Goal: Task Accomplishment & Management: Use online tool/utility

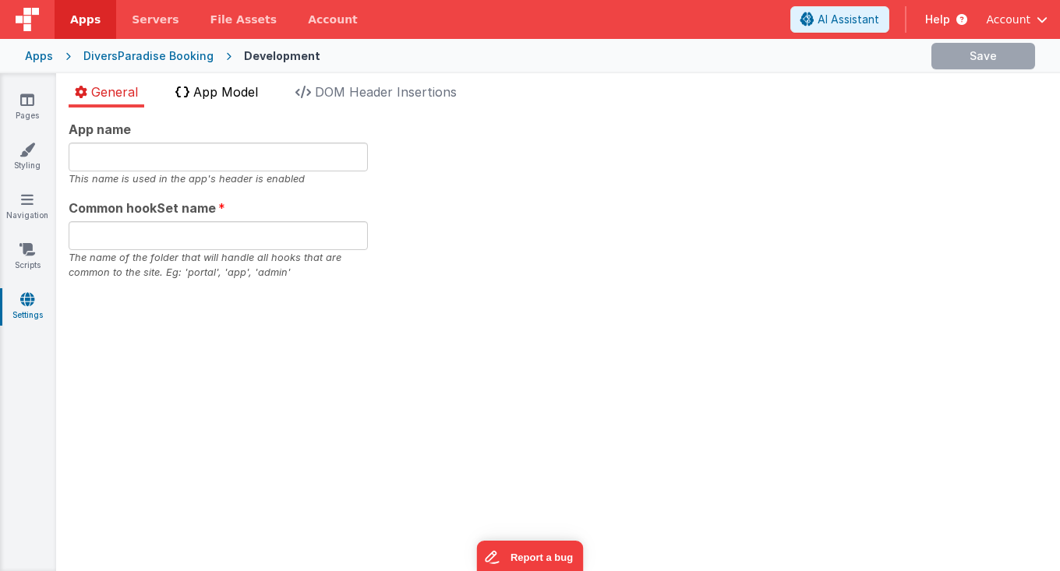
click at [247, 92] on span "App Model" at bounding box center [225, 92] width 65 height 16
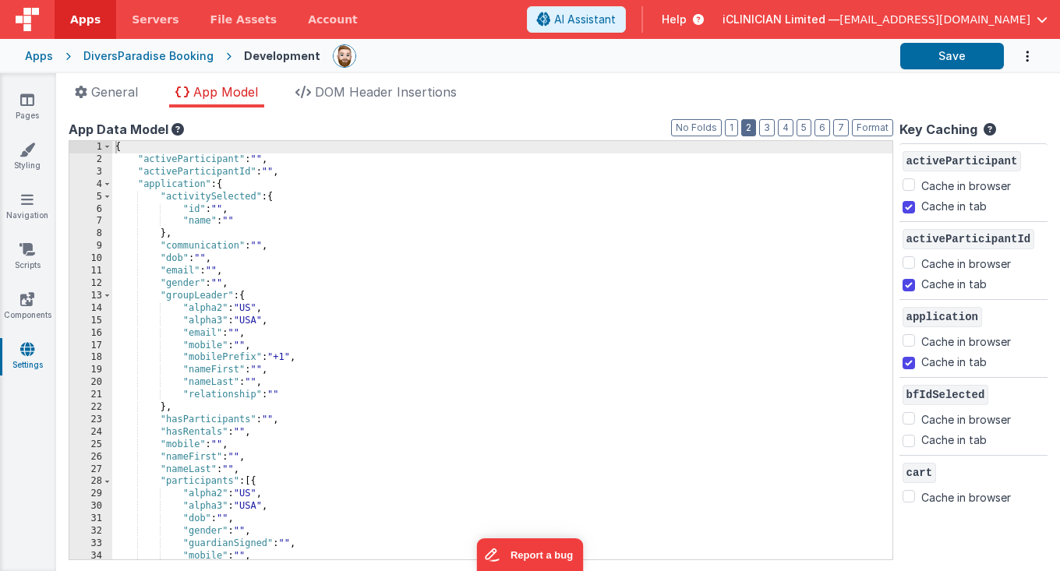
click at [755, 127] on button "2" at bounding box center [748, 127] width 15 height 17
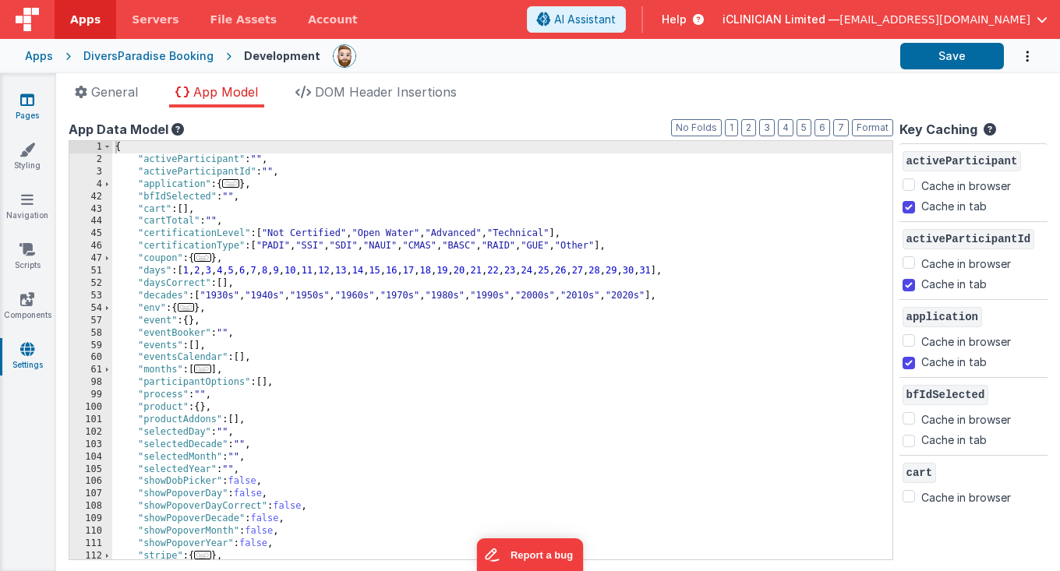
click at [30, 104] on icon at bounding box center [27, 100] width 14 height 16
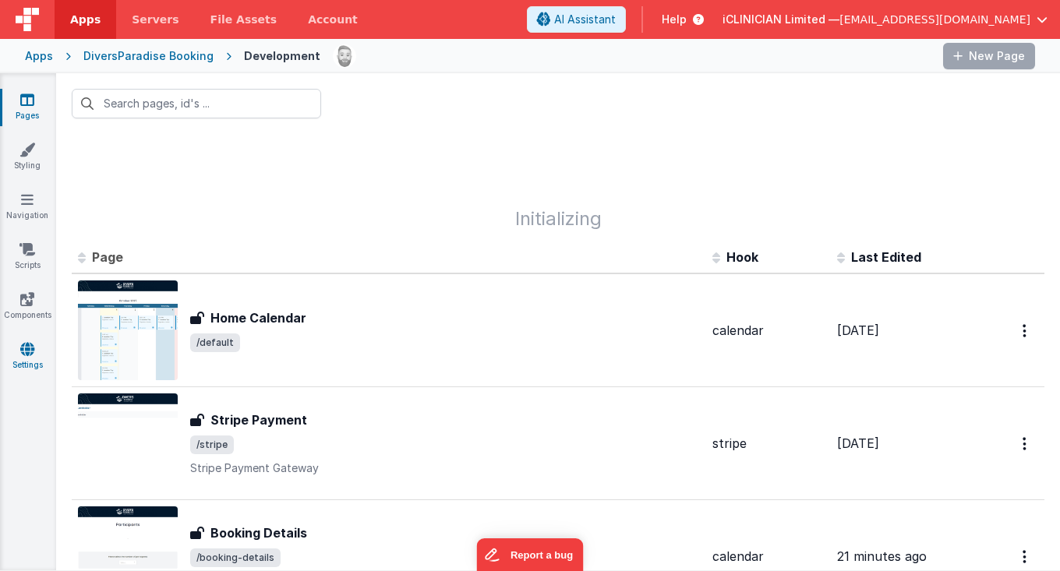
click at [26, 355] on icon at bounding box center [27, 349] width 14 height 16
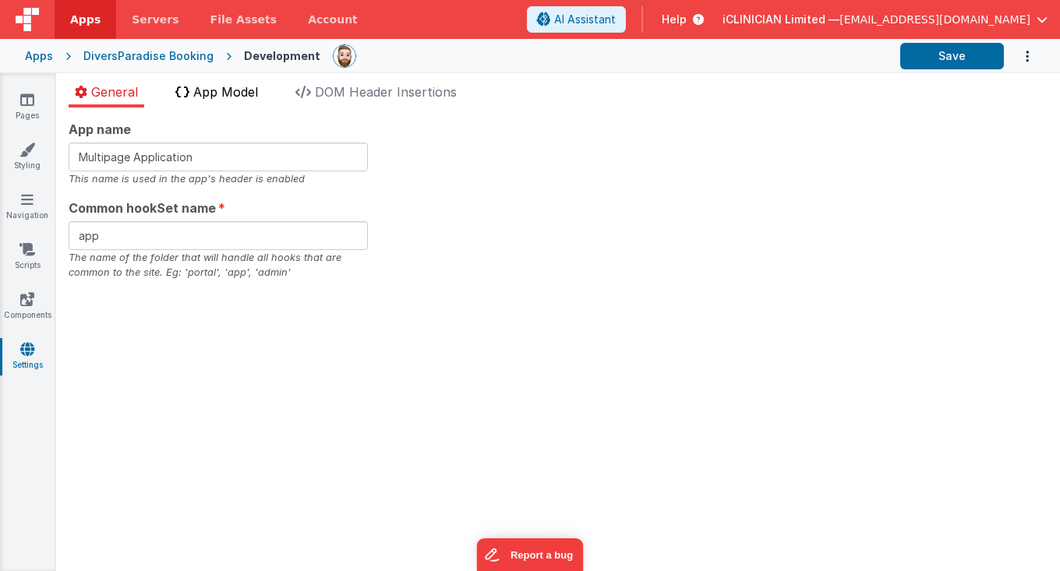
click at [241, 90] on span "App Model" at bounding box center [225, 92] width 65 height 16
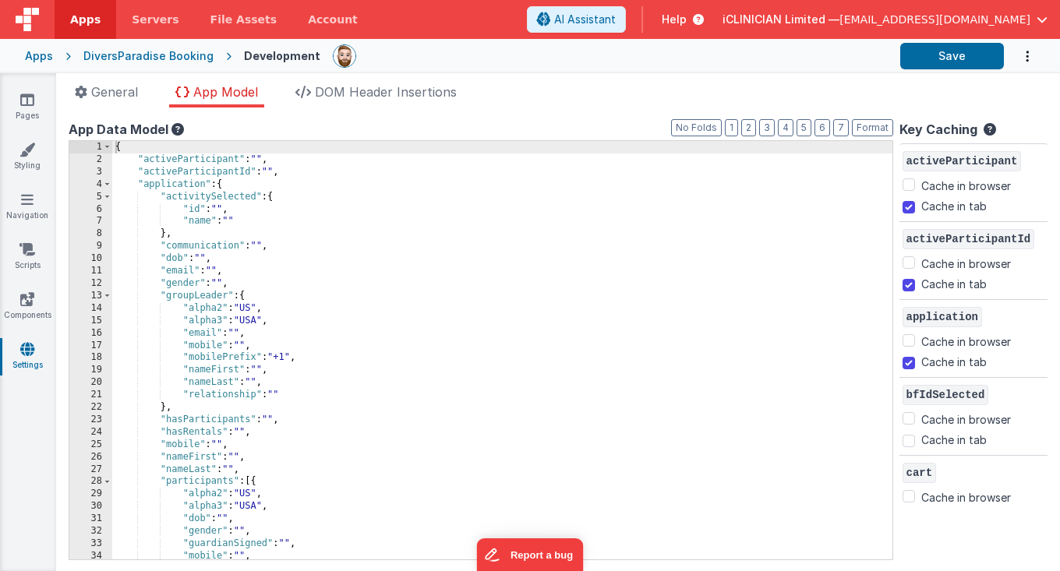
checkbox input "false"
checkbox input "true"
checkbox input "false"
checkbox input "true"
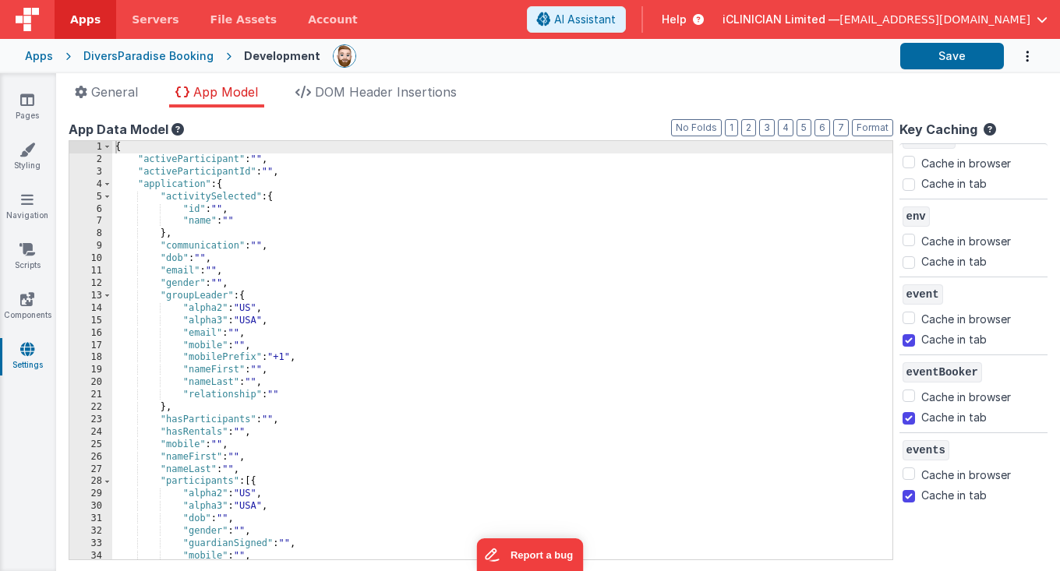
scroll to position [881, 0]
click at [118, 54] on div "DiversParadise Booking" at bounding box center [148, 56] width 130 height 16
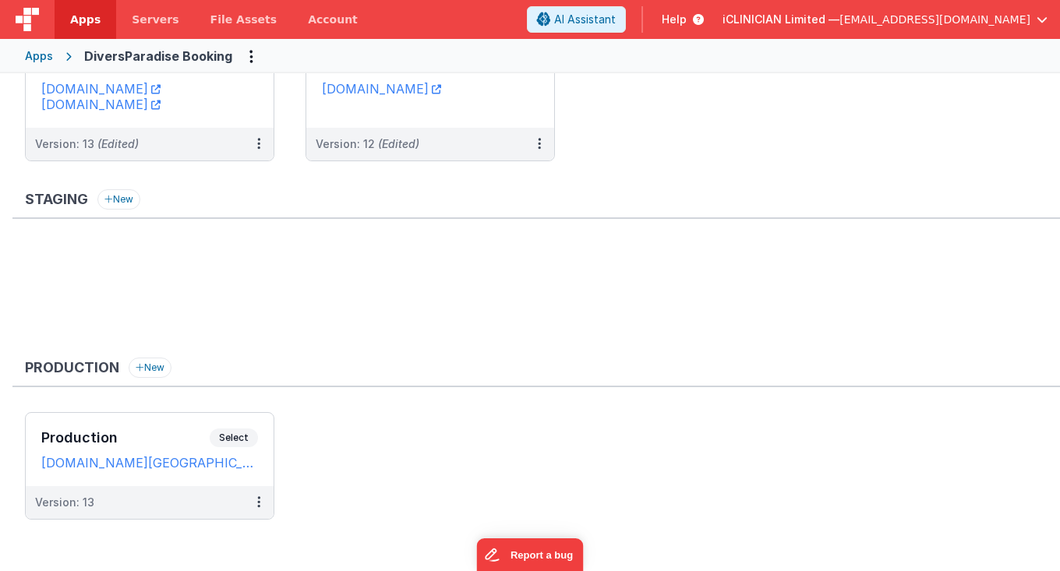
scroll to position [109, 0]
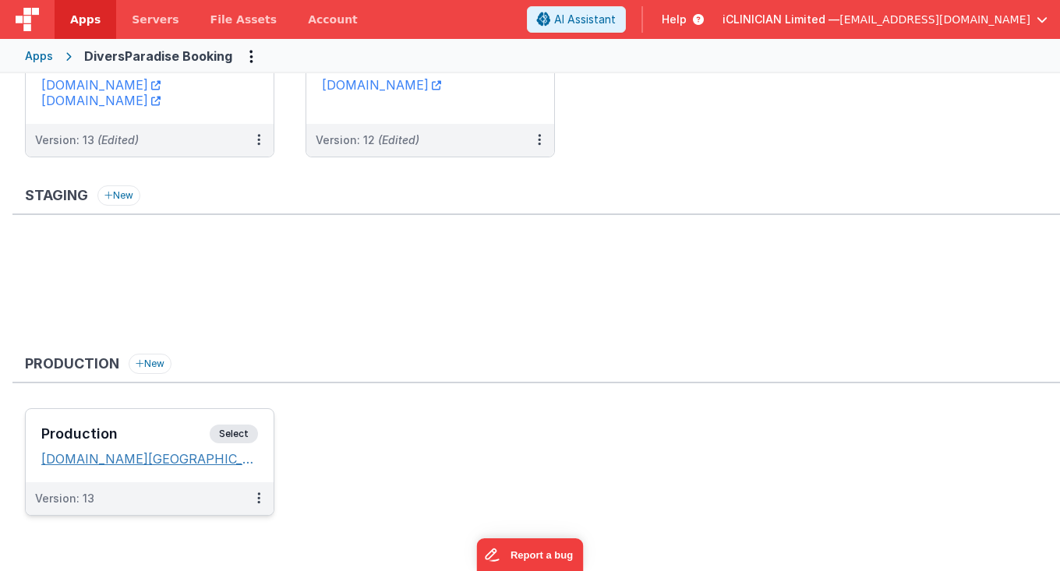
click at [155, 455] on link "bookings.diversparadise.miami" at bounding box center [149, 459] width 217 height 16
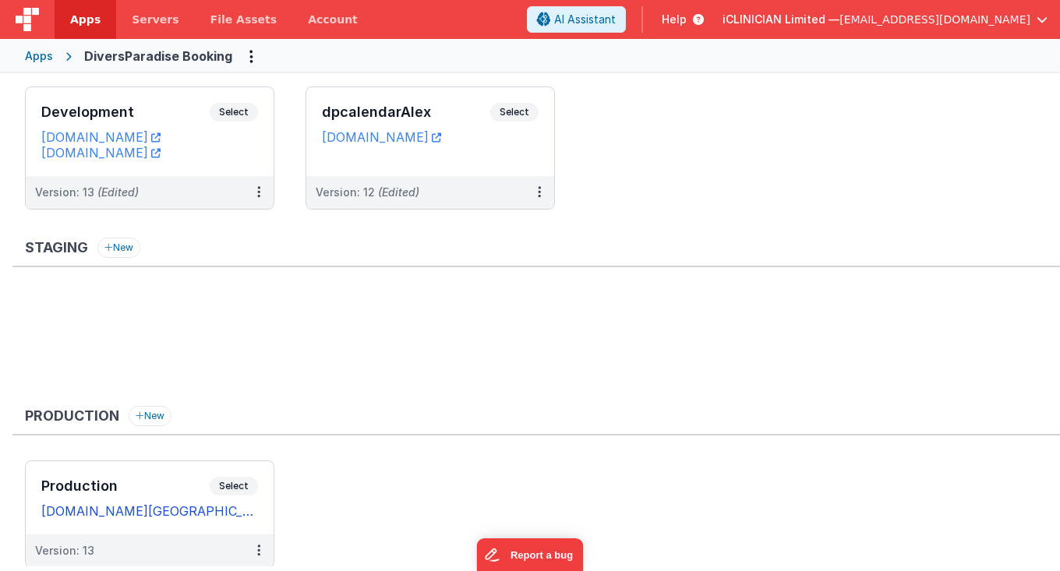
scroll to position [51, 0]
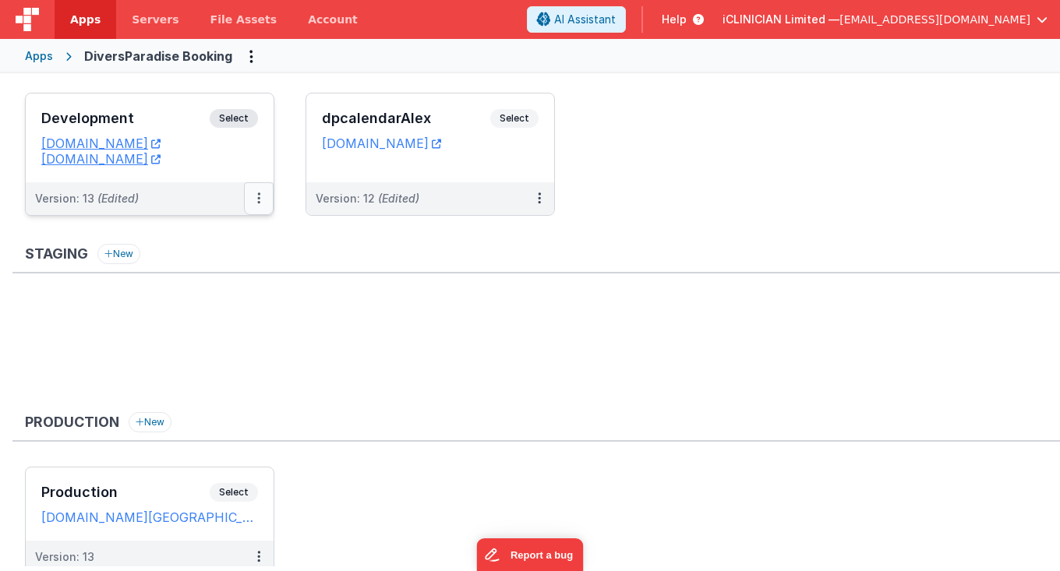
click at [260, 196] on button at bounding box center [259, 198] width 30 height 33
click at [209, 294] on link "Deploy..." at bounding box center [204, 290] width 137 height 28
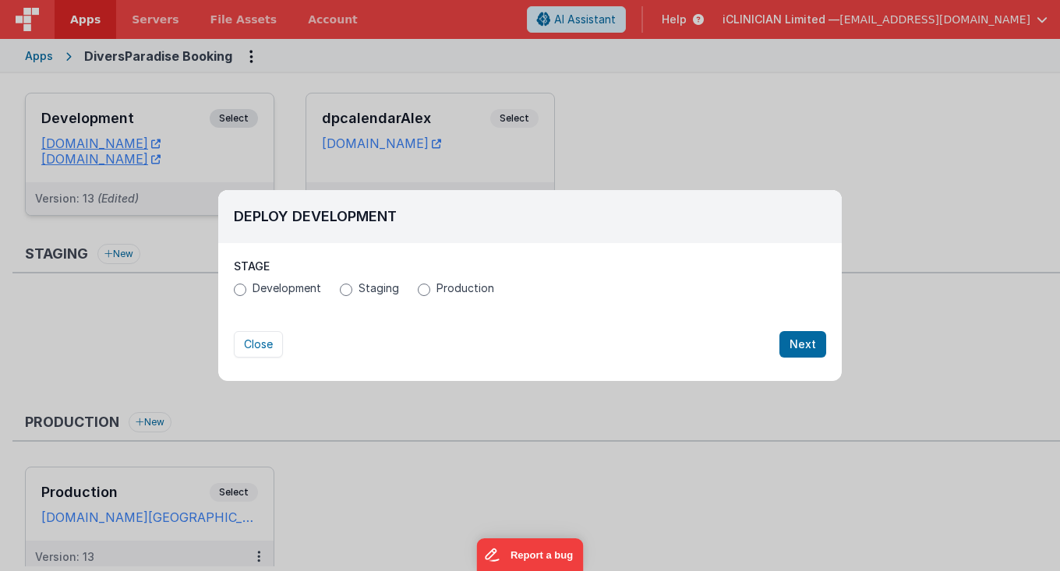
click at [436, 291] on span "Production" at bounding box center [465, 289] width 58 height 16
click at [430, 291] on input "Production" at bounding box center [424, 290] width 12 height 12
radio input "true"
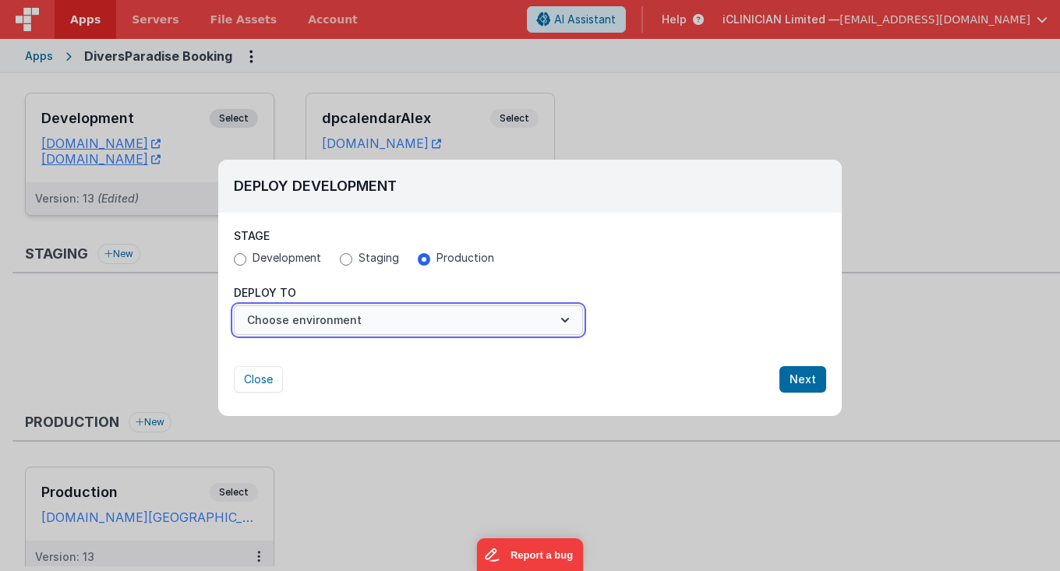
click at [427, 313] on button "Choose environment" at bounding box center [408, 320] width 349 height 30
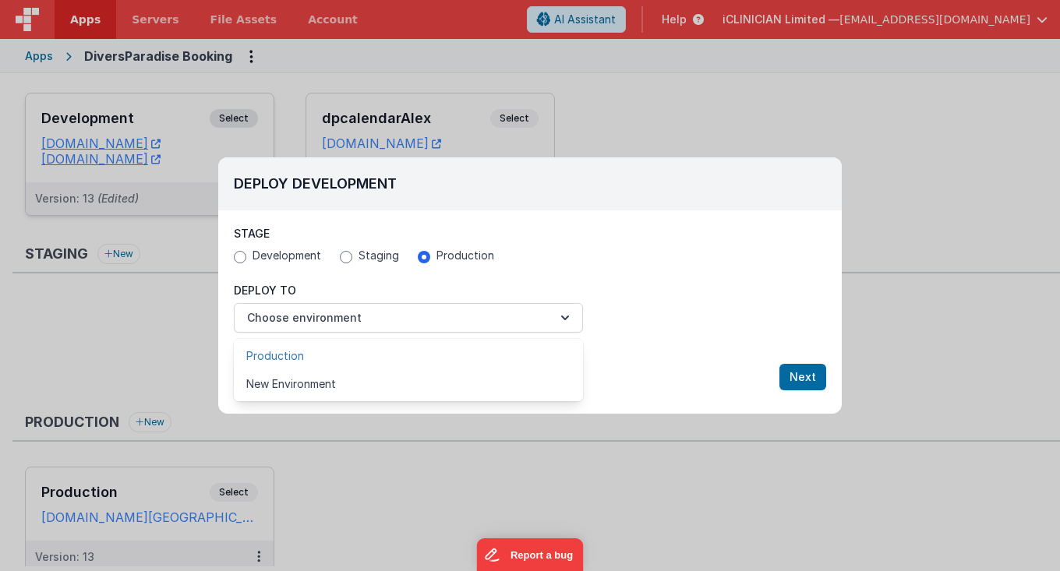
click at [400, 348] on link "Production" at bounding box center [408, 356] width 349 height 28
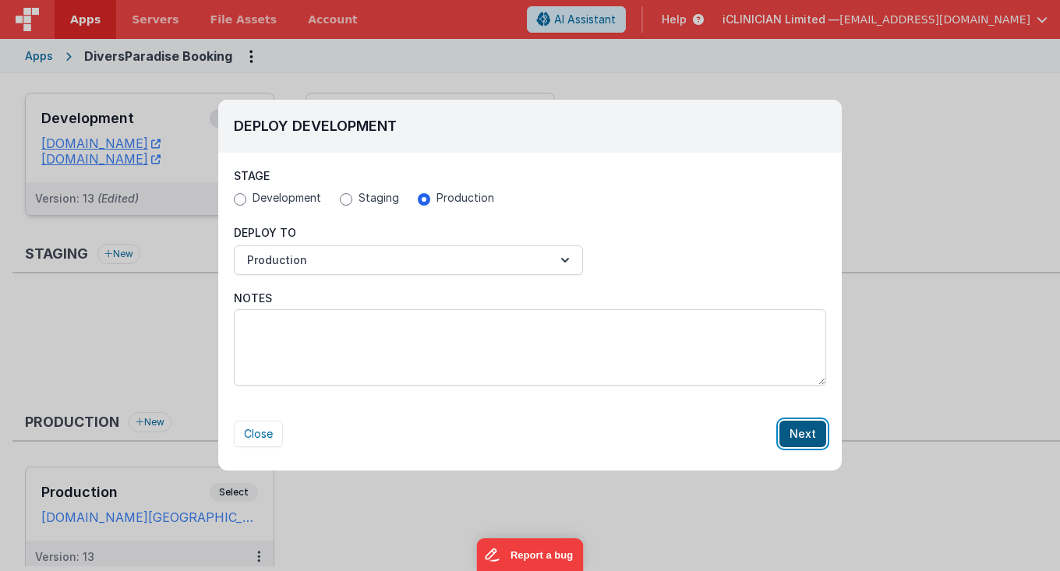
click at [799, 435] on button "Next" at bounding box center [802, 434] width 47 height 26
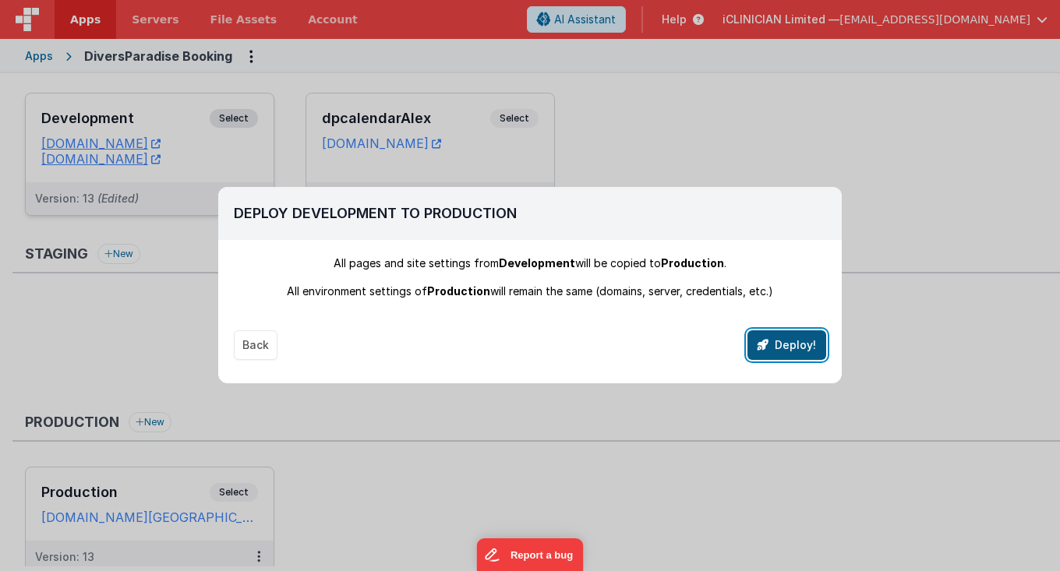
click at [806, 337] on button "Deploy!" at bounding box center [786, 345] width 79 height 30
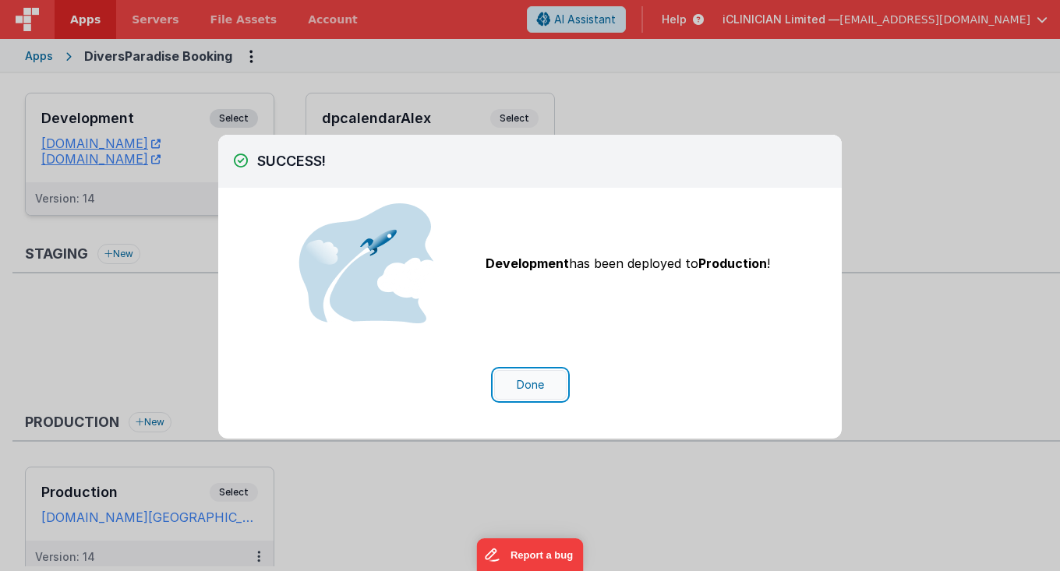
click at [525, 382] on button "Done" at bounding box center [530, 385] width 72 height 30
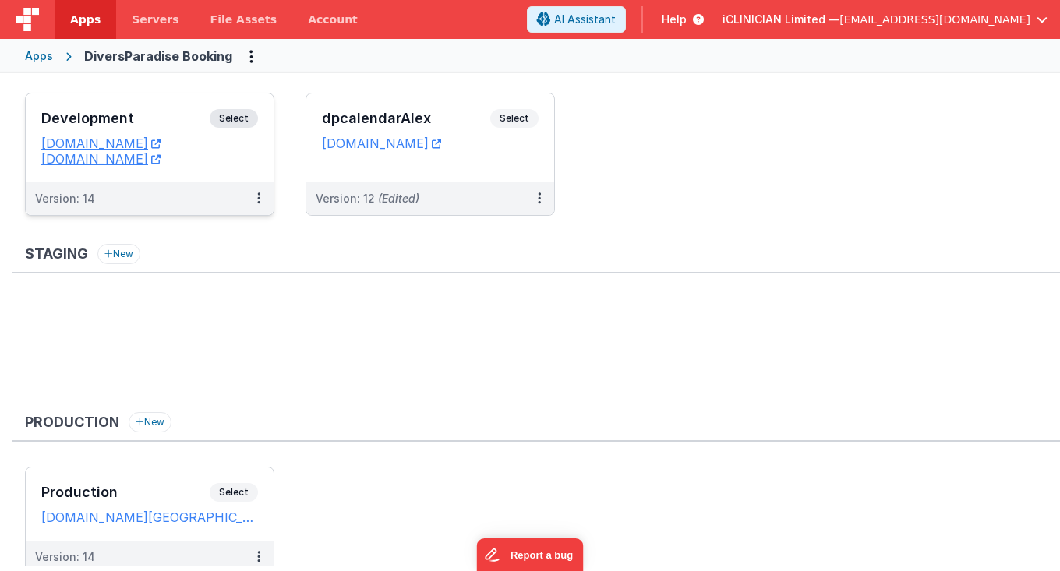
scroll to position [109, 0]
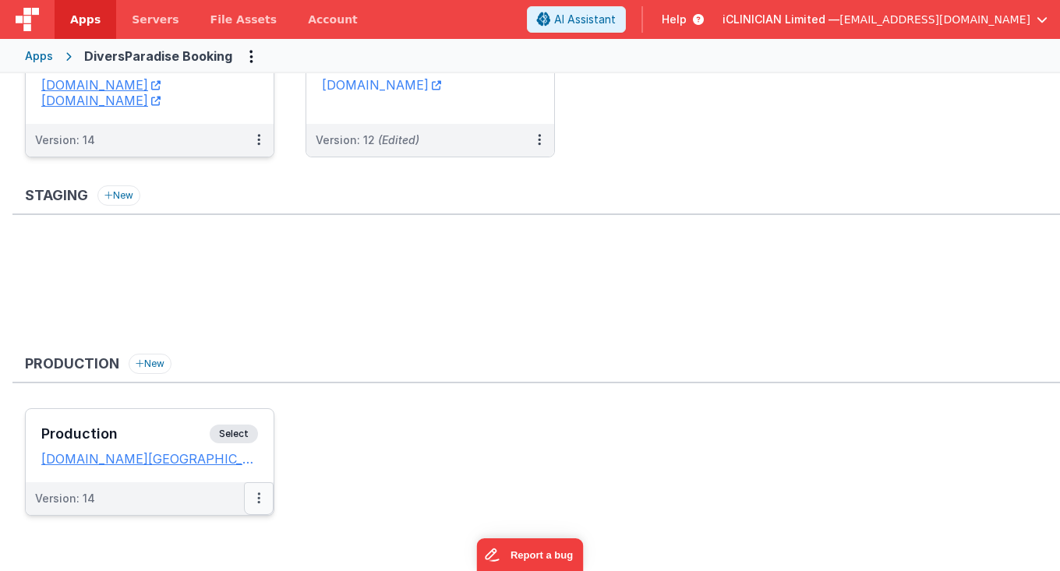
click at [260, 496] on button at bounding box center [259, 498] width 30 height 33
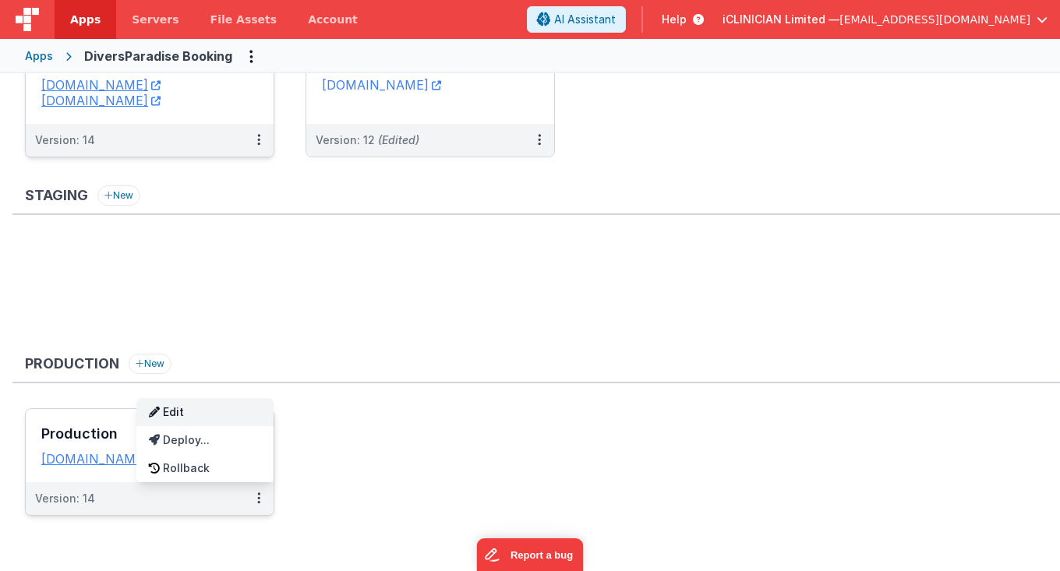
click at [201, 413] on link "Edit" at bounding box center [204, 412] width 137 height 28
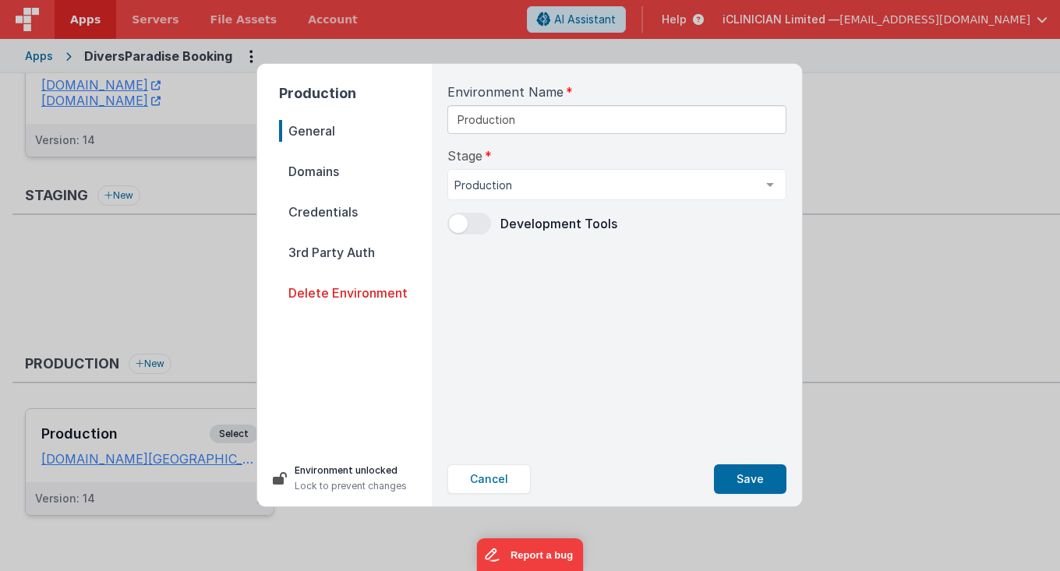
click at [327, 171] on span "Domains" at bounding box center [355, 172] width 153 height 22
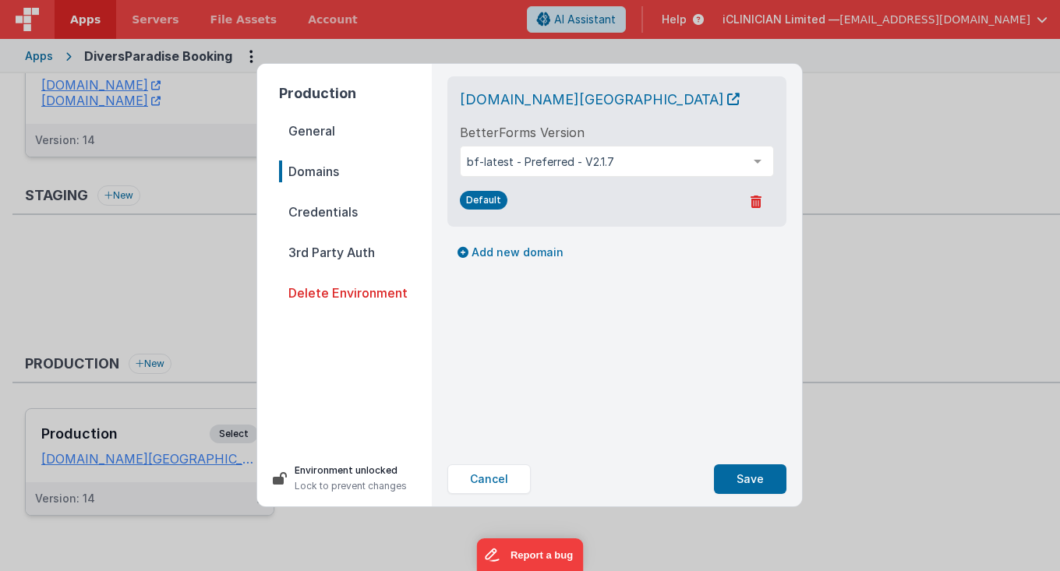
click at [326, 136] on span "General" at bounding box center [355, 131] width 153 height 22
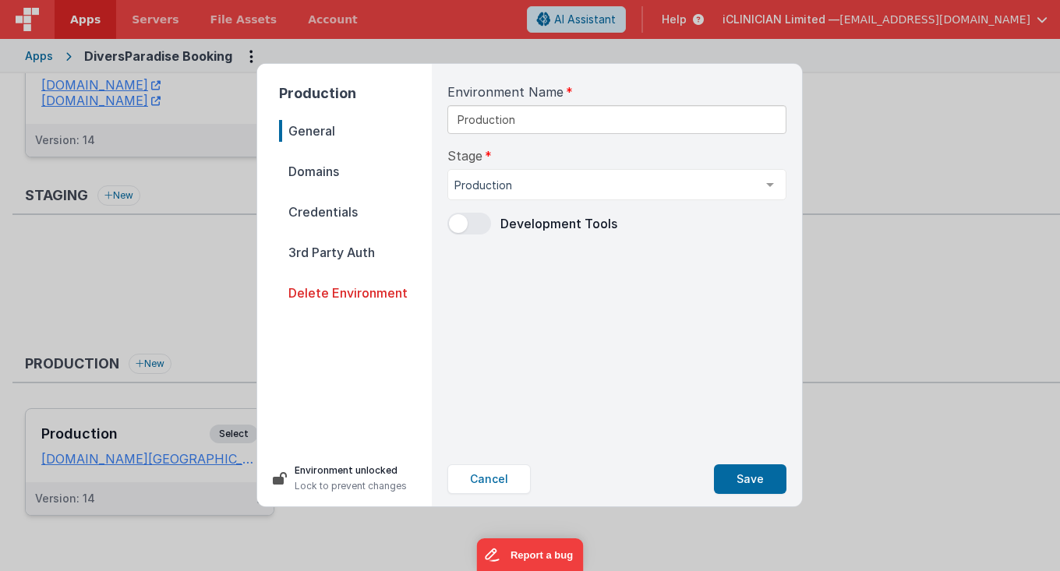
click at [322, 209] on span "Credentials" at bounding box center [355, 212] width 153 height 22
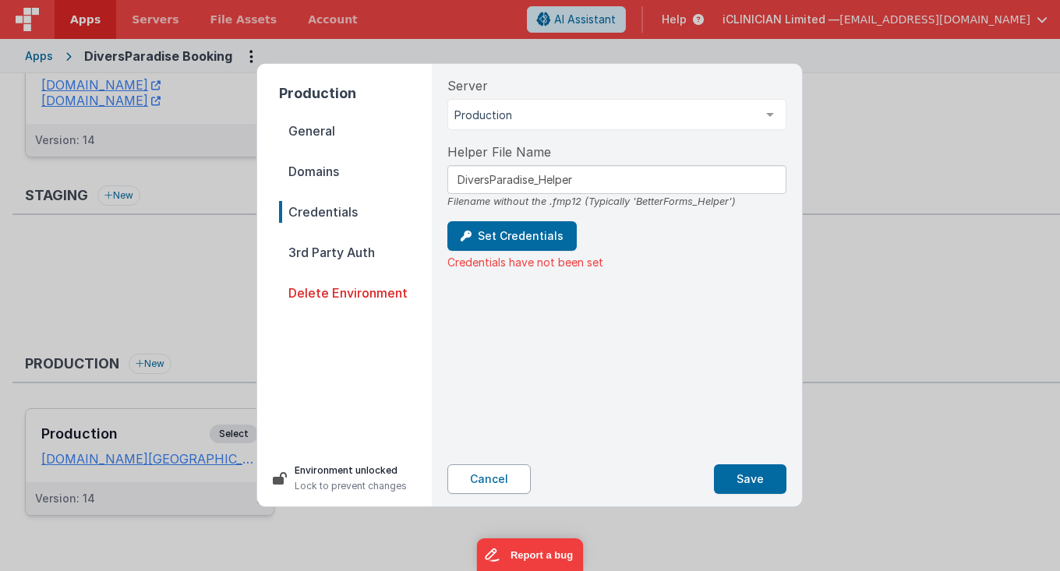
click at [499, 475] on button "Cancel" at bounding box center [488, 479] width 83 height 30
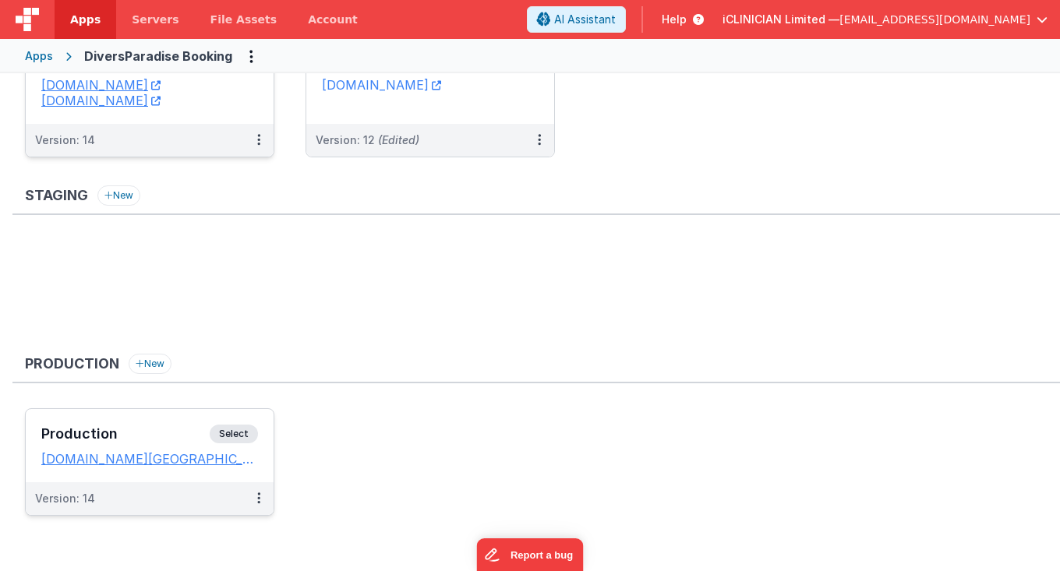
click at [946, 23] on span "[EMAIL_ADDRESS][DOMAIN_NAME]" at bounding box center [934, 20] width 191 height 16
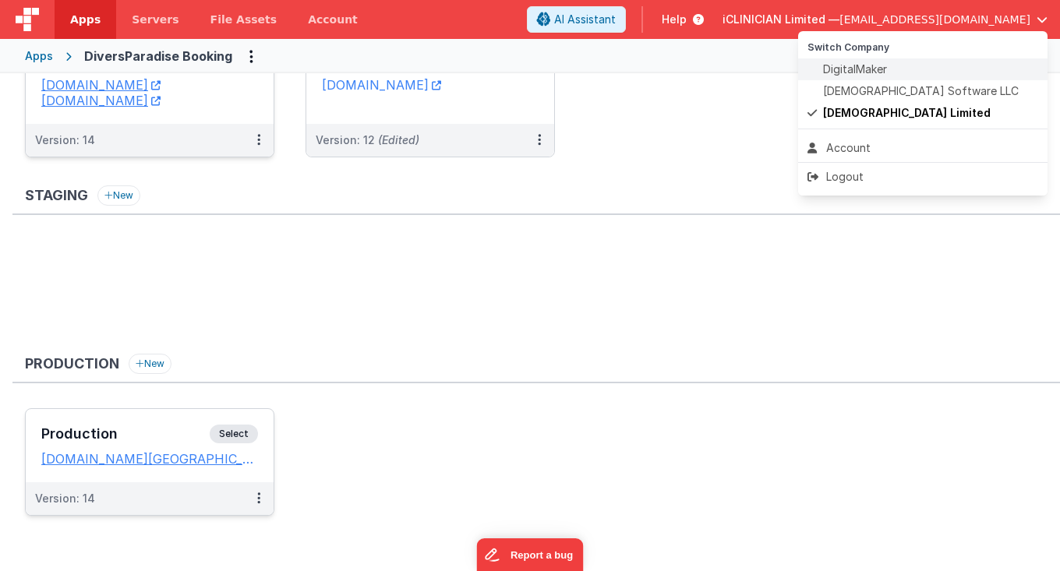
click at [874, 74] on span "DigitalMaker" at bounding box center [855, 70] width 64 height 16
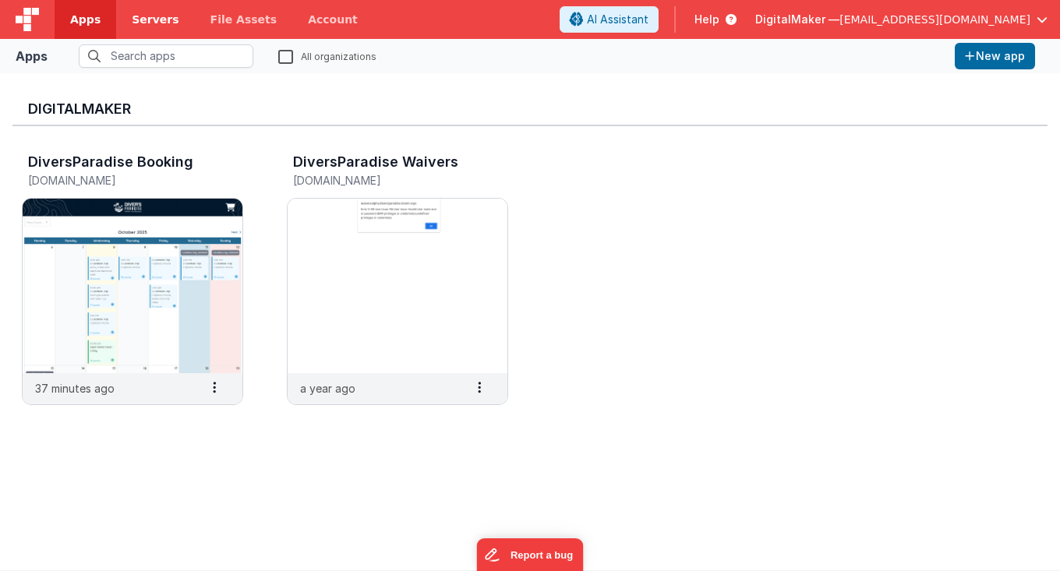
click at [150, 13] on span "Servers" at bounding box center [155, 20] width 47 height 16
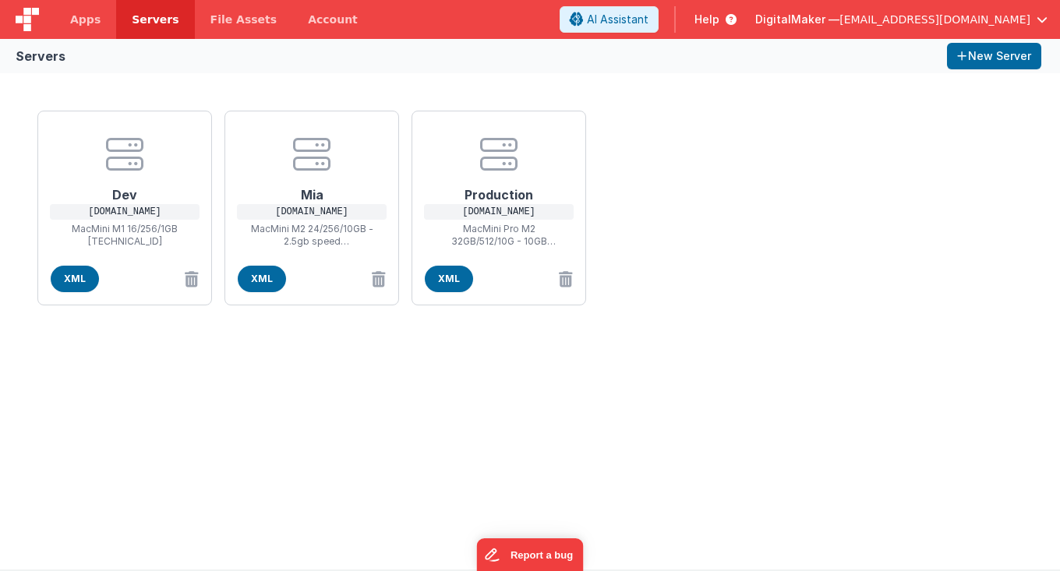
click at [973, 16] on span "[EMAIL_ADDRESS][DOMAIN_NAME]" at bounding box center [934, 20] width 191 height 16
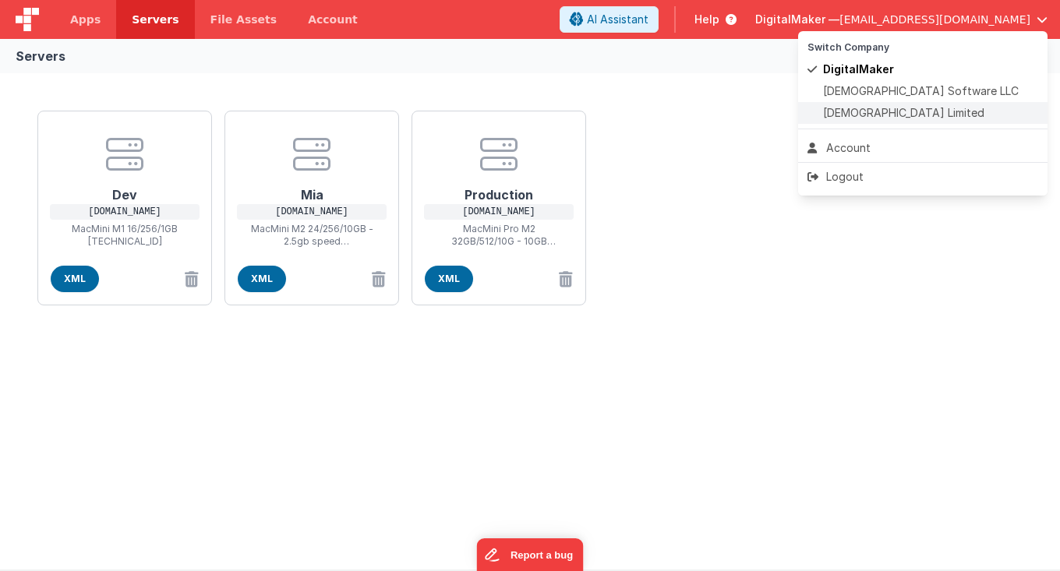
click at [903, 104] on li "iCLINICIAN Limited" at bounding box center [922, 113] width 249 height 22
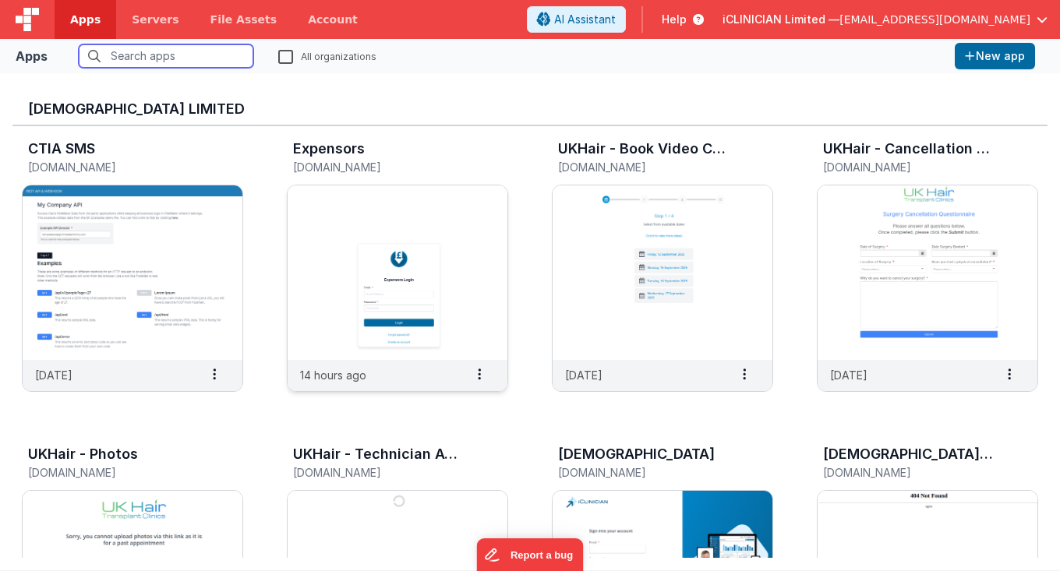
scroll to position [17, 0]
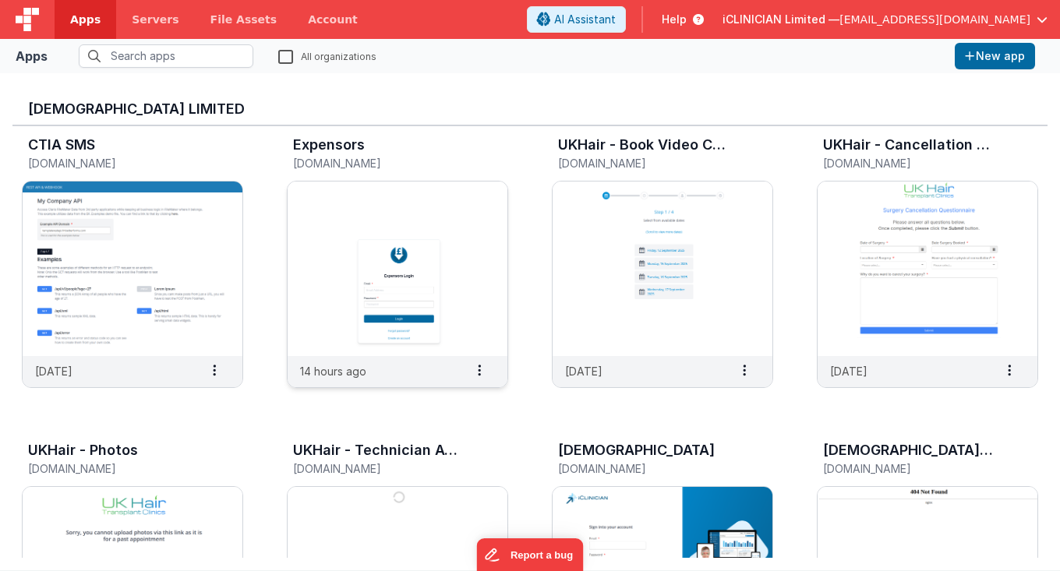
click at [464, 266] on img at bounding box center [398, 269] width 220 height 175
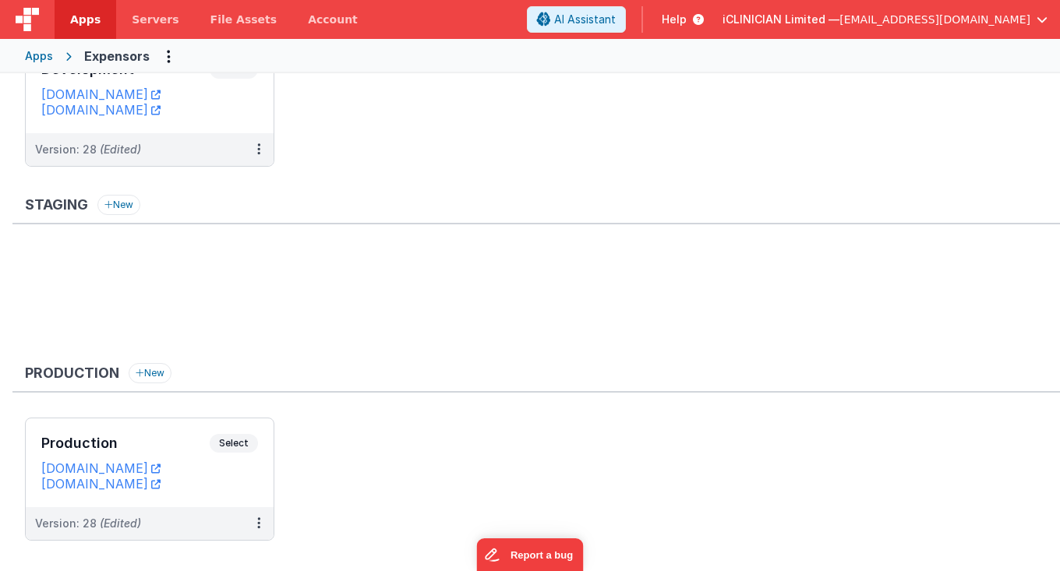
scroll to position [101, 0]
click at [162, 434] on h3 "Production" at bounding box center [125, 442] width 168 height 16
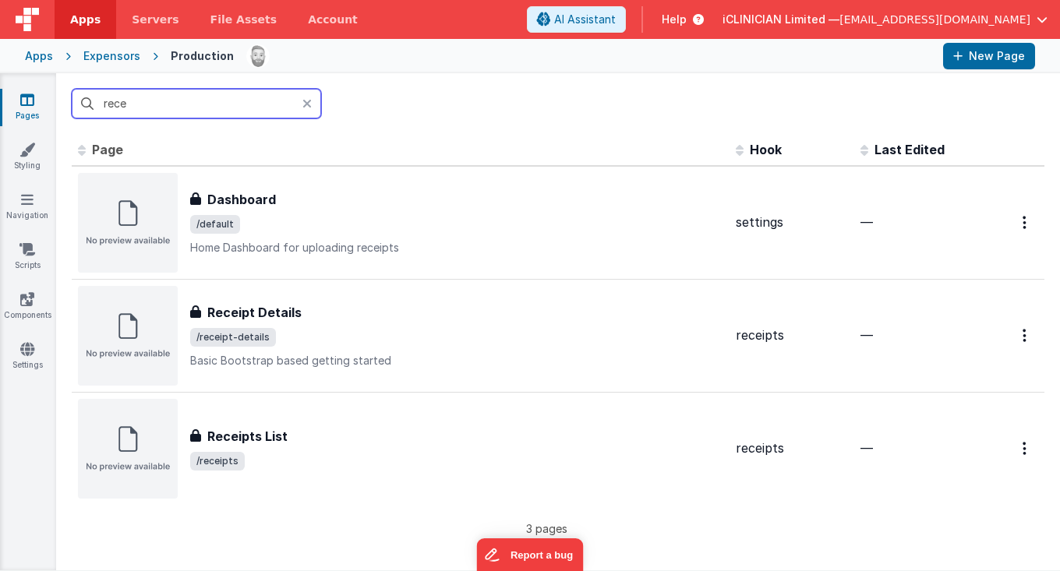
type input "recei"
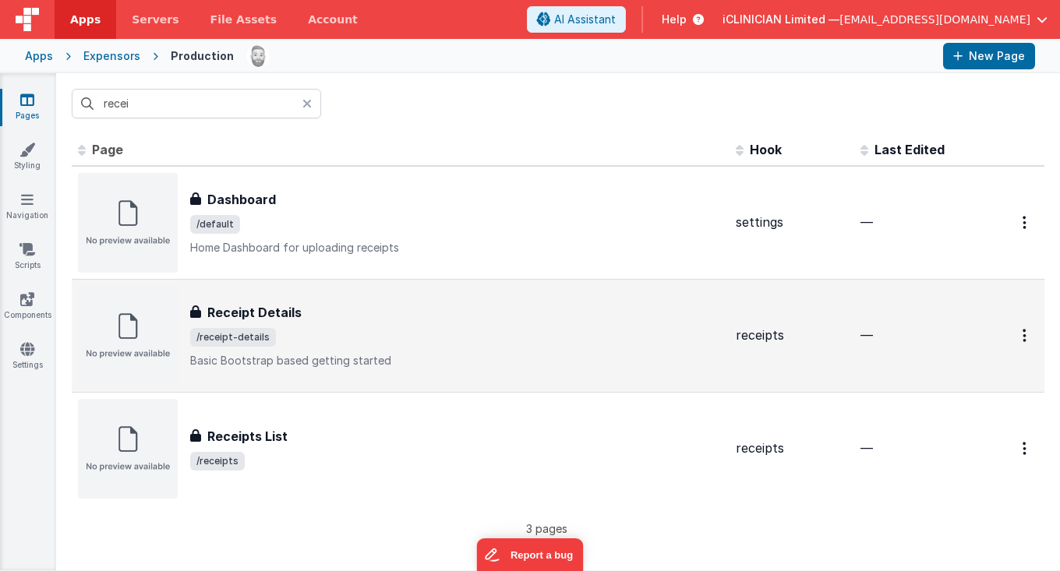
click at [324, 367] on p "Basic Bootstrap based getting started" at bounding box center [456, 361] width 533 height 16
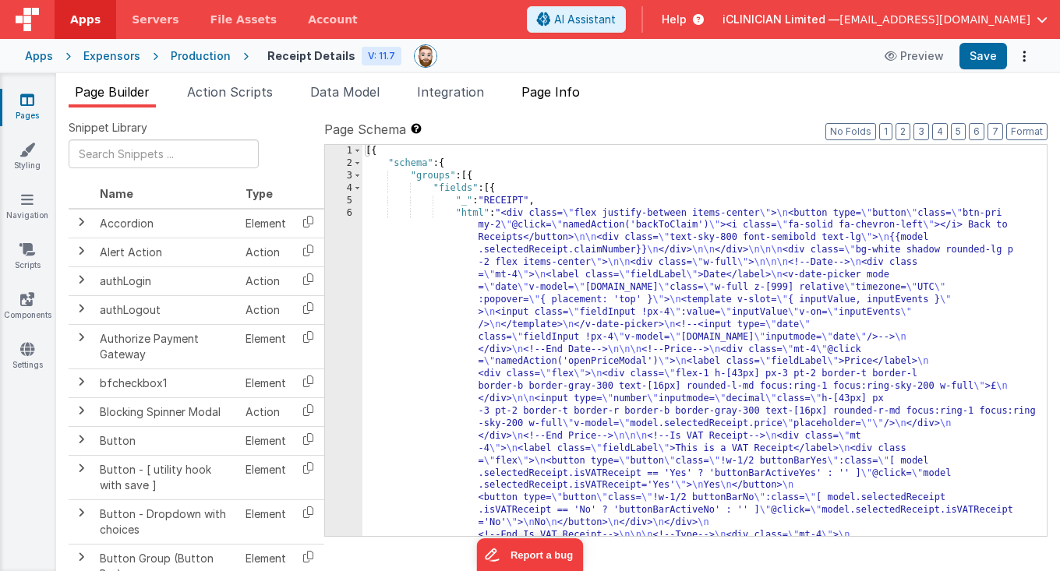
click at [575, 97] on span "Page Info" at bounding box center [550, 92] width 58 height 16
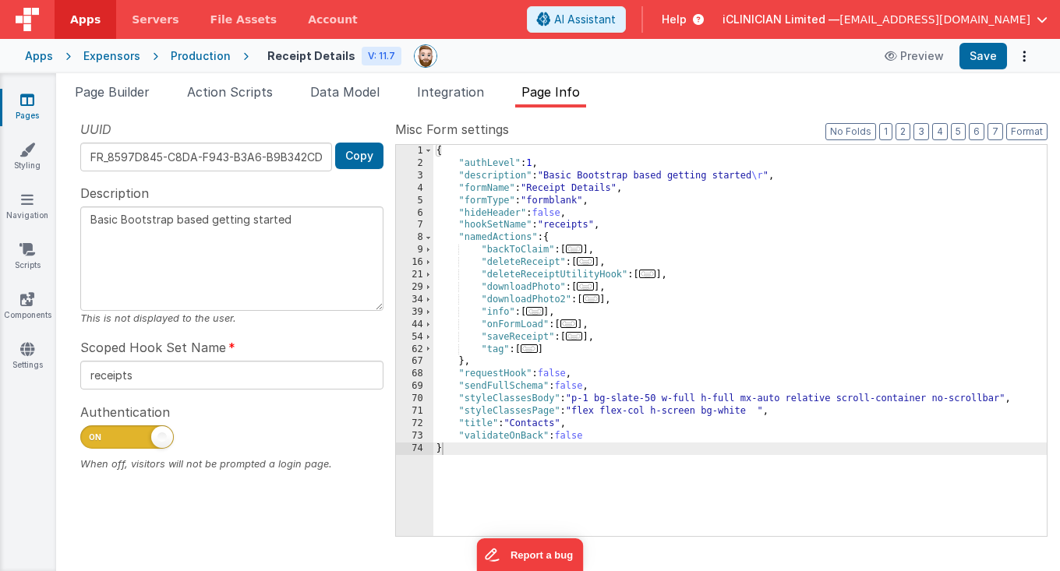
click at [581, 334] on span "..." at bounding box center [574, 336] width 17 height 9
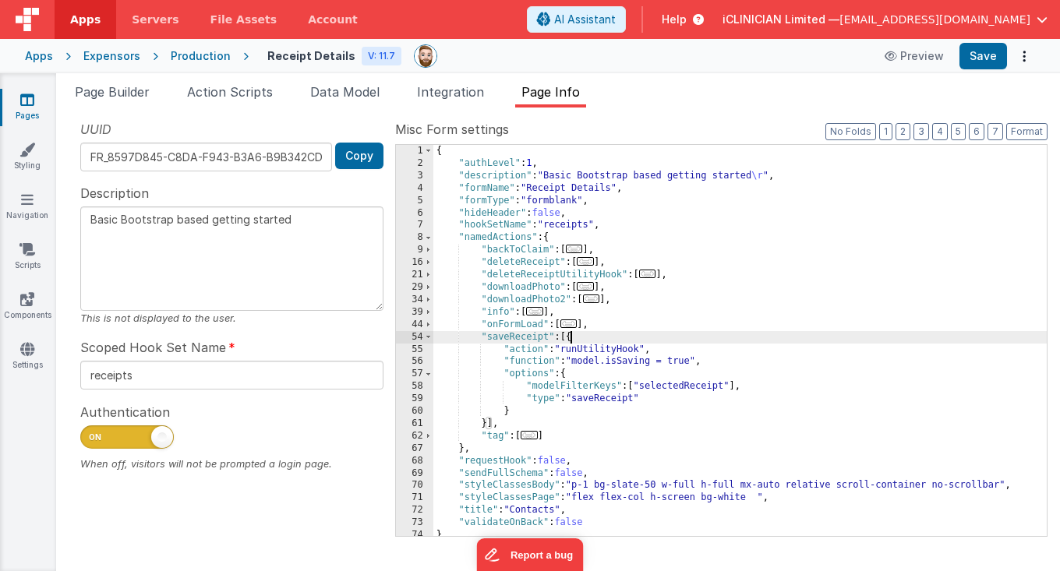
scroll to position [4, 0]
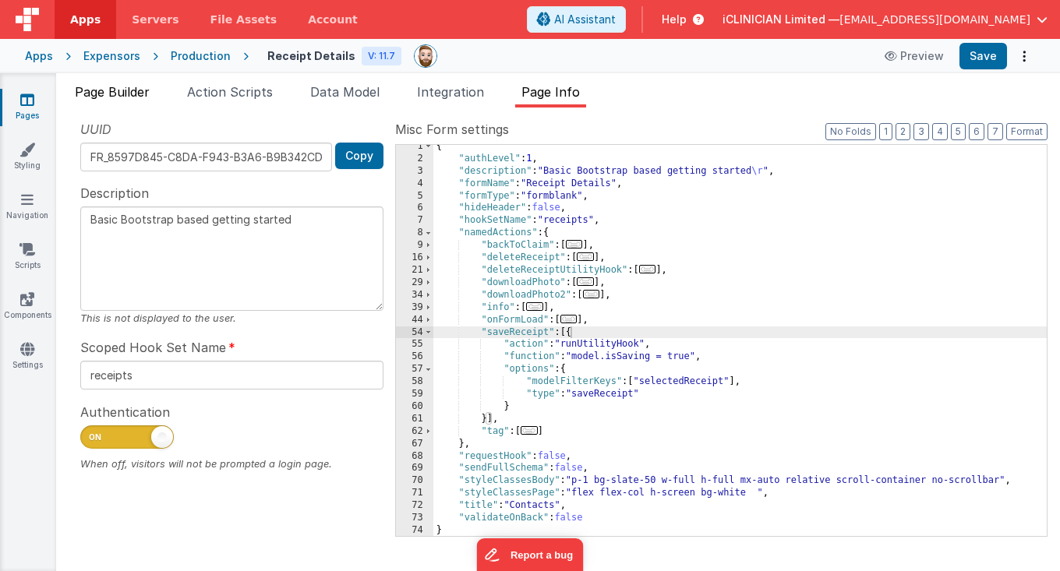
click at [132, 95] on span "Page Builder" at bounding box center [112, 92] width 75 height 16
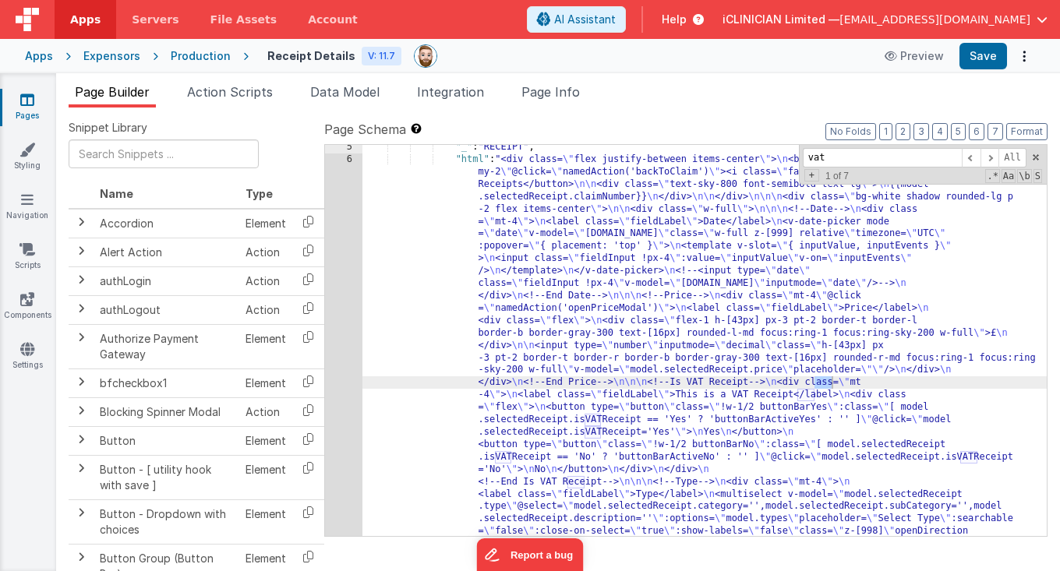
scroll to position [53, 0]
type input "vat"
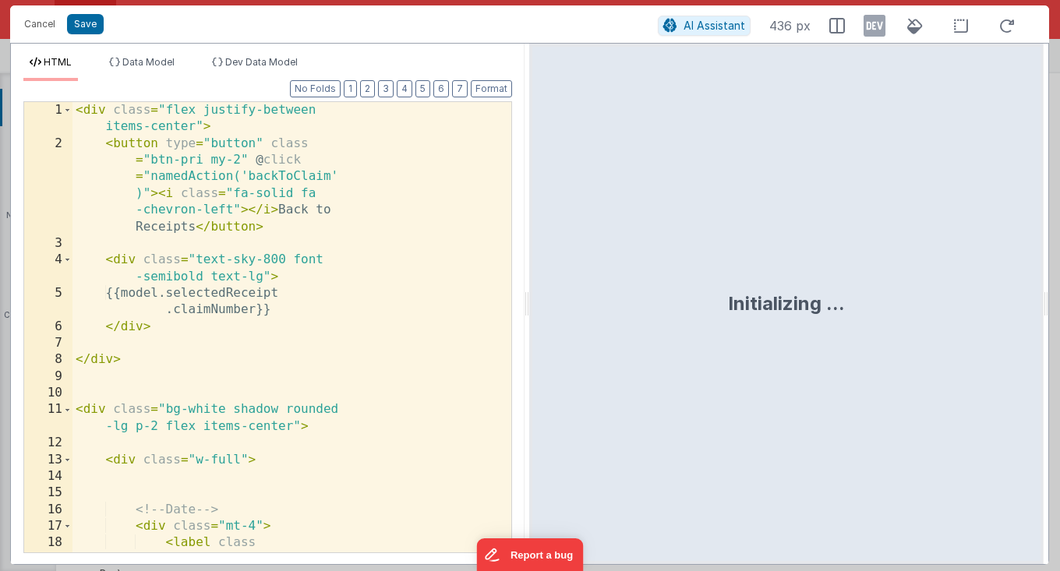
scroll to position [996, 0]
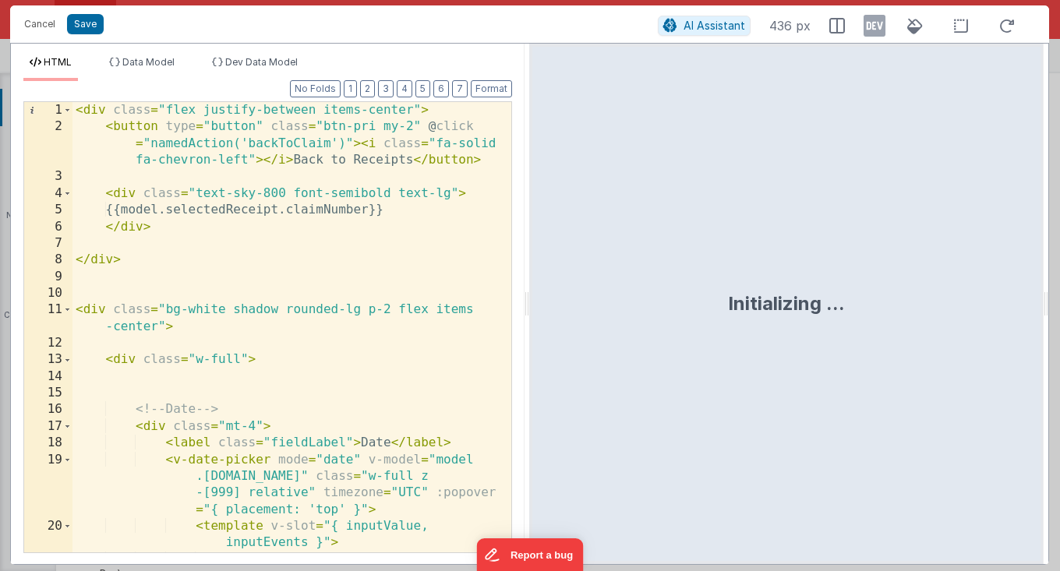
click at [407, 333] on div "< div class = "flex justify-between items-center" > < button type = "button" cl…" at bounding box center [291, 360] width 439 height 517
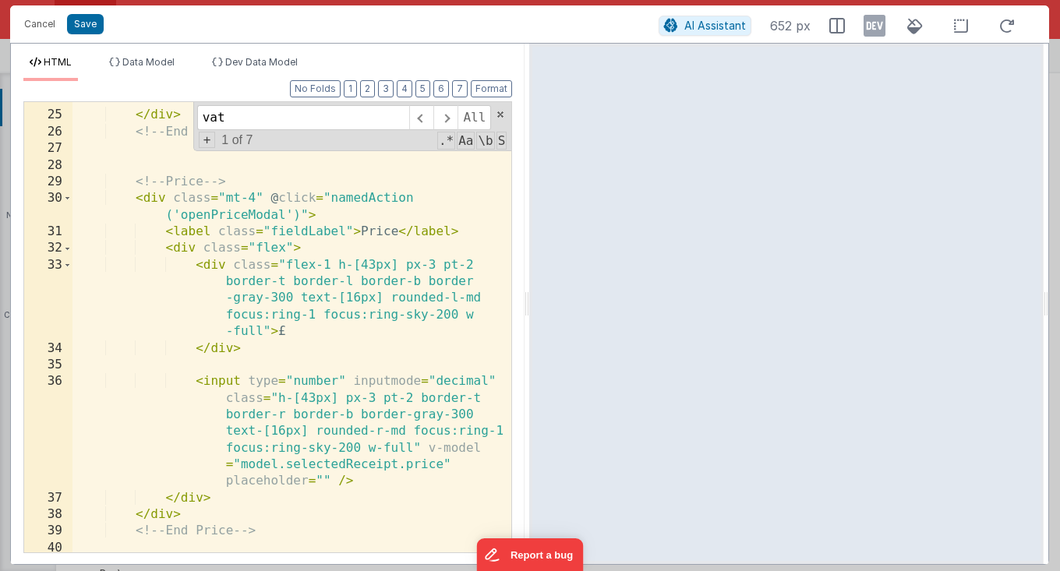
scroll to position [575, 0]
type input "vat"
click at [475, 231] on div "<!-- <input type="date" class="fieldInput !px -4" v-model="model.selectedReceip…" at bounding box center [291, 317] width 439 height 517
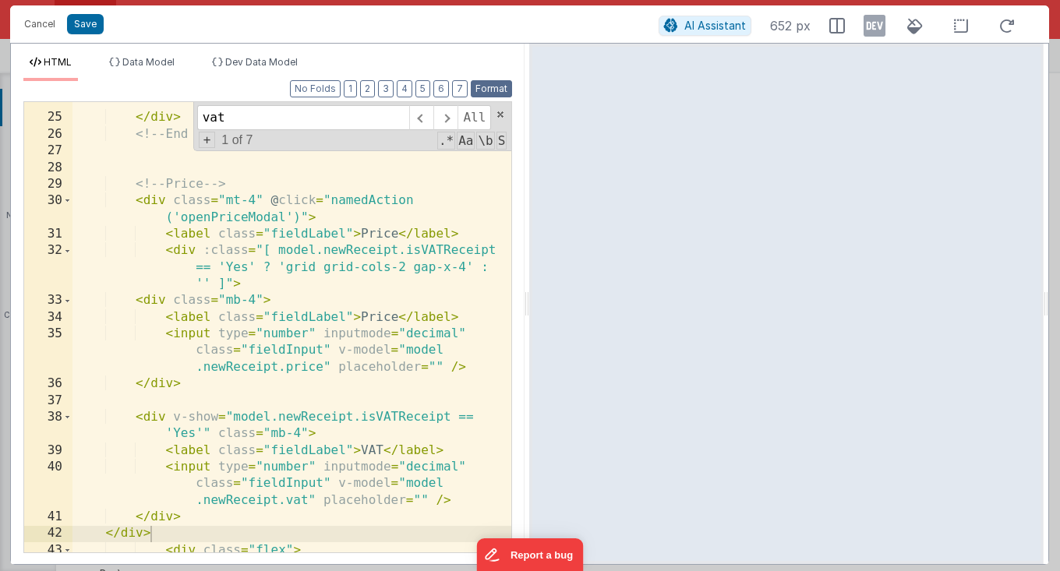
click at [482, 86] on button "Format" at bounding box center [491, 88] width 41 height 17
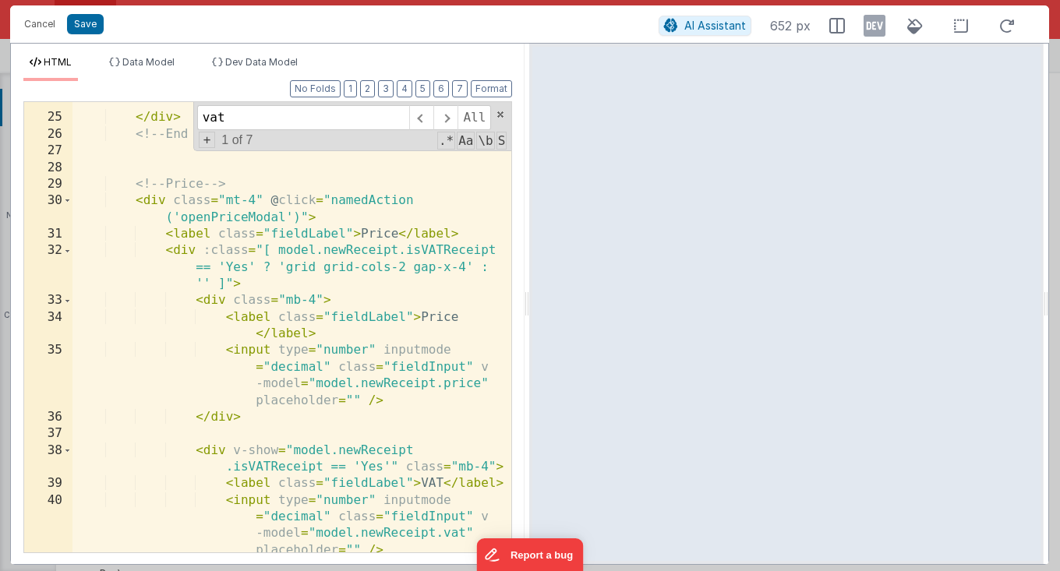
click at [348, 252] on div "<!-- <input type="date" class="fieldInput !px -4" v-model="model.selectedReceip…" at bounding box center [291, 317] width 439 height 517
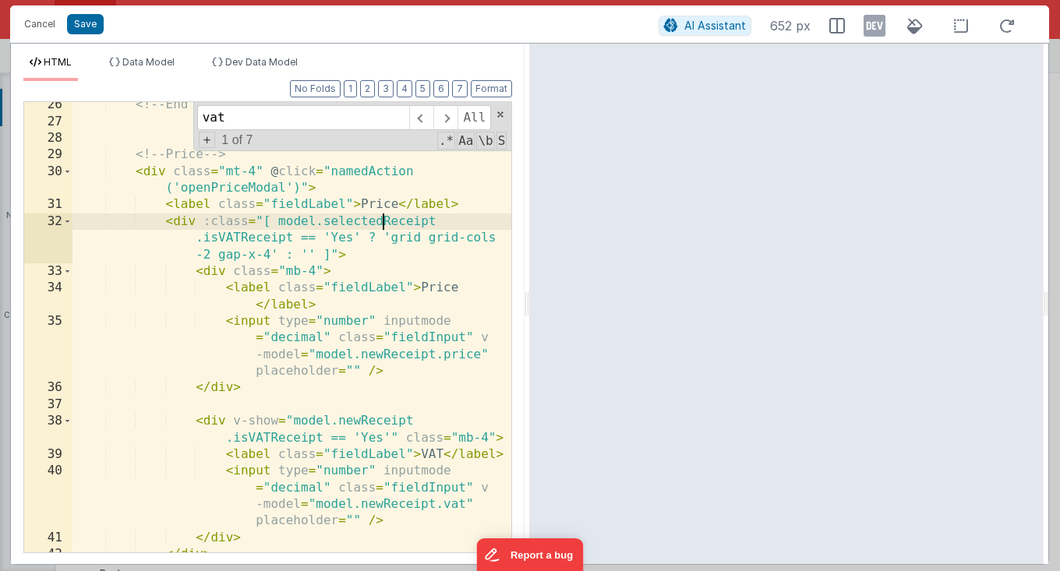
scroll to position [604, 0]
click at [323, 224] on div "<!-- End Date --> <!-- Price --> < div class = "mt-4" @ click = "namedAction ('…" at bounding box center [291, 339] width 439 height 485
click at [383, 355] on div "<!-- End Date --> <!-- Price --> < div class = "mt-4" @ click = "namedAction ('…" at bounding box center [291, 339] width 439 height 485
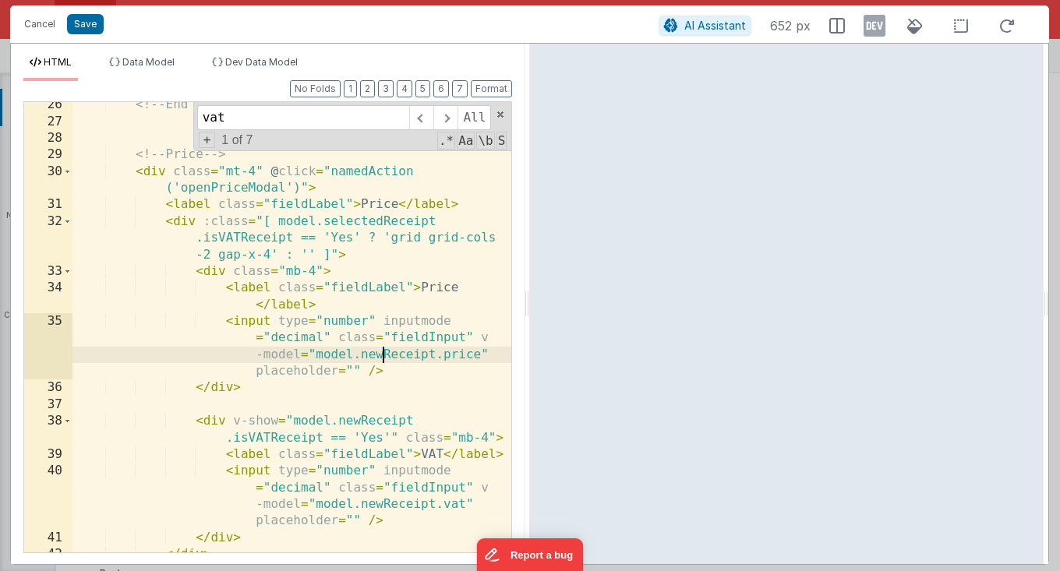
click at [397, 218] on div "<!-- End Date --> <!-- Price --> < div class = "mt-4" @ click = "namedAction ('…" at bounding box center [291, 339] width 439 height 485
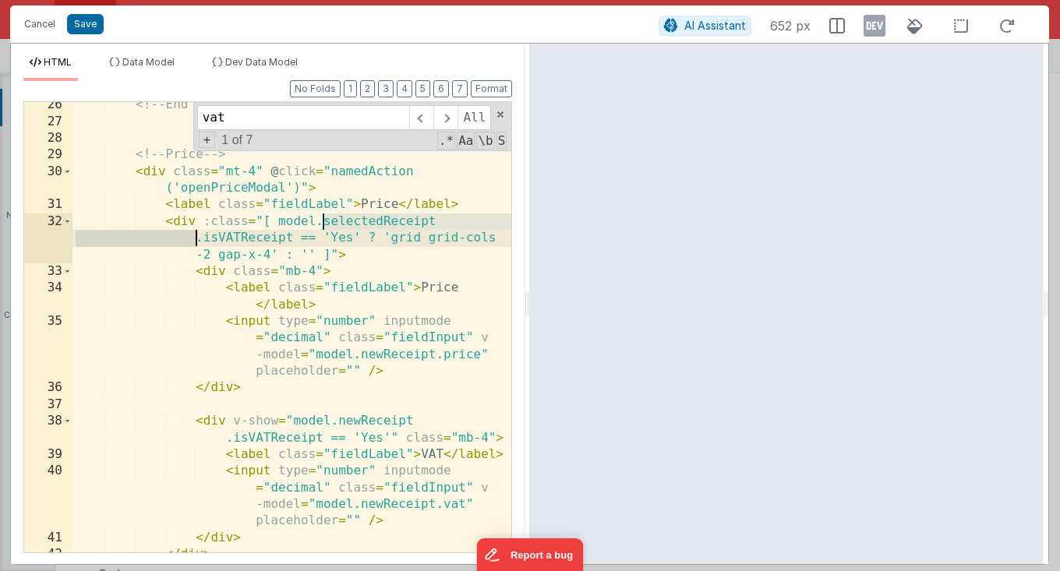
click at [397, 218] on div "<!-- End Date --> <!-- Price --> < div class = "mt-4" @ click = "namedAction ('…" at bounding box center [291, 339] width 439 height 485
click at [353, 229] on div "<!-- End Date --> <!-- Price --> < div class = "mt-4" @ click = "namedAction ('…" at bounding box center [291, 339] width 439 height 485
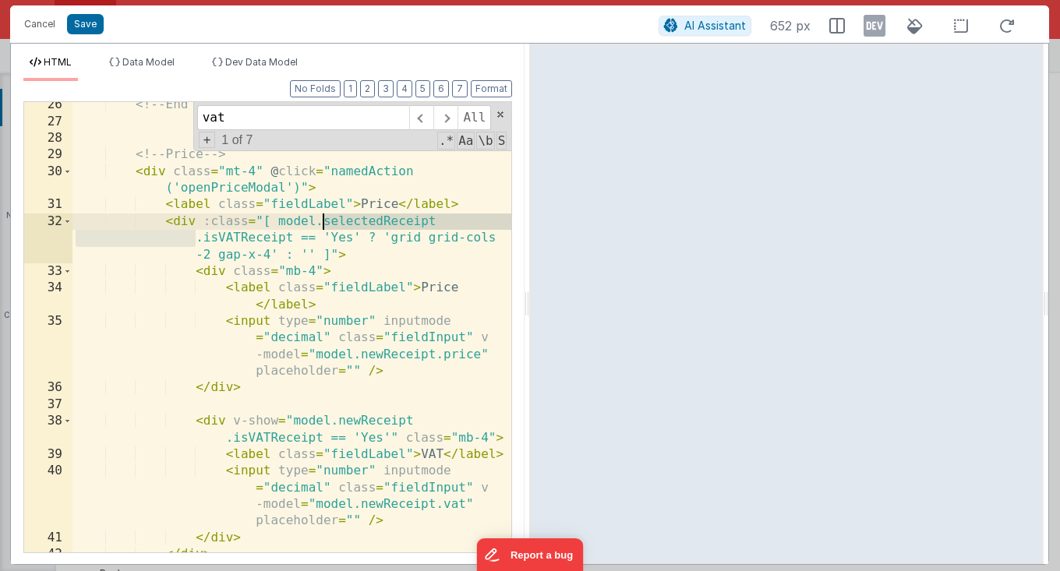
click at [385, 220] on div "<!-- End Date --> <!-- Price --> < div class = "mt-4" @ click = "namedAction ('…" at bounding box center [291, 339] width 439 height 485
click at [381, 352] on div "<!-- End Date --> <!-- Price --> < div class = "mt-4" @ click = "namedAction ('…" at bounding box center [291, 339] width 439 height 485
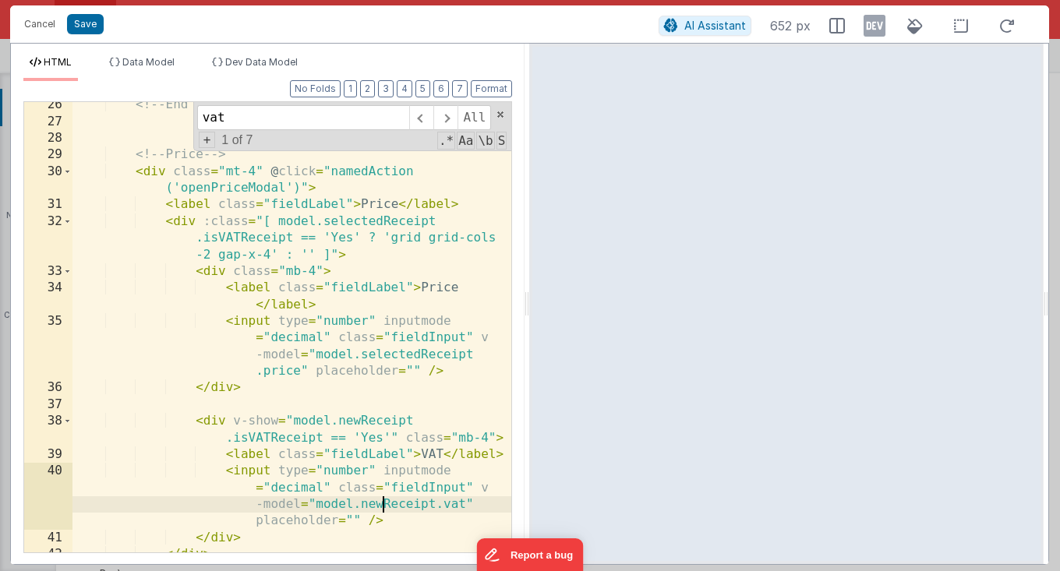
click at [383, 505] on div "<!-- End Date --> <!-- Price --> < div class = "mt-4" @ click = "namedAction ('…" at bounding box center [291, 339] width 439 height 485
click at [869, 24] on icon at bounding box center [874, 25] width 22 height 25
click at [244, 66] on span "Dev Data Model" at bounding box center [261, 62] width 72 height 12
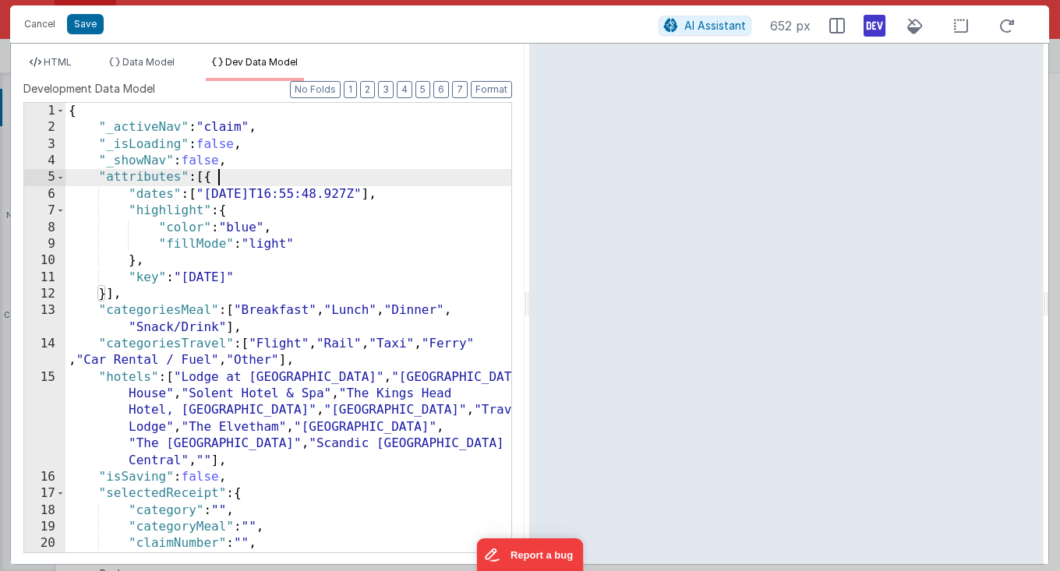
click at [281, 173] on div "{ "_activeNav" : "claim" , "_isLoading" : false , "_showNav" : false , "attribu…" at bounding box center [288, 345] width 446 height 484
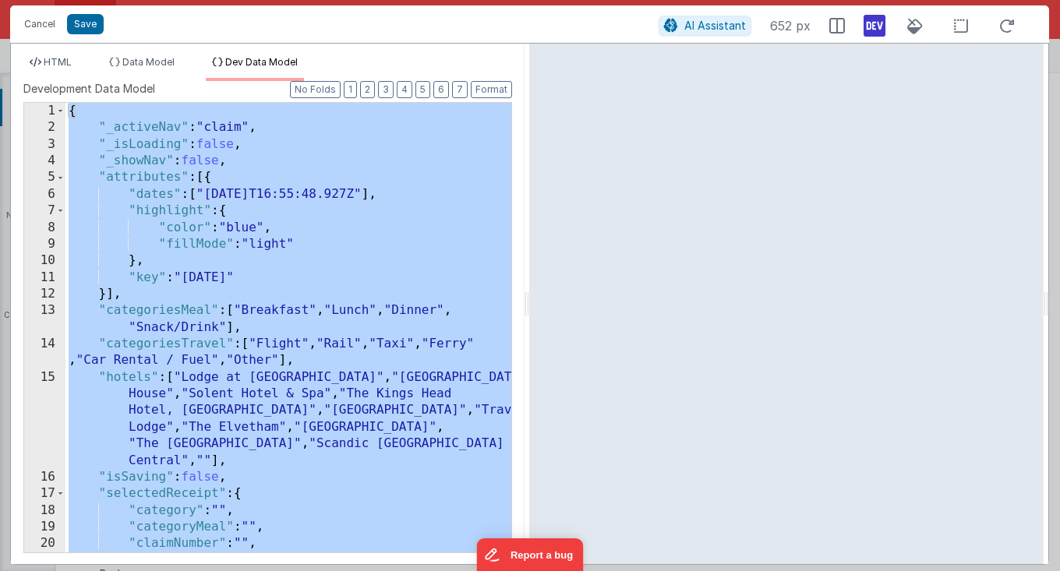
scroll to position [1796, 0]
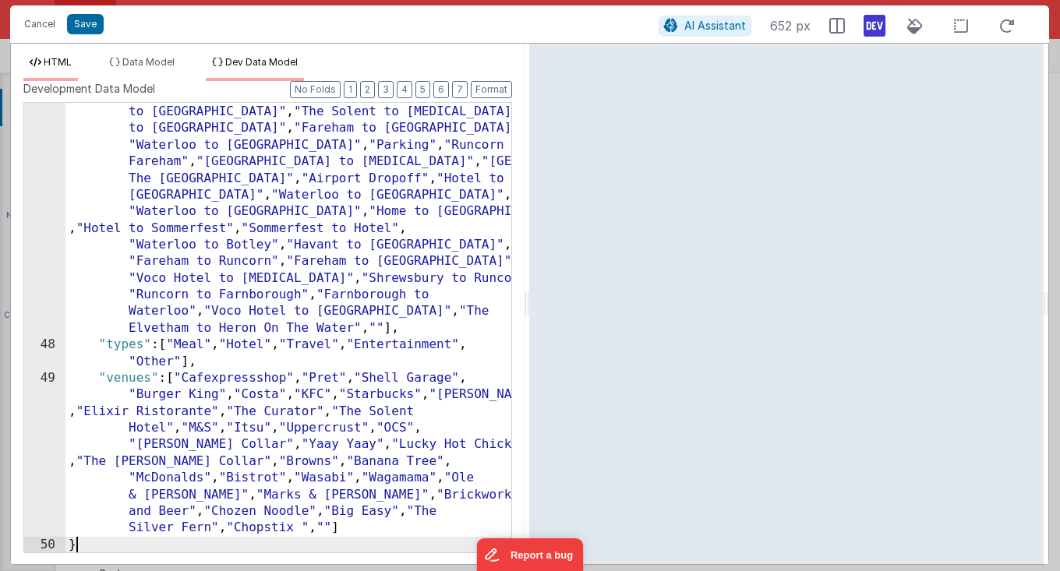
click at [67, 58] on span "HTML" at bounding box center [58, 62] width 28 height 12
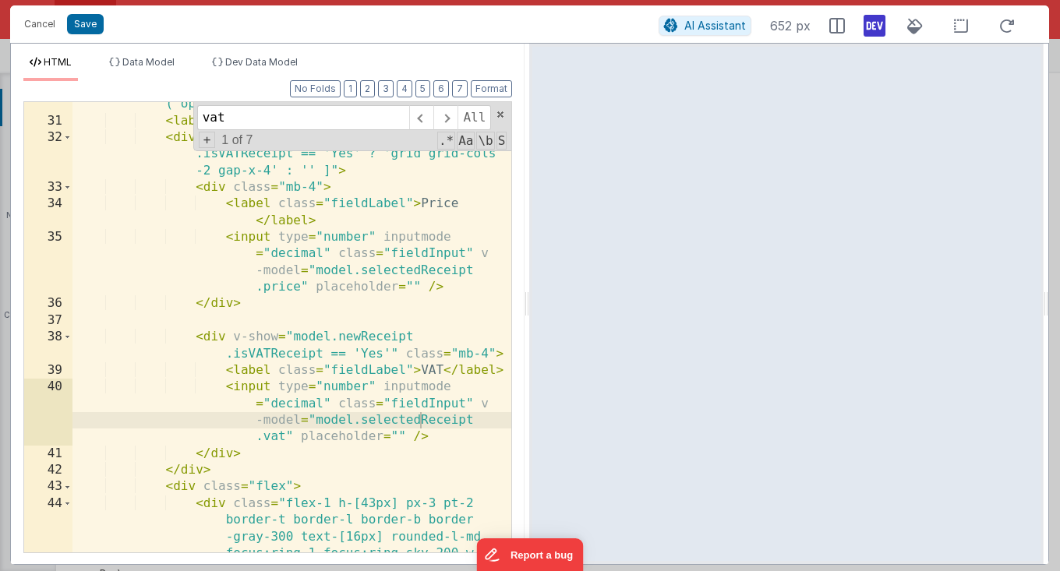
scroll to position [693, 0]
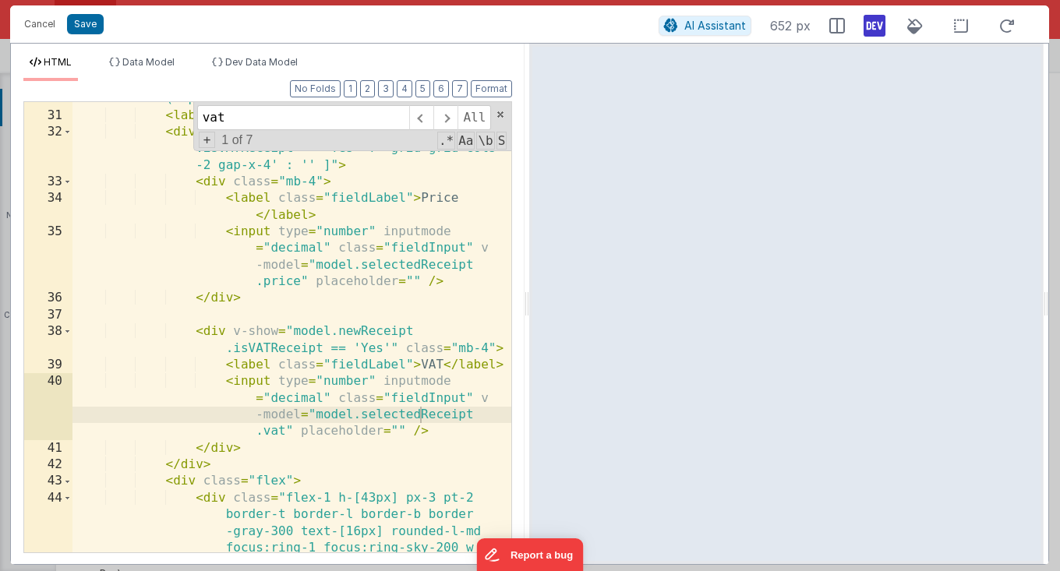
click at [359, 327] on div "< div class = "mt-4" @ click = "namedAction ('openPriceModal')" > < label class…" at bounding box center [291, 358] width 439 height 568
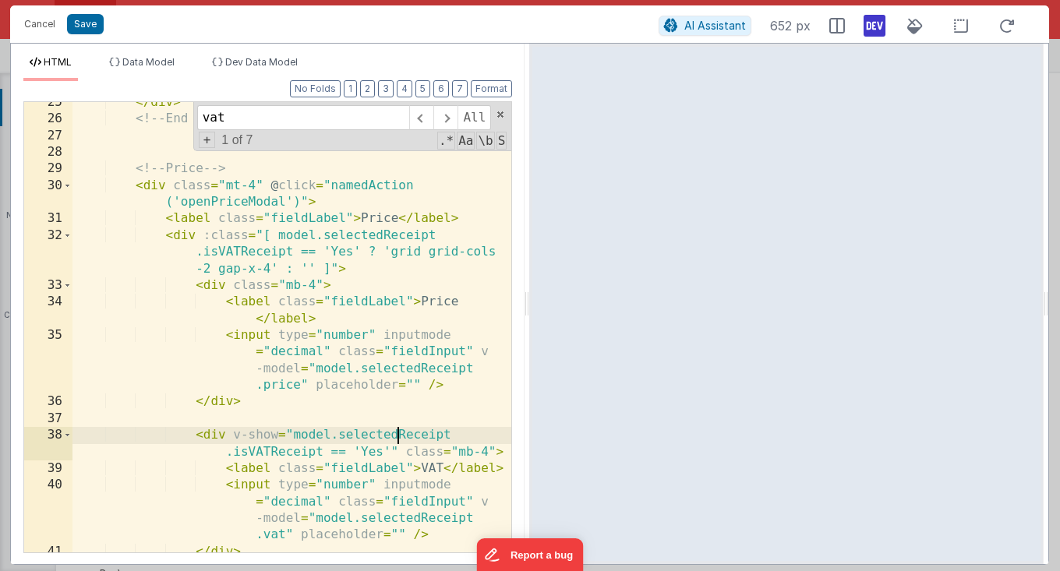
scroll to position [585, 0]
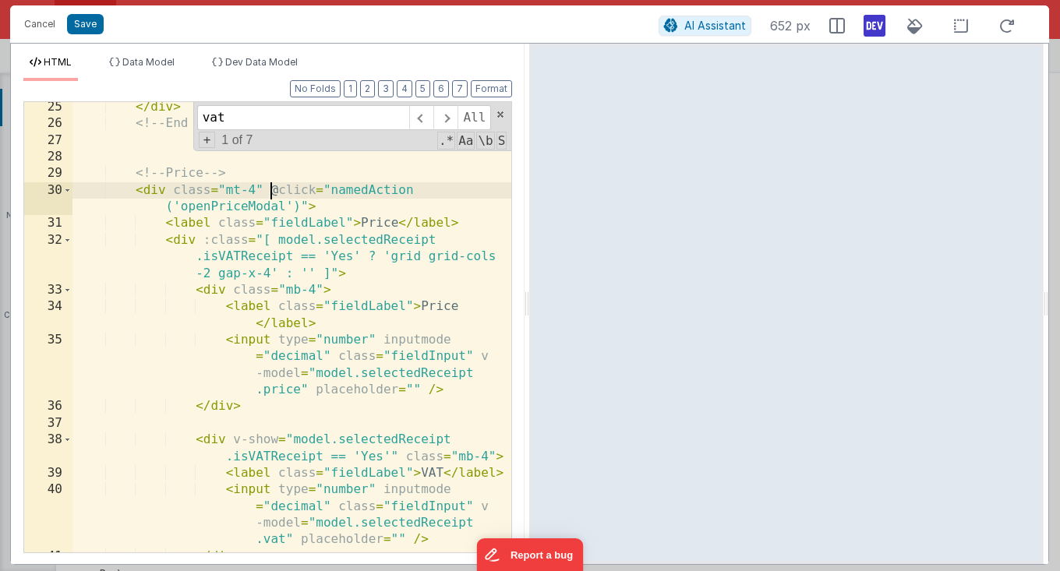
click at [270, 189] on div "</ div > <!-- End Date --> <!-- Price --> < div class = "mt-4" @ click = "named…" at bounding box center [291, 341] width 439 height 485
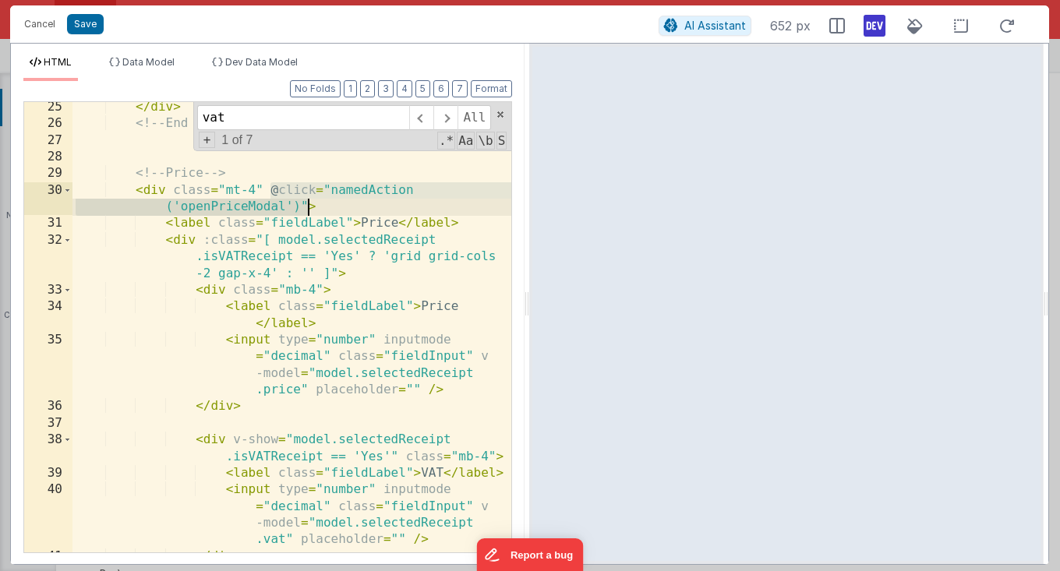
click at [309, 206] on div "</ div > <!-- End Date --> <!-- Price --> < div class = "mt-4" @ click = "named…" at bounding box center [291, 341] width 439 height 485
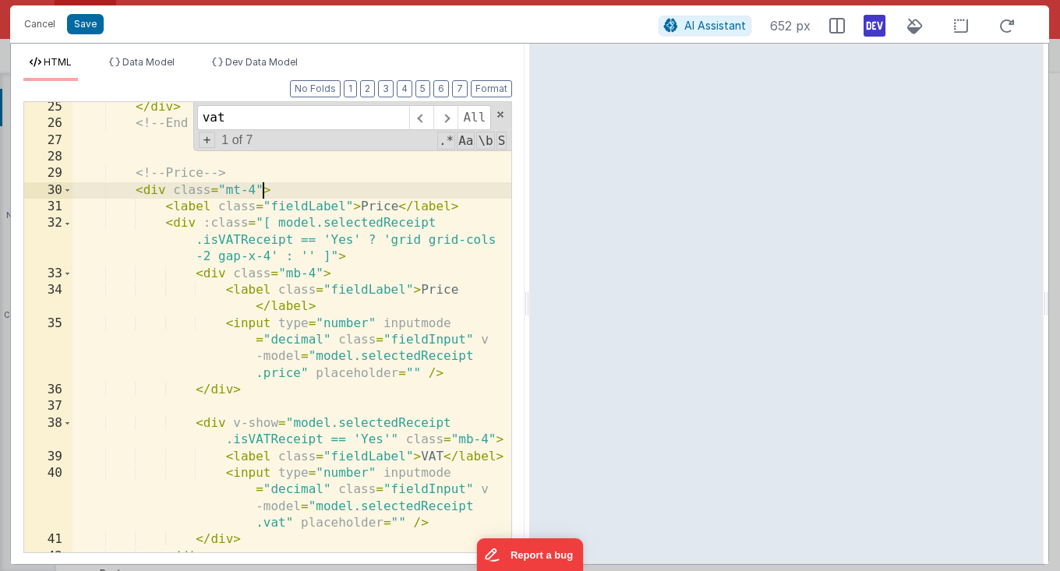
click at [467, 210] on div "</ div > <!-- End Date --> <!-- Price --> < div class = "mt-4" > < label class …" at bounding box center [291, 341] width 439 height 485
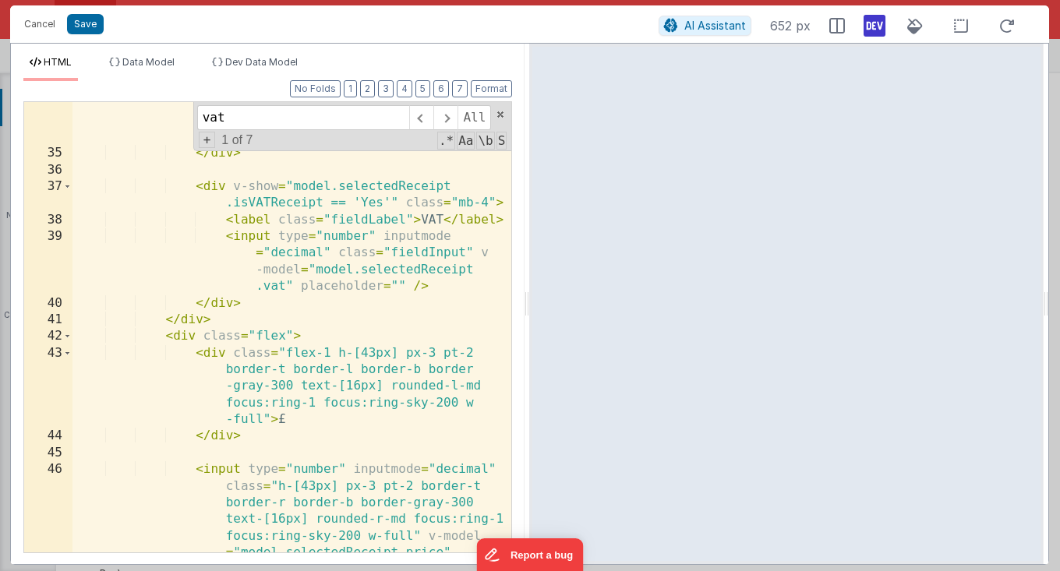
scroll to position [827, 0]
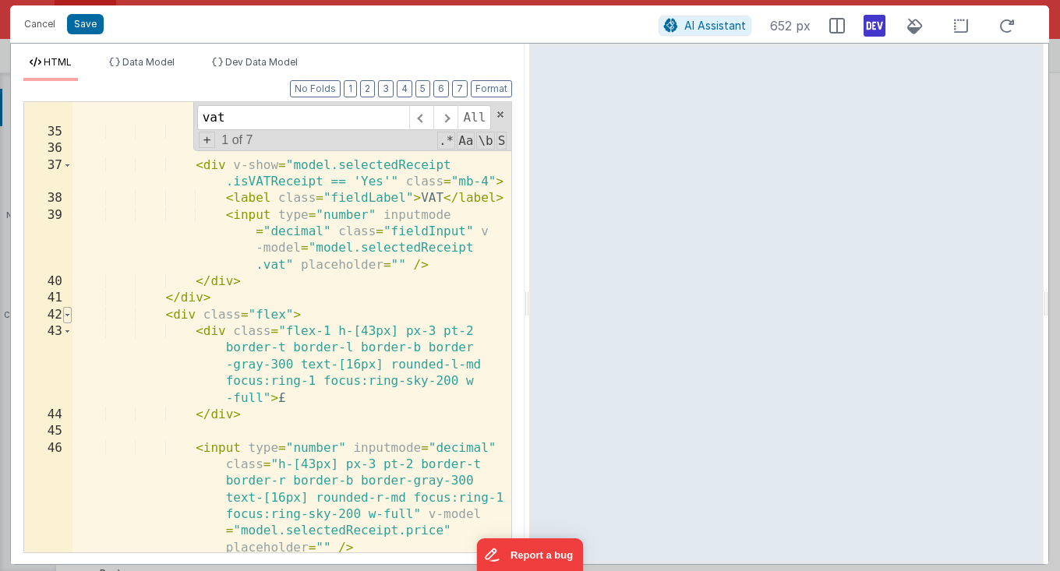
click at [65, 314] on span at bounding box center [67, 315] width 9 height 16
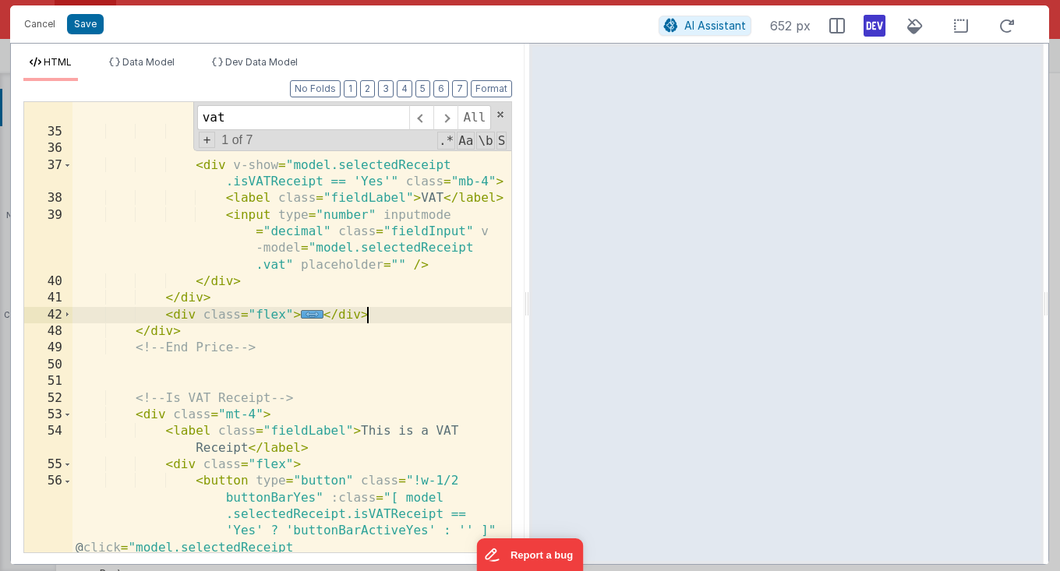
click at [375, 313] on div "< input type = "number" inputmode = "decimal" class = "fieldInput" v -model = "…" at bounding box center [291, 366] width 439 height 618
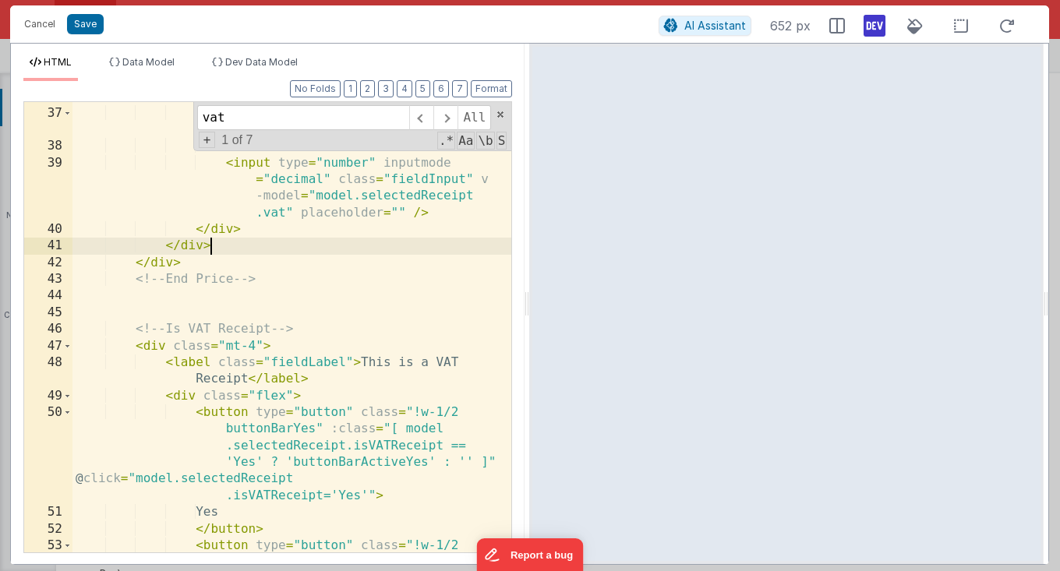
scroll to position [914, 0]
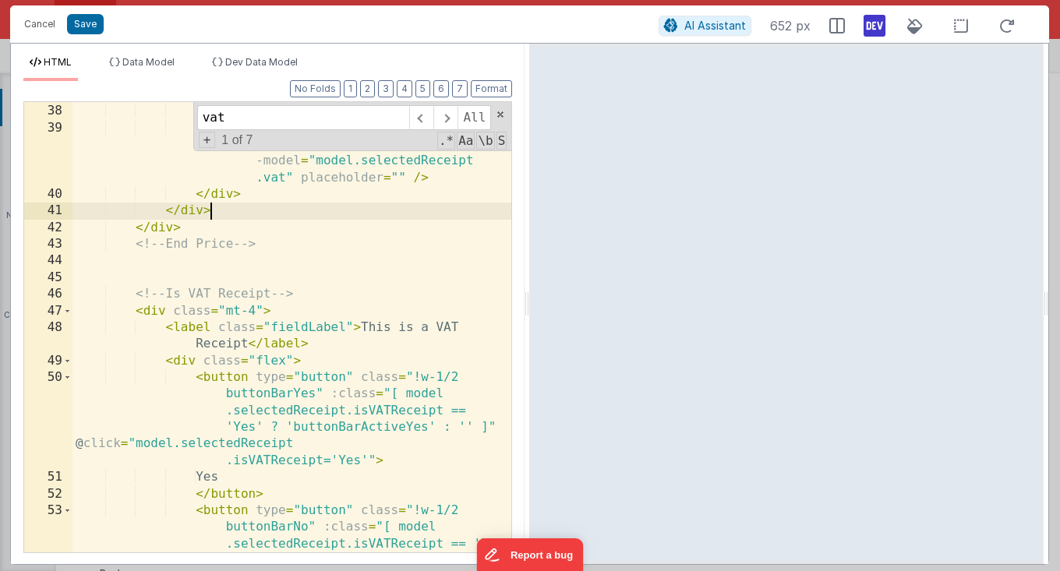
click at [133, 293] on div "< div v-show = "model.selectedReceipt .isVATReceipt == 'Yes'" class = "mb-4" > …" at bounding box center [291, 362] width 439 height 584
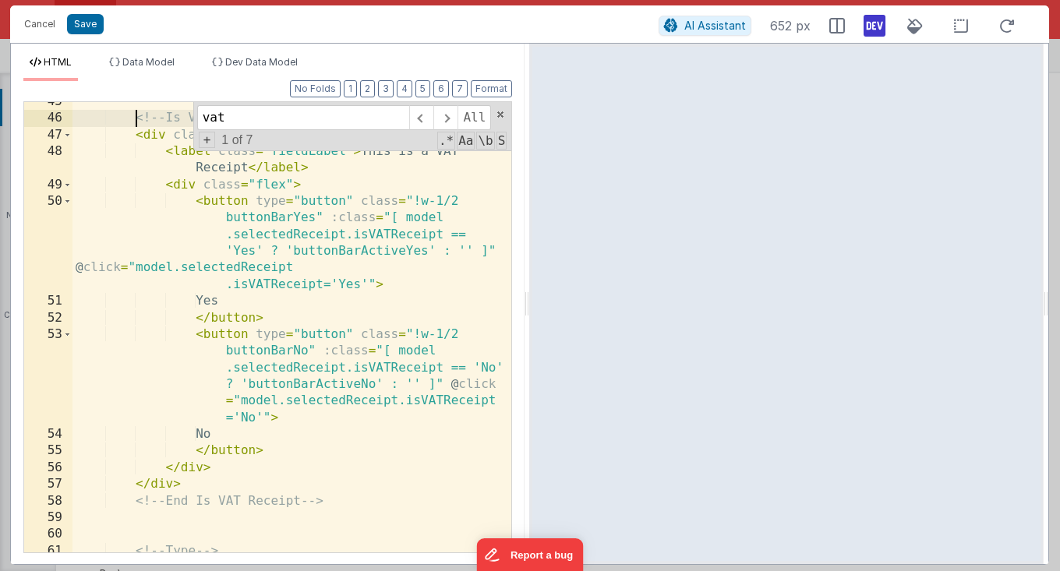
scroll to position [1109, 0]
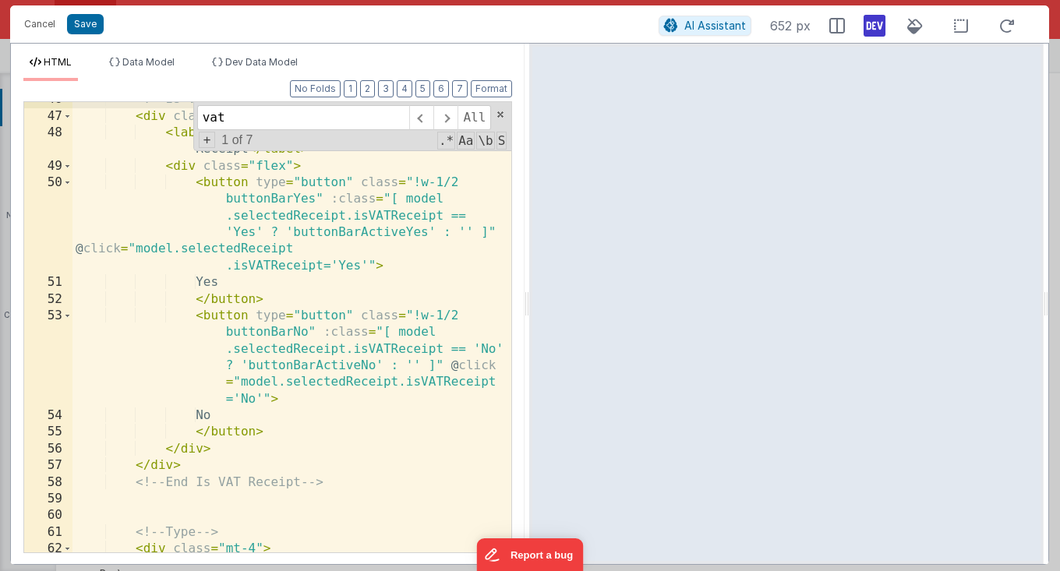
click at [337, 487] on div "<!-- Is VAT Receipt --> < div class = "mt-4" > < label class = "fieldLabel" > T…" at bounding box center [291, 333] width 439 height 485
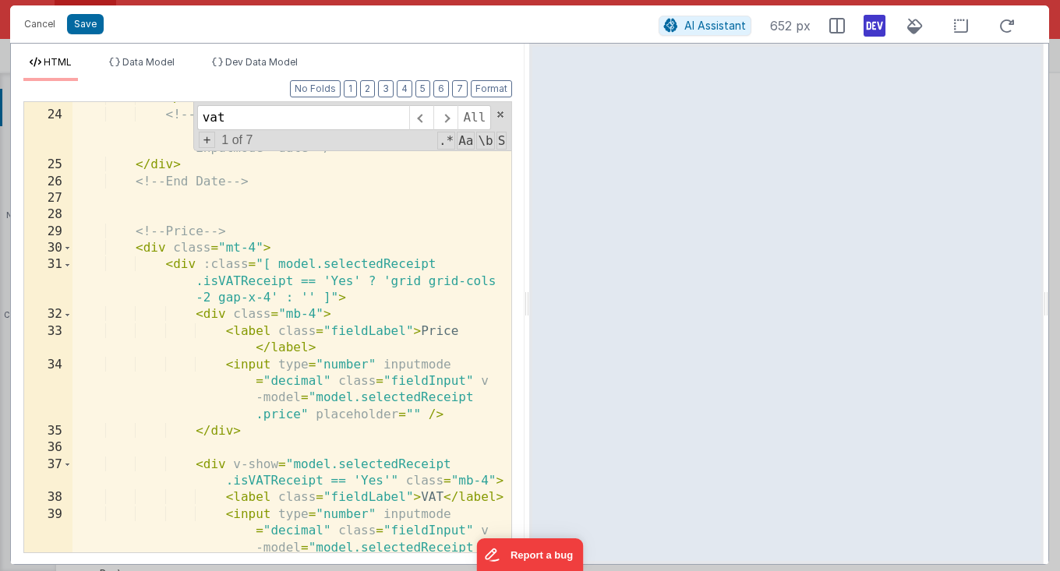
scroll to position [504, 0]
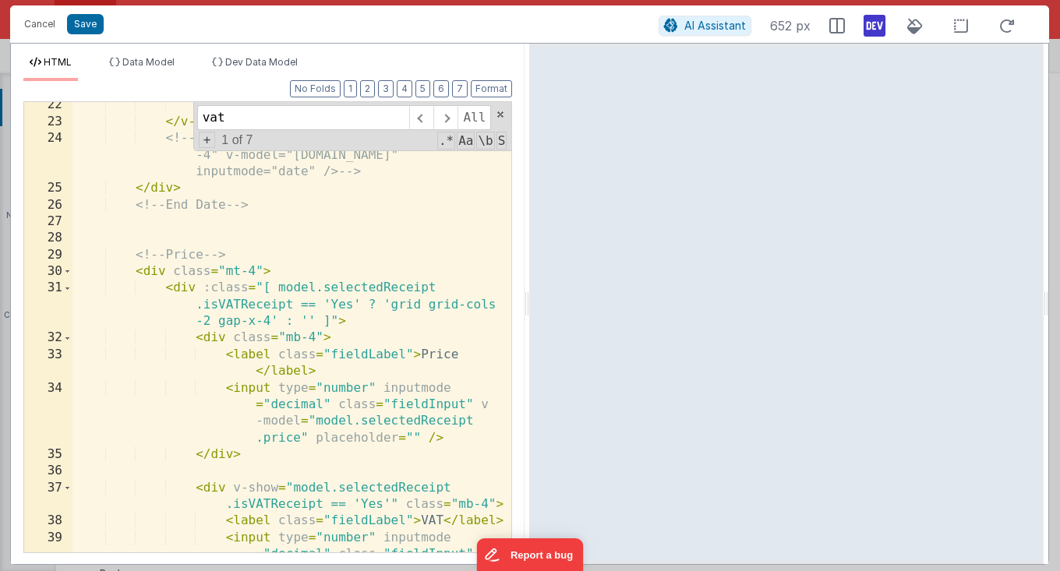
click at [136, 256] on div "</ template > </ v-date-picker > <!-- <input type="date" class="fieldInput !px …" at bounding box center [291, 364] width 439 height 535
paste textarea
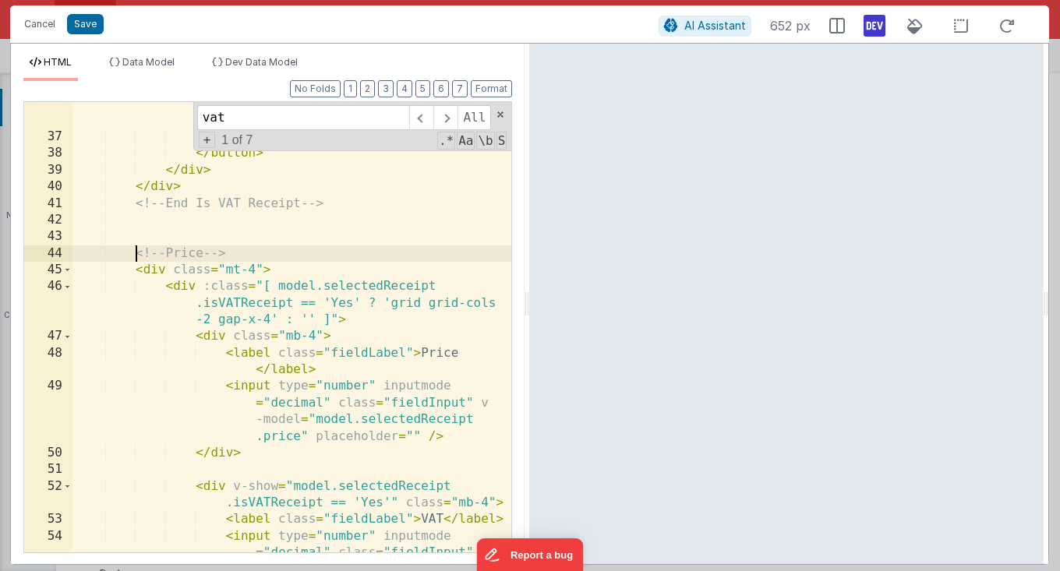
scroll to position [942, 0]
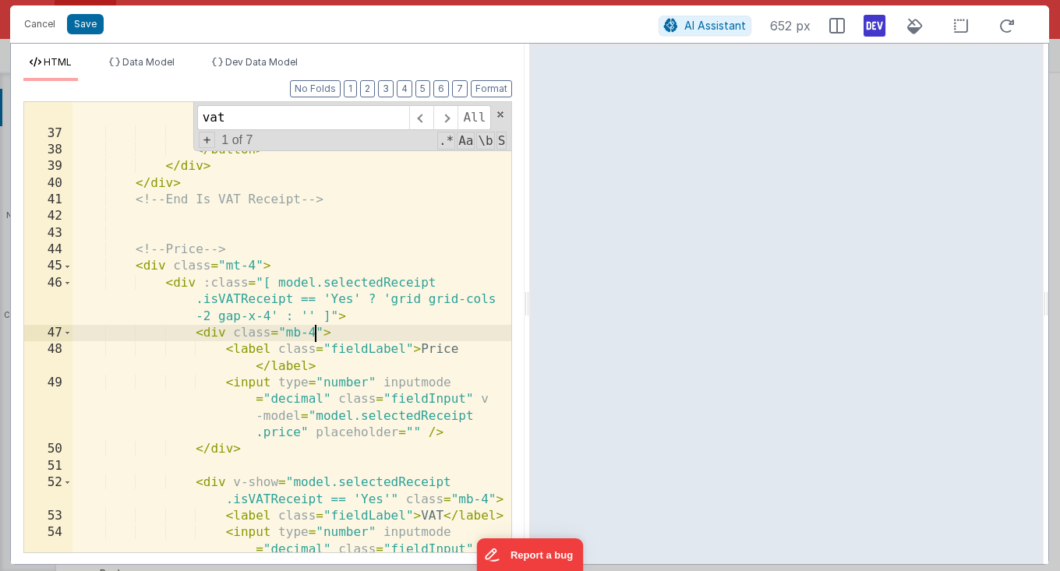
click at [312, 334] on div "< button type = "button" class = "!w-1/2 buttonBarNo" :class = "[ model .select…" at bounding box center [291, 334] width 439 height 618
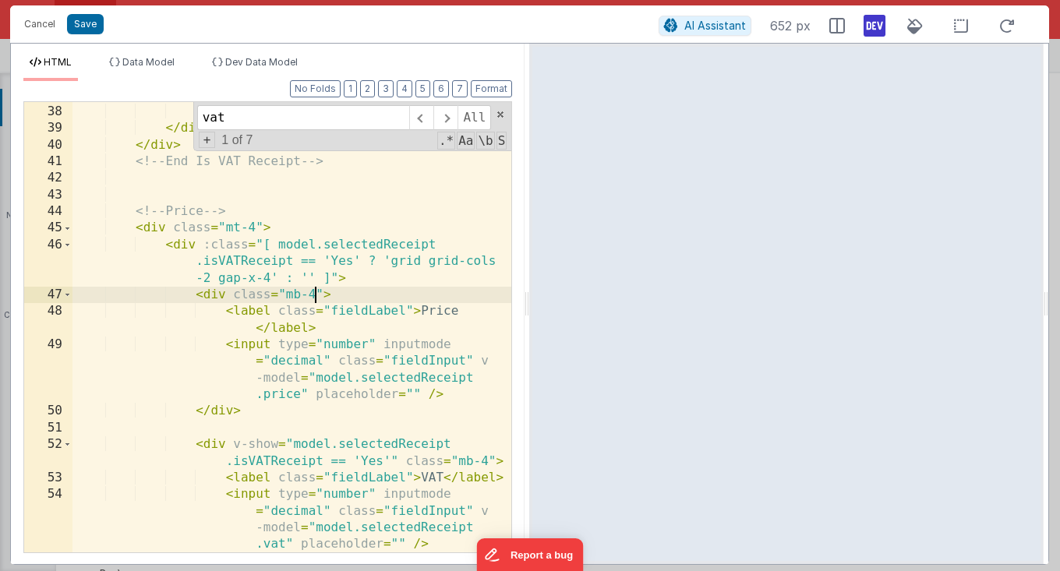
scroll to position [980, 0]
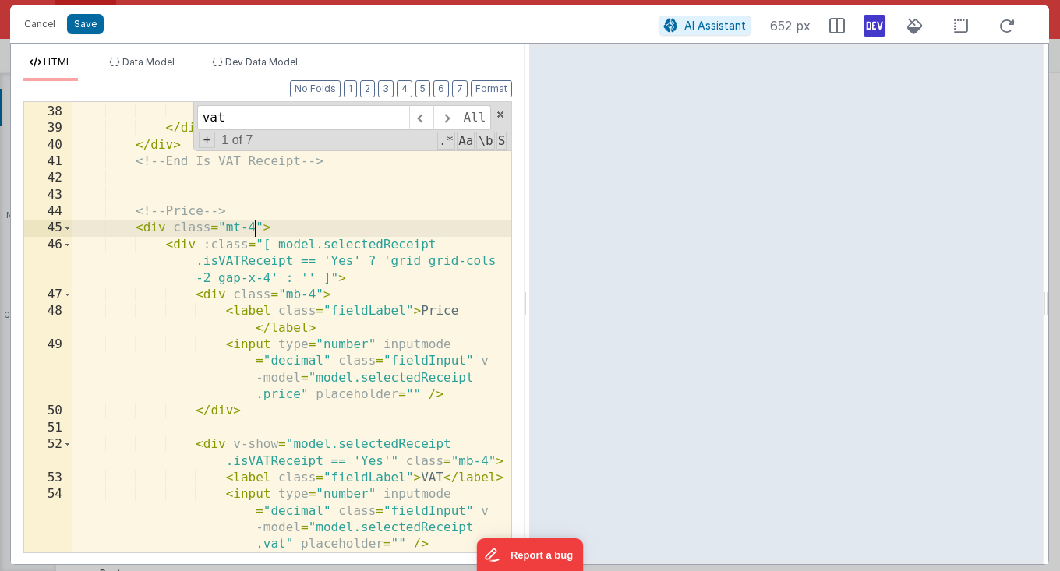
click at [255, 226] on div "No </ button > </ div > </ div > <!-- End Is VAT Receipt --> <!-- Price --> < d…" at bounding box center [291, 329] width 439 height 485
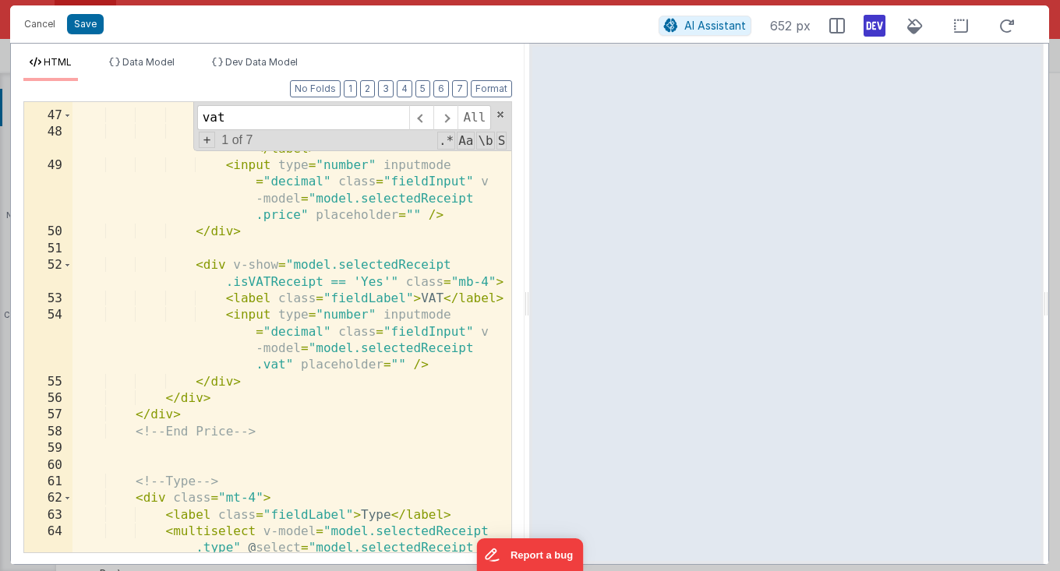
scroll to position [1142, 0]
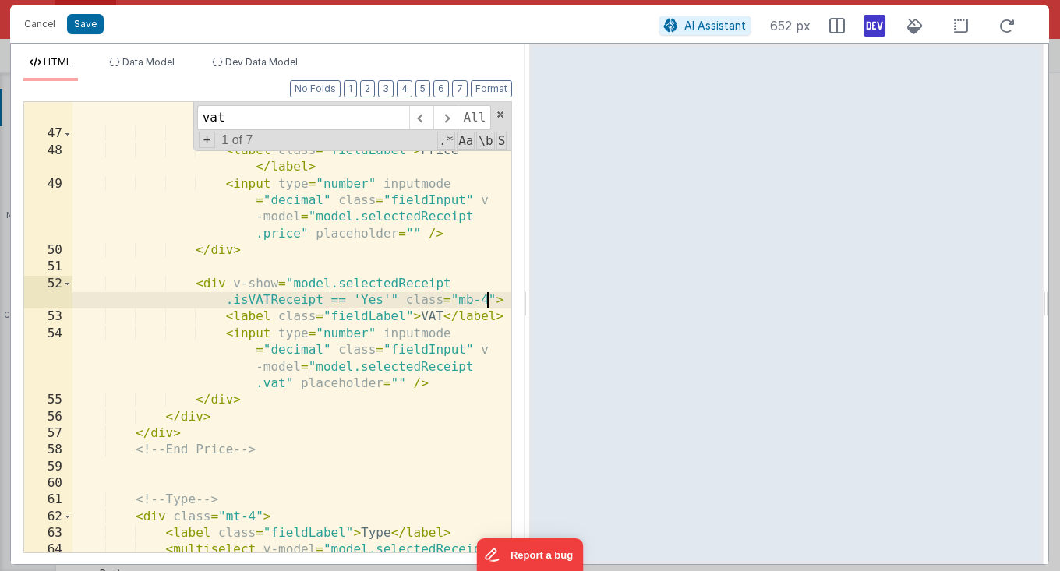
click at [487, 300] on div "< div :class = "[ model.selectedReceipt .isVATReceipt == 'Yes' ? 'grid grid-col…" at bounding box center [291, 401] width 439 height 651
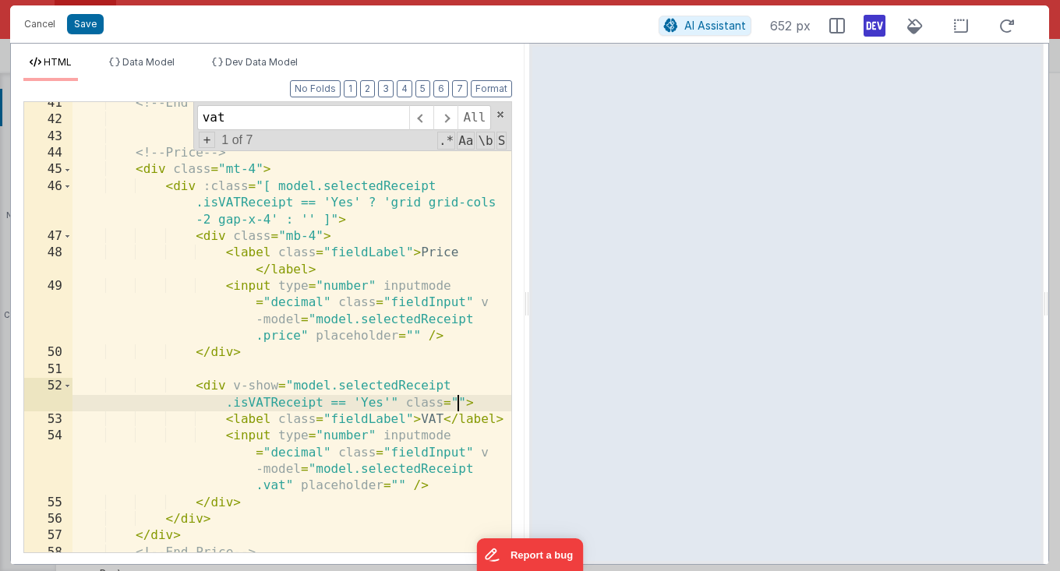
scroll to position [1039, 0]
click at [317, 236] on div "<!-- End Is VAT Receipt --> <!-- Price --> < div class = "mt-4" > < div :class …" at bounding box center [291, 337] width 439 height 485
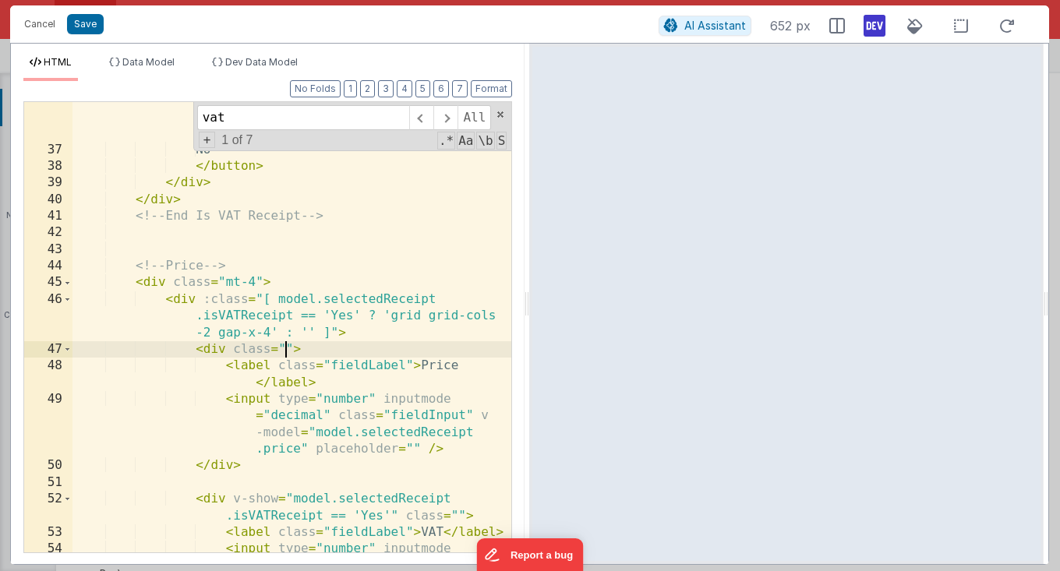
scroll to position [601, 0]
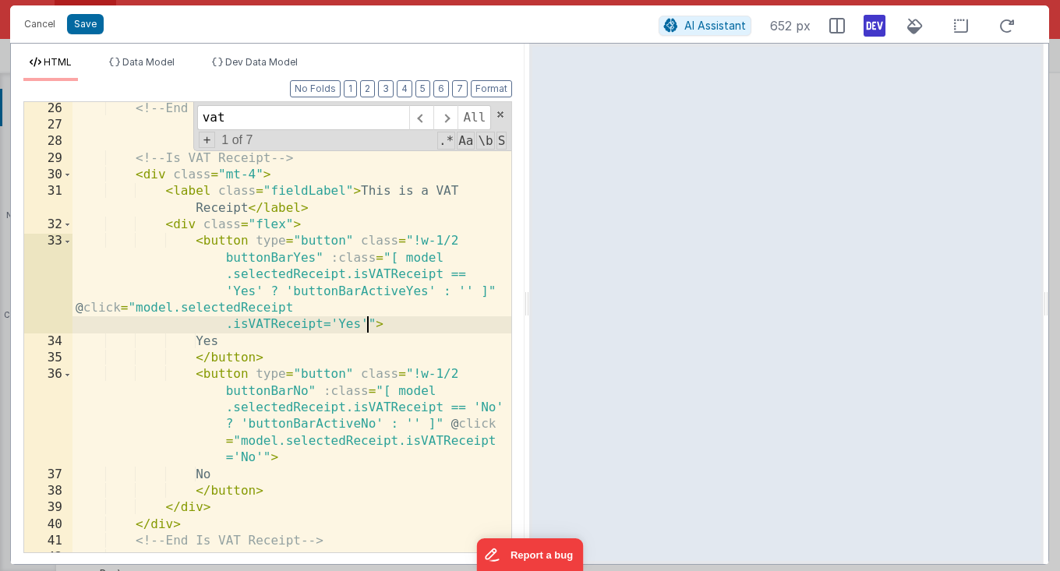
click at [369, 327] on div "<!-- End Date --> <!-- Is VAT Receipt --> < div class = "mt-4" > < label class …" at bounding box center [291, 343] width 439 height 485
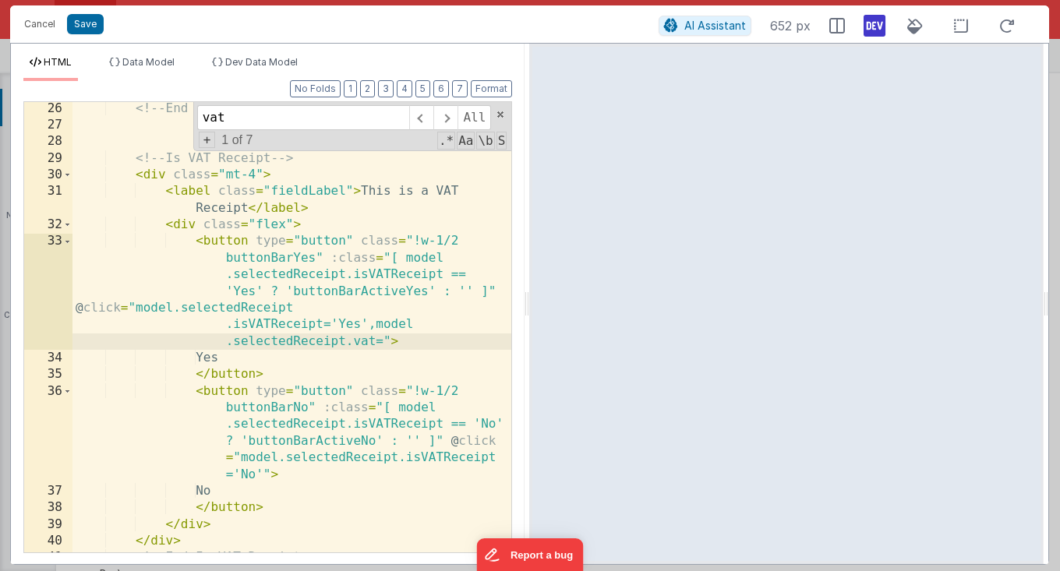
paste textarea
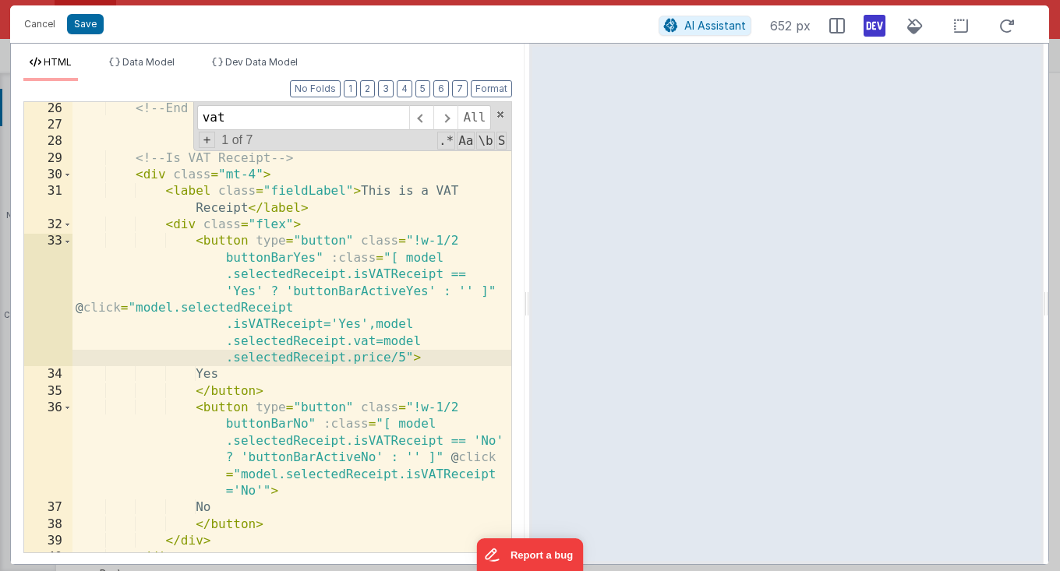
click at [382, 341] on div "<!-- End Date --> <!-- Is VAT Receipt --> < div class = "mt-4" > < label class …" at bounding box center [291, 343] width 439 height 485
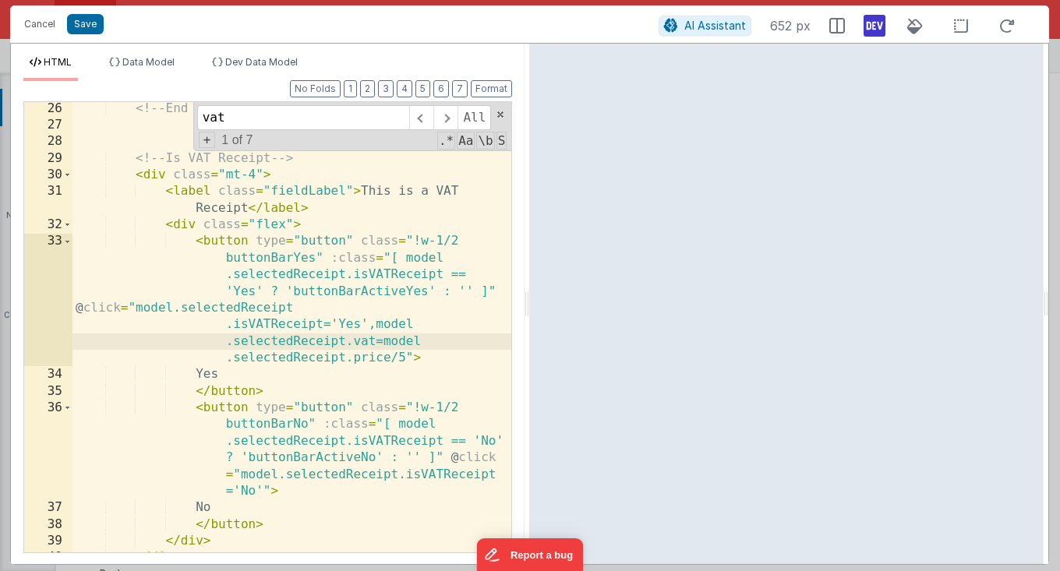
click at [383, 343] on div "<!-- End Date --> <!-- Is VAT Receipt --> < div class = "mt-4" > < label class …" at bounding box center [291, 343] width 439 height 485
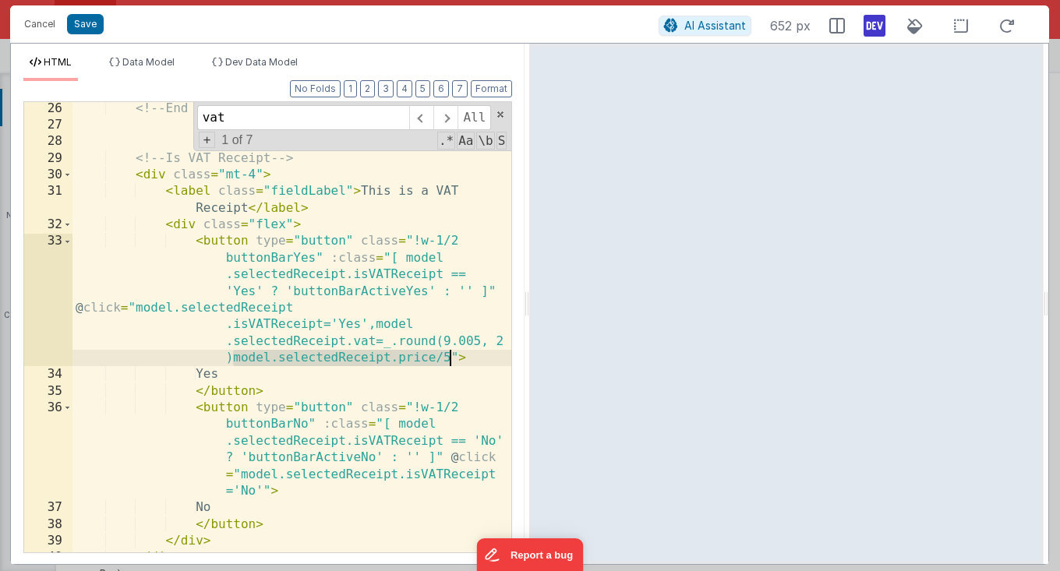
click at [449, 358] on div "<!-- End Date --> <!-- Is VAT Receipt --> < div class = "mt-4" > < label class …" at bounding box center [291, 343] width 439 height 485
click at [478, 339] on div "<!-- End Date --> <!-- Is VAT Receipt --> < div class = "mt-4" > < label class …" at bounding box center [291, 343] width 439 height 485
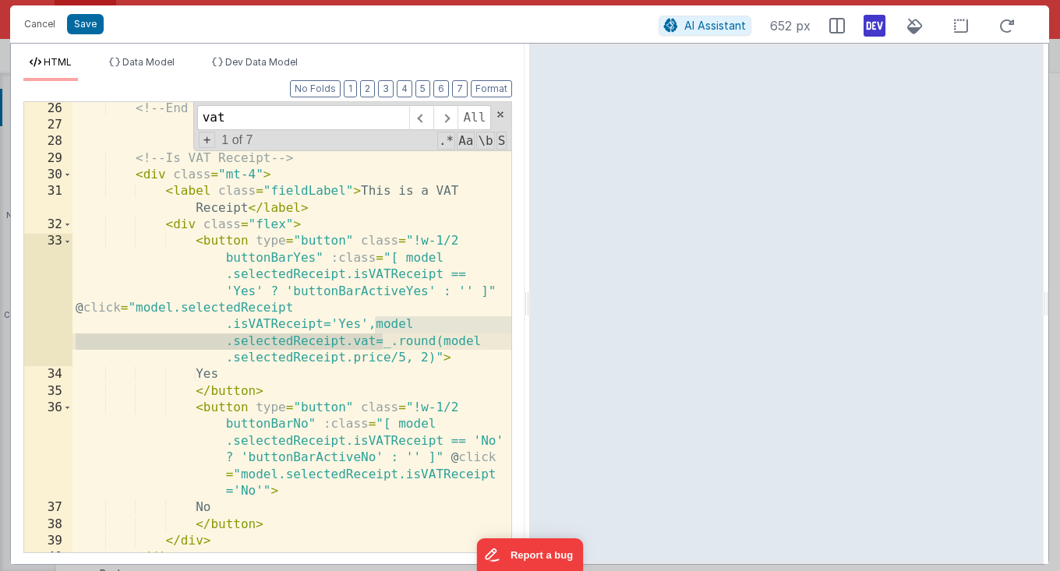
drag, startPoint x: 376, startPoint y: 326, endPoint x: 380, endPoint y: 338, distance: 12.6
click at [380, 338] on div "<!-- End Date --> <!-- Is VAT Receipt --> < div class = "mt-4" > < label class …" at bounding box center [291, 343] width 439 height 485
click at [262, 491] on div "<!-- End Date --> <!-- Is VAT Receipt --> < div class = "mt-4" > < label class …" at bounding box center [291, 343] width 439 height 485
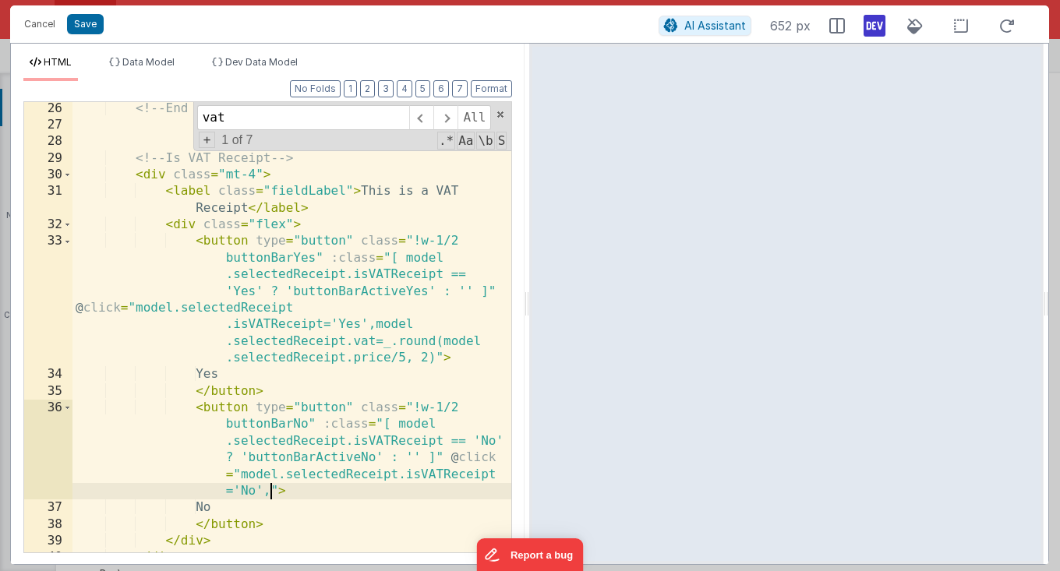
paste textarea
click at [871, 28] on icon at bounding box center [874, 25] width 22 height 25
click at [406, 384] on div "<!-- End Date --> <!-- Is VAT Receipt --> < div class = "mt-4" > < label class …" at bounding box center [291, 343] width 439 height 485
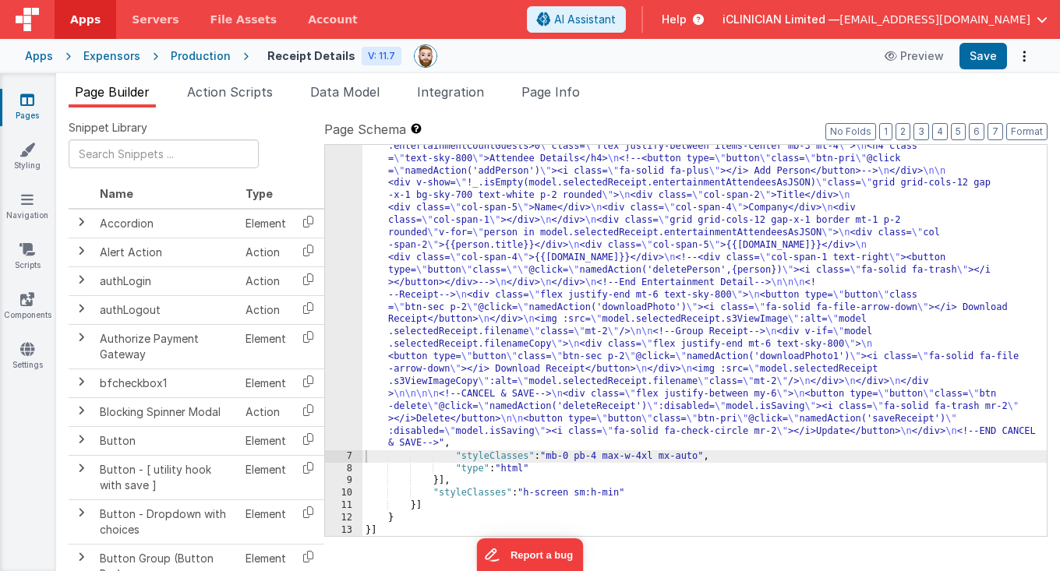
scroll to position [934, 0]
click at [447, 365] on div ""html" : "<div class= \" flex justify-between items-center \" > \n <button type…" at bounding box center [704, 63] width 684 height 1582
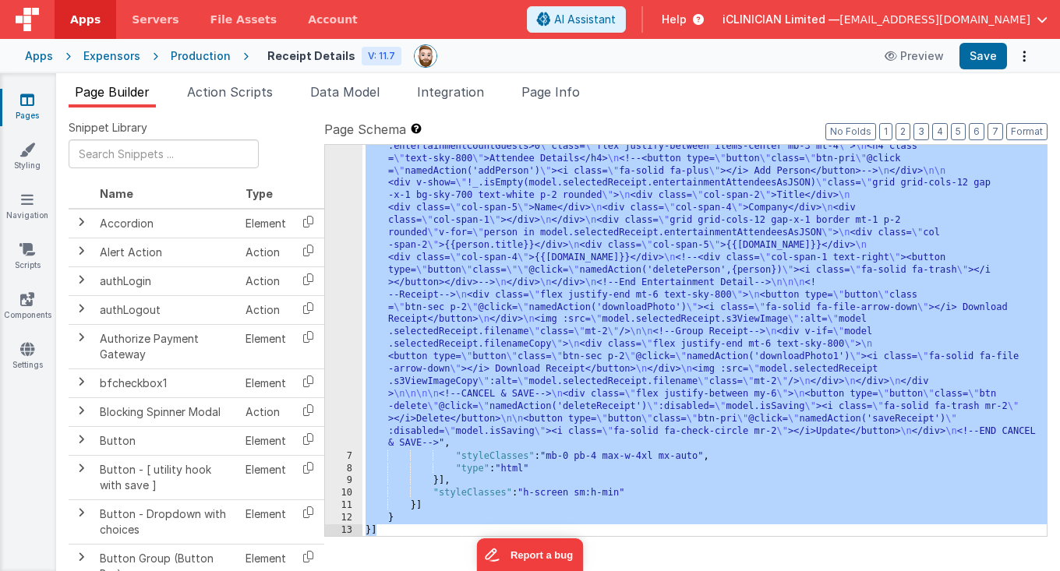
click at [472, 378] on div ""html" : "<div class= \" flex justify-between items-center \" > \n <button type…" at bounding box center [704, 63] width 684 height 1582
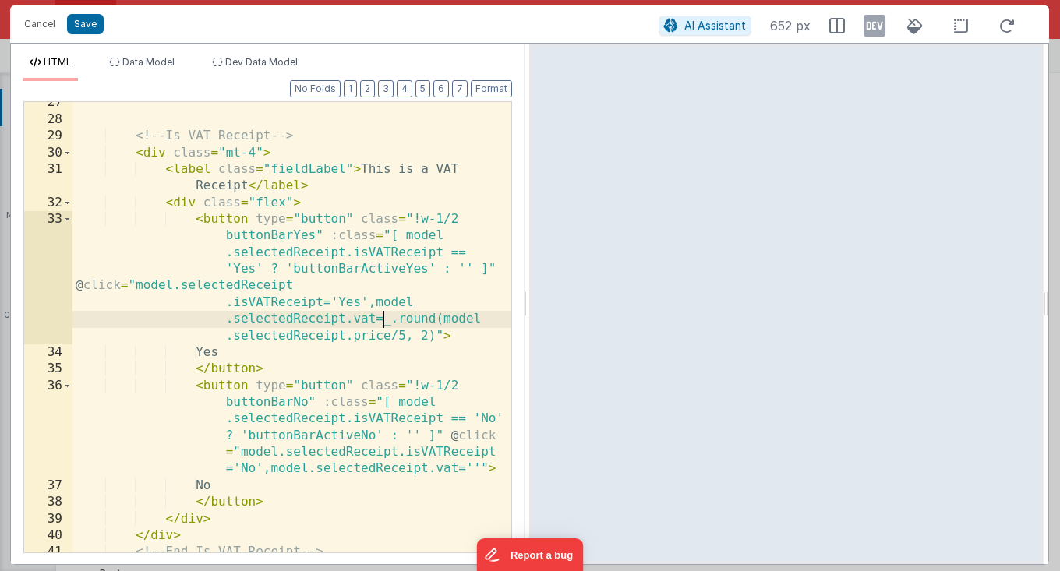
scroll to position [0, 0]
click at [385, 320] on div "<!-- Is VAT Receipt --> < div class = "mt-4" > < label class = "fieldLabel" > T…" at bounding box center [291, 336] width 439 height 485
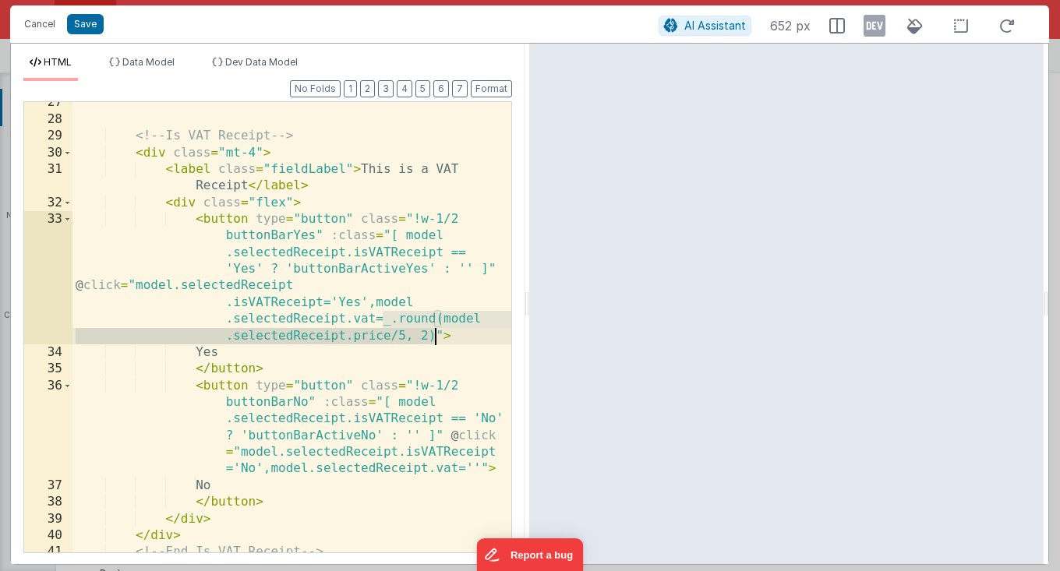
click at [435, 337] on div "<!-- Is VAT Receipt --> < div class = "mt-4" > < label class = "fieldLabel" > T…" at bounding box center [291, 336] width 439 height 485
paste textarea
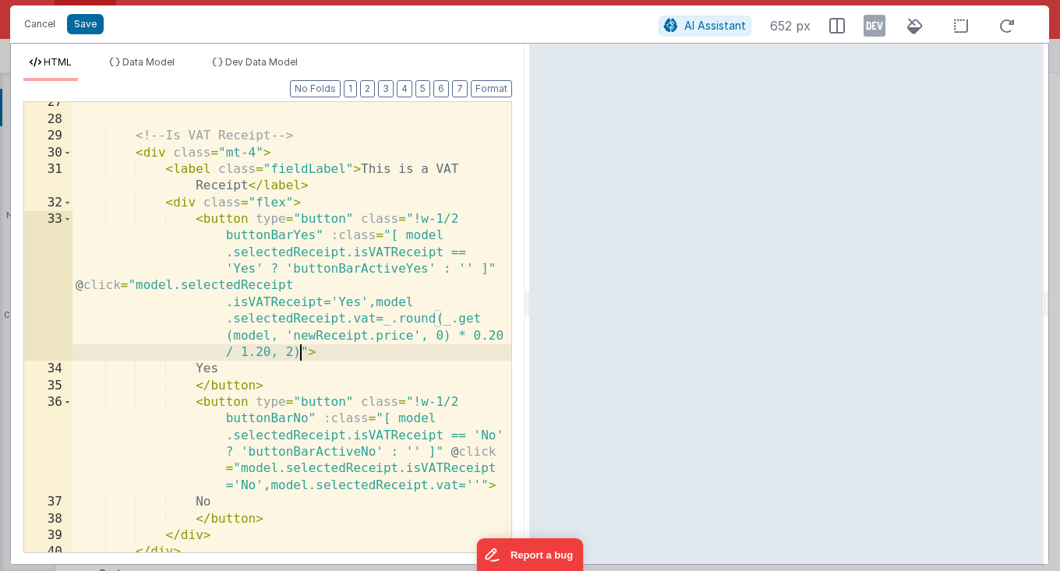
click at [316, 334] on div "<!-- Is VAT Receipt --> < div class = "mt-4" > < label class = "fieldLabel" > T…" at bounding box center [291, 336] width 439 height 485
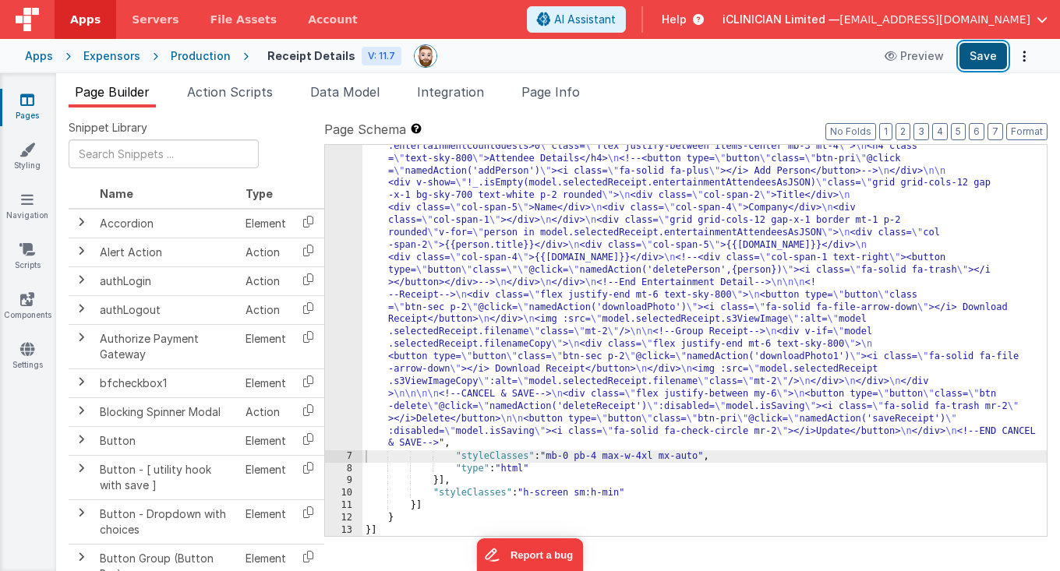
click at [990, 49] on button "Save" at bounding box center [983, 56] width 48 height 26
click at [528, 209] on div ""html" : "<div class= \" flex justify-between items-center \" > \n <button type…" at bounding box center [704, 63] width 684 height 1582
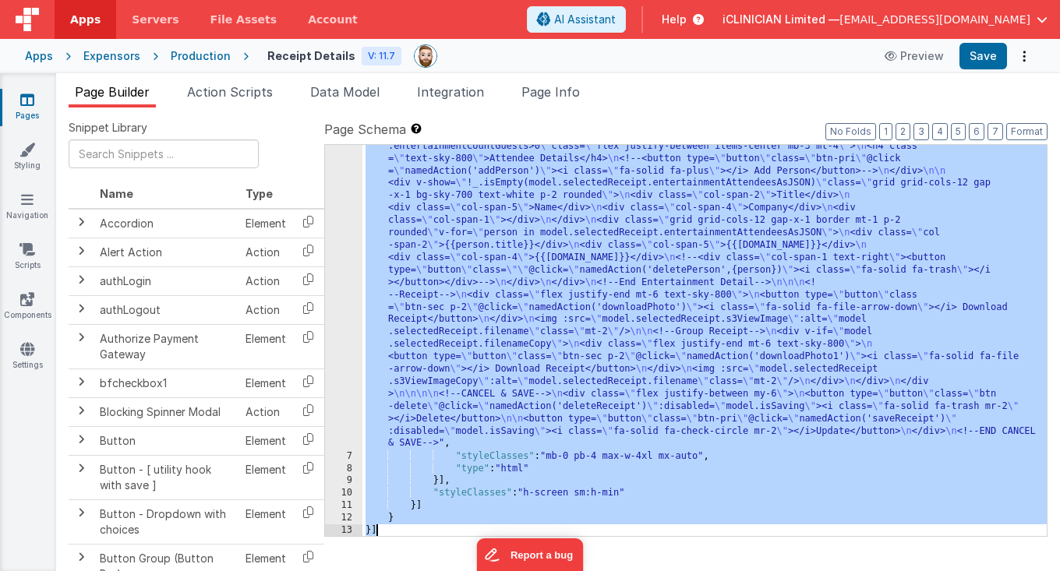
click at [115, 53] on div "Expensors" at bounding box center [111, 56] width 57 height 16
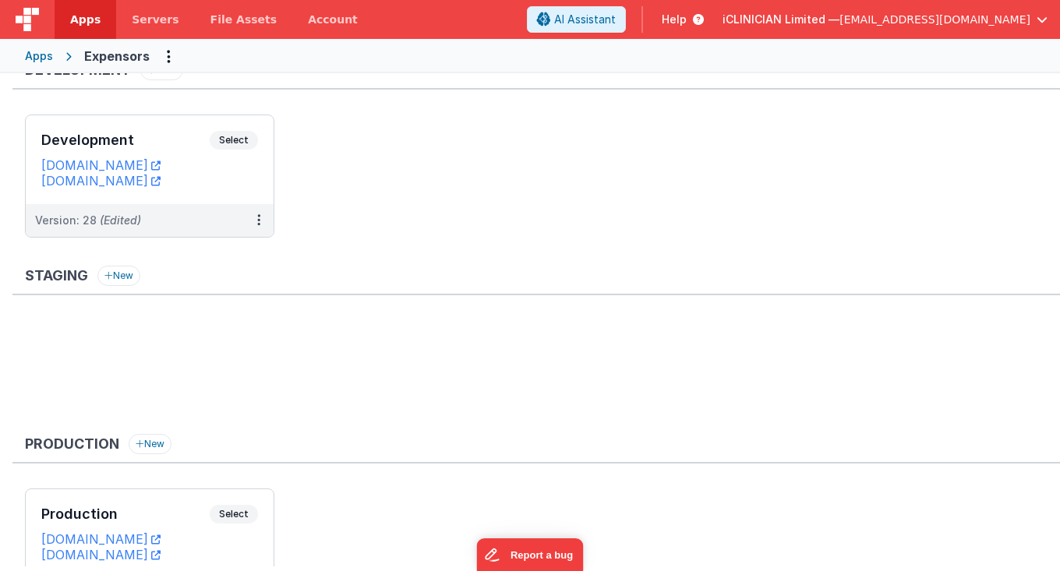
scroll to position [19, 0]
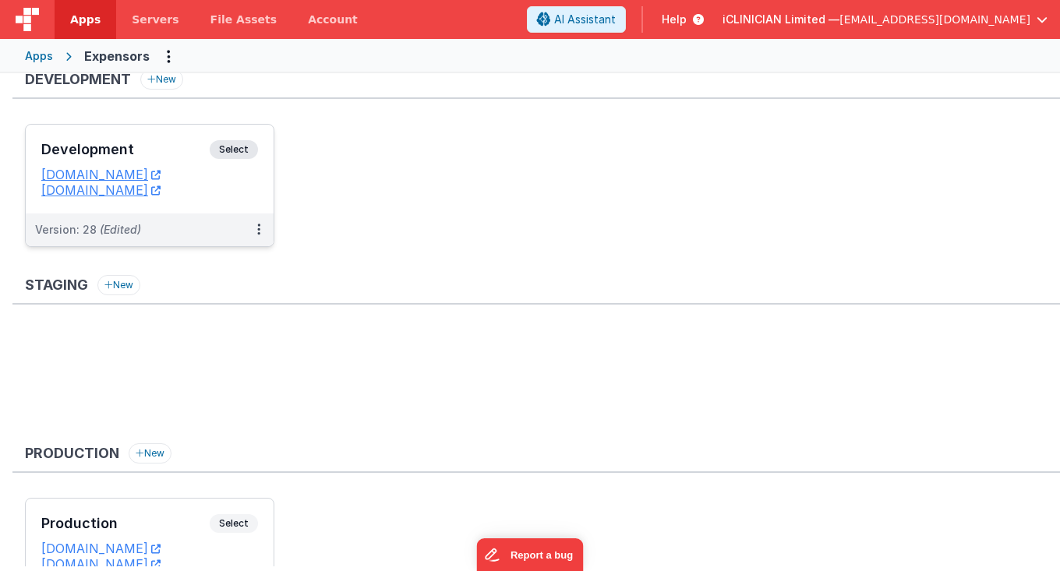
click at [168, 146] on h3 "Development" at bounding box center [125, 150] width 168 height 16
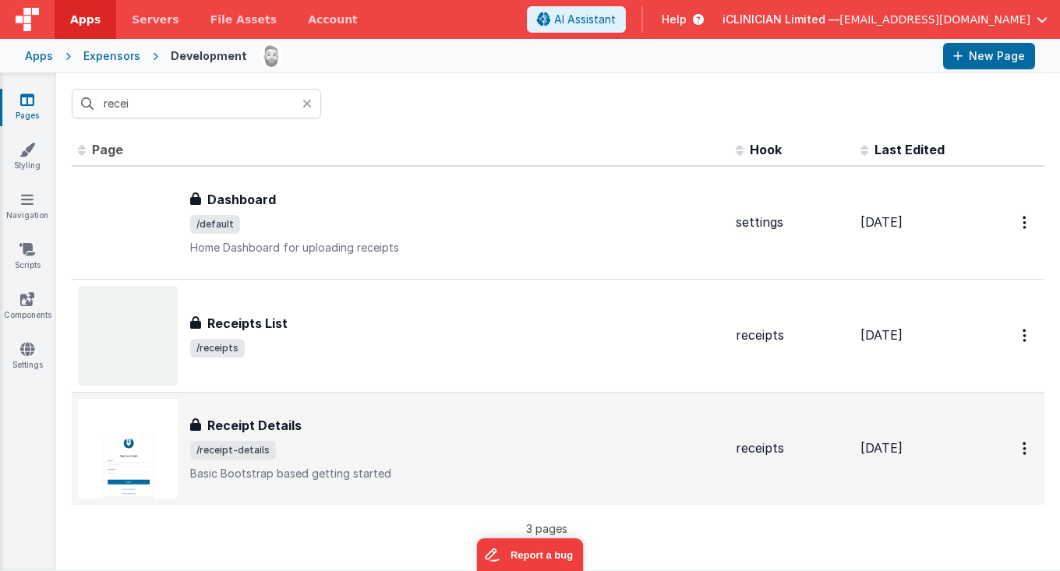
click at [368, 405] on div "Receipt Details Receipt Details /receipt-details Basic Bootstrap based getting …" at bounding box center [400, 449] width 645 height 100
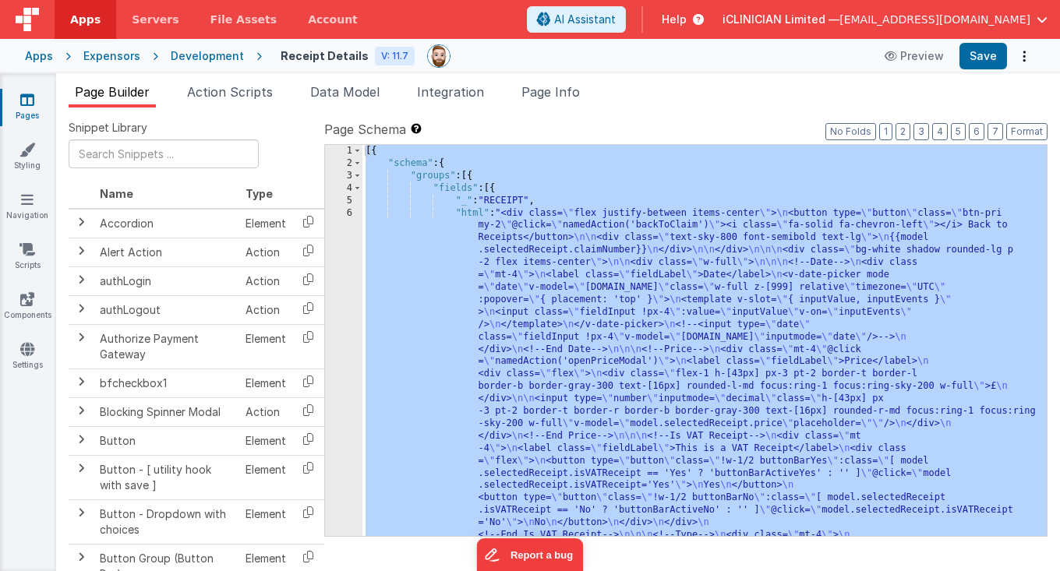
scroll to position [934, 0]
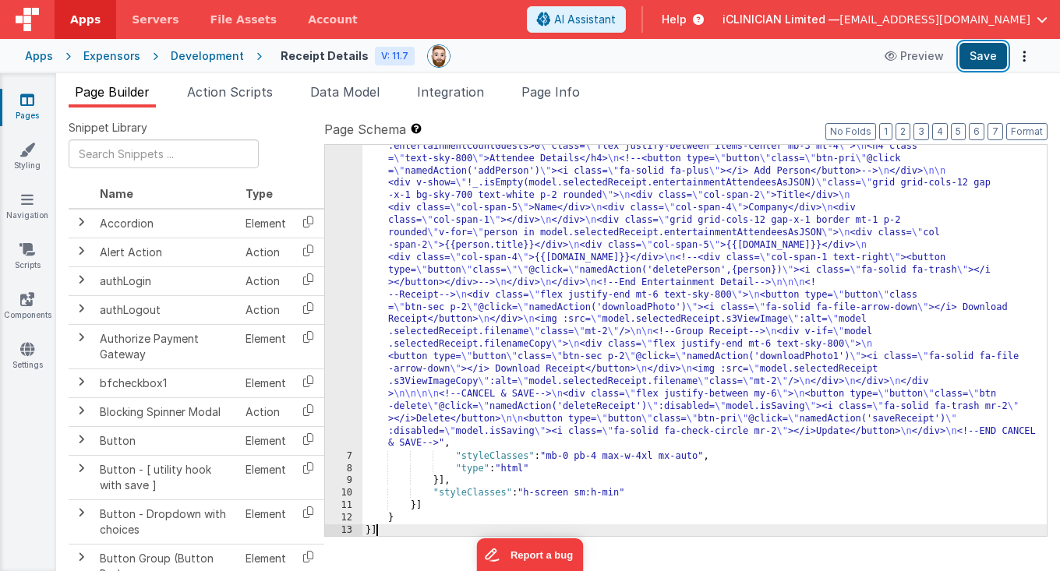
click at [976, 65] on button "Save" at bounding box center [983, 56] width 48 height 26
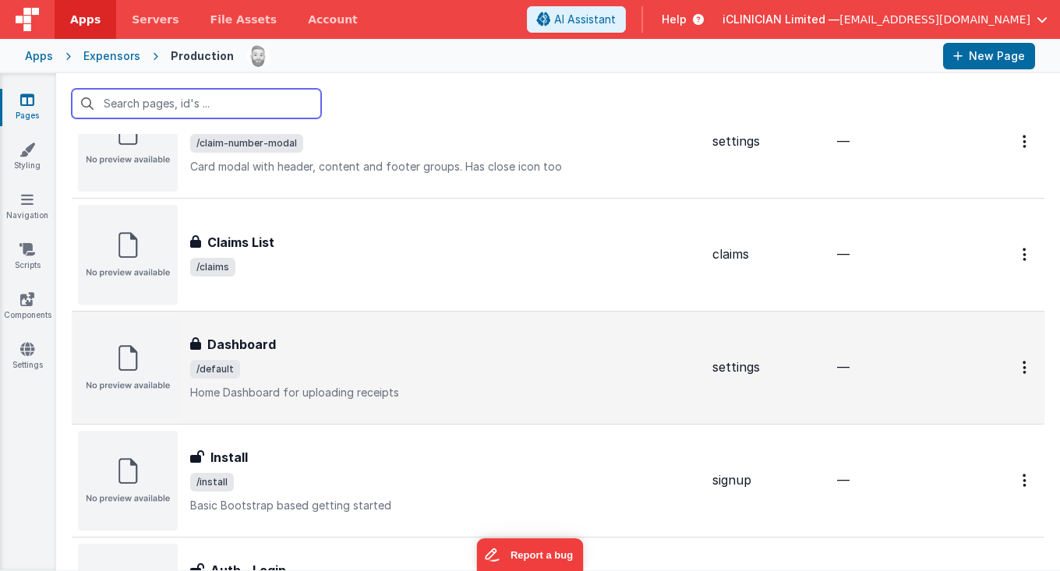
scroll to position [198, 0]
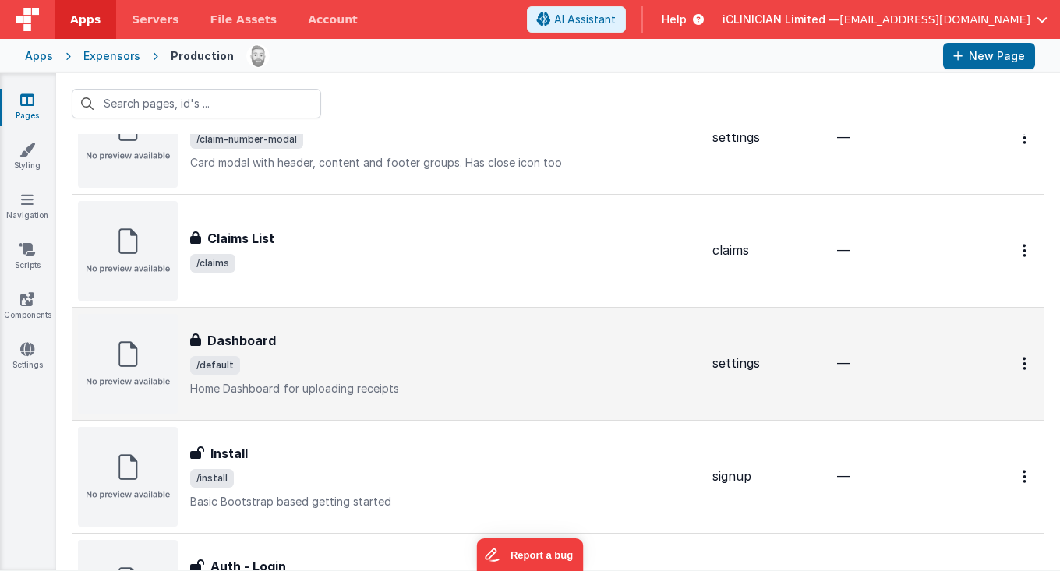
click at [287, 378] on div "Dashboard Dashboard /default Home Dashboard for uploading receipts" at bounding box center [445, 363] width 510 height 65
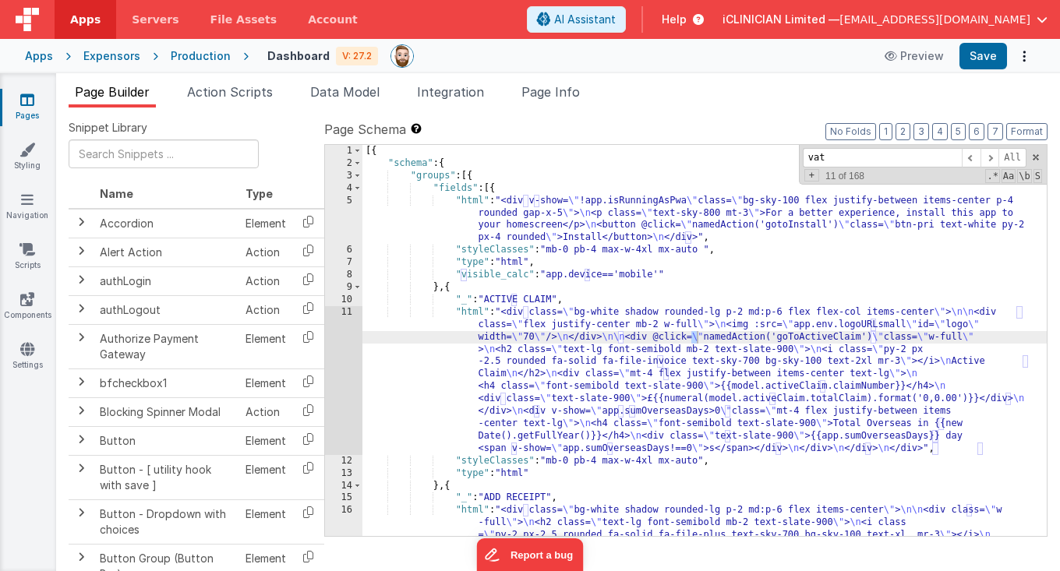
scroll to position [250, 0]
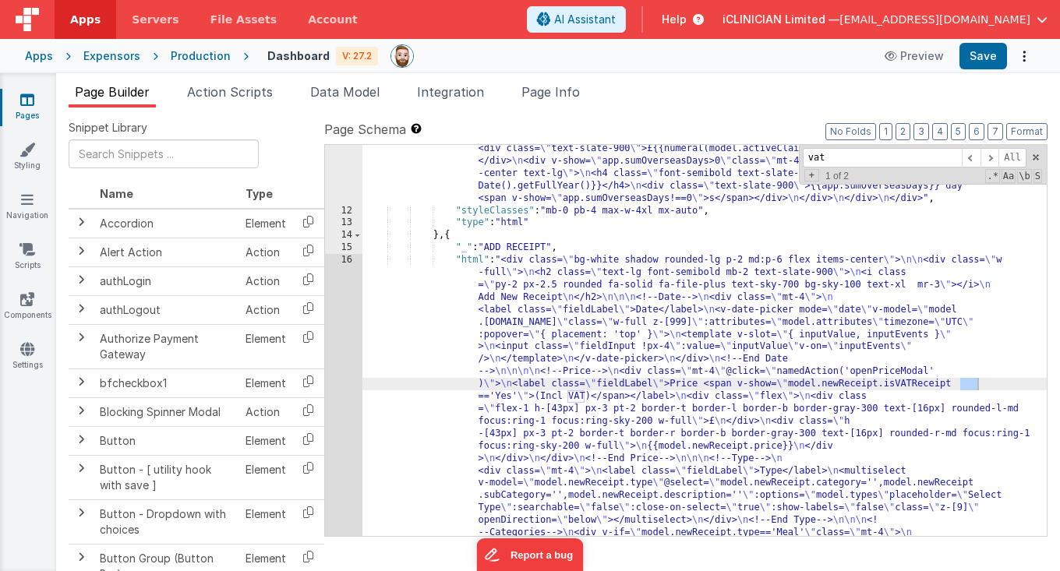
type input "vat"
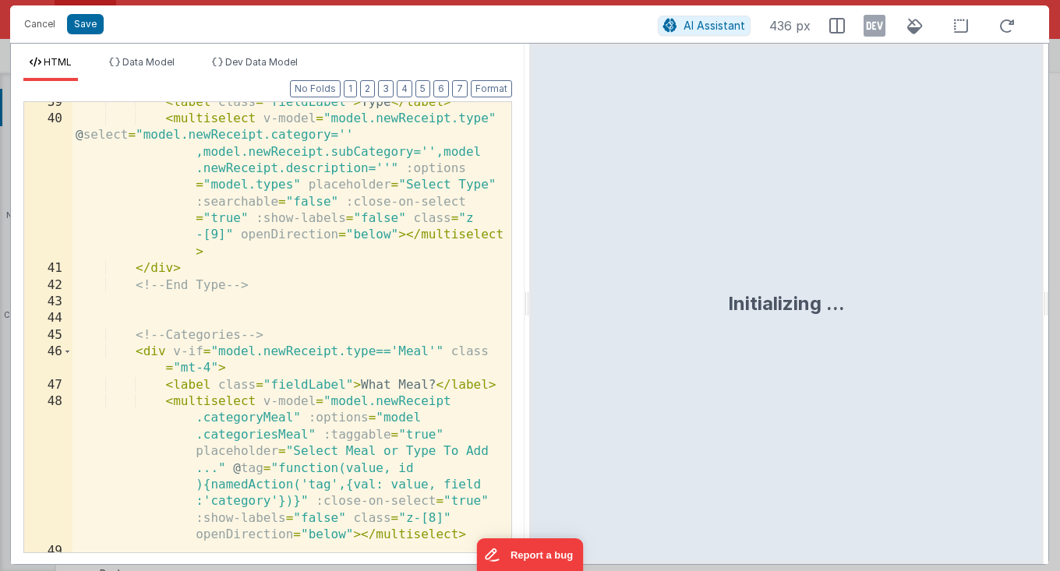
scroll to position [986, 0]
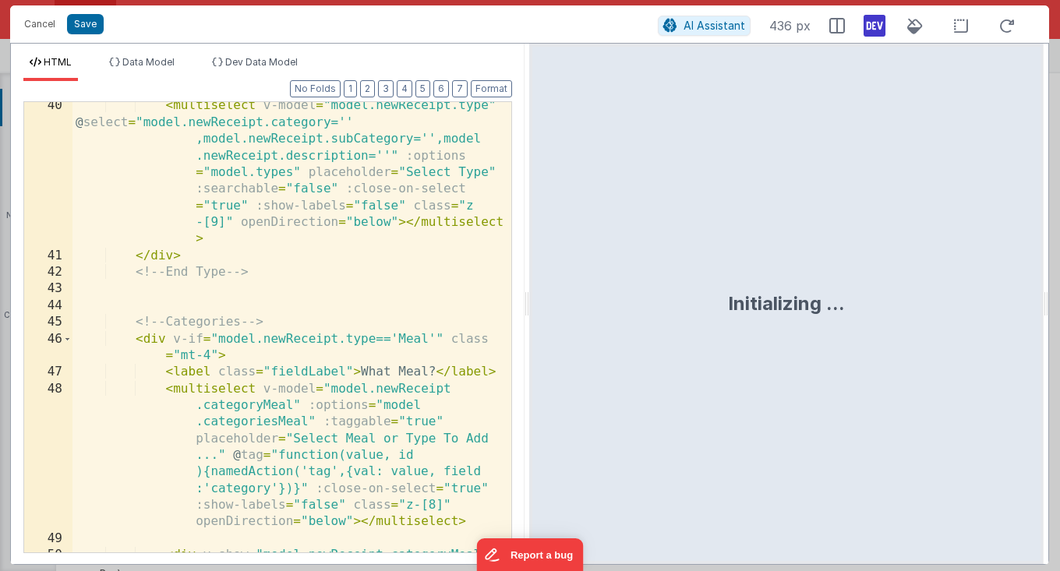
click at [878, 29] on icon at bounding box center [874, 25] width 22 height 25
click at [873, 33] on icon at bounding box center [874, 25] width 22 height 25
click at [874, 30] on icon at bounding box center [874, 25] width 22 height 25
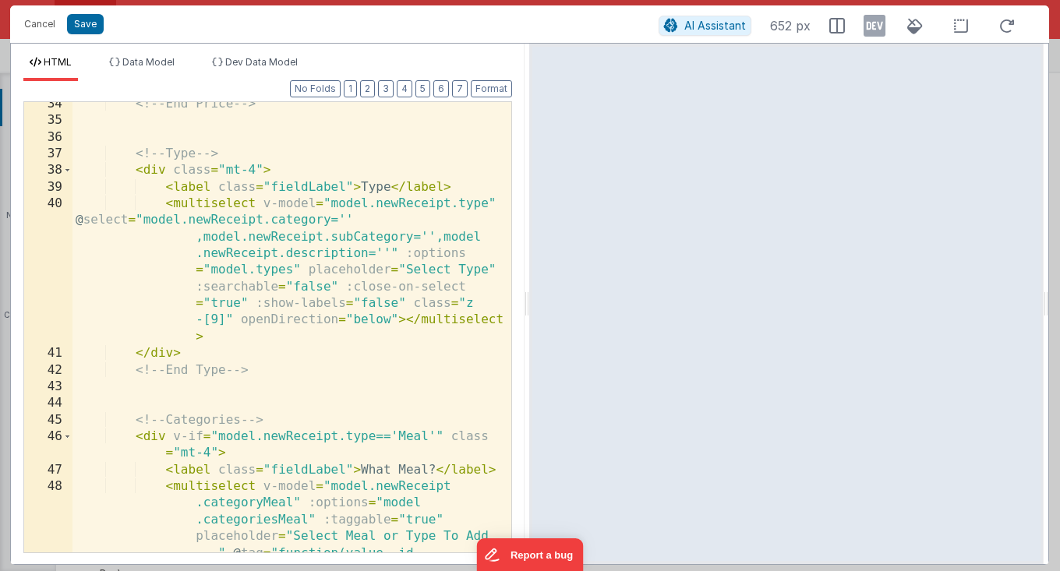
scroll to position [873, 0]
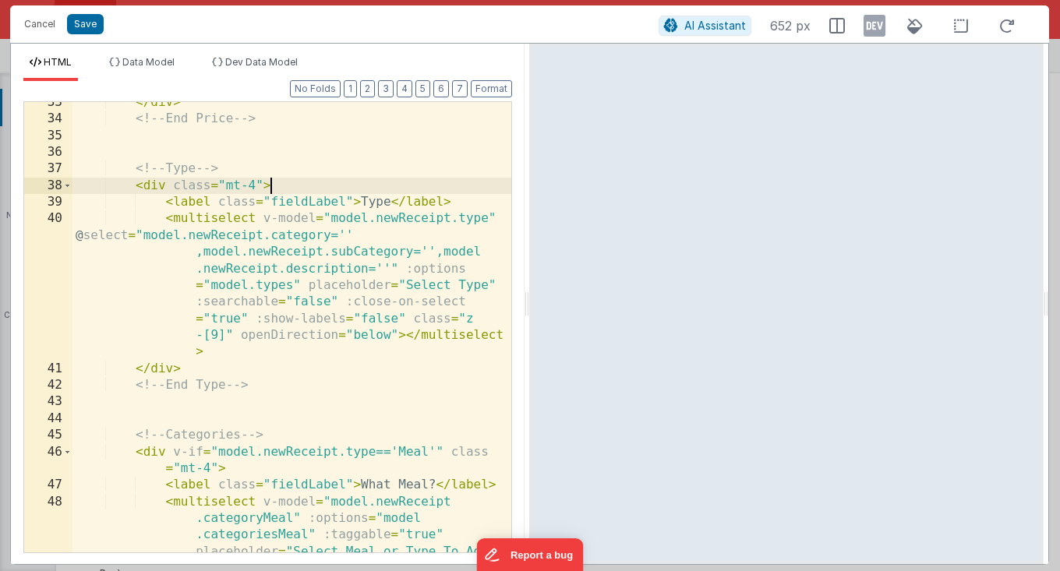
click at [344, 180] on div "</ div > <!-- End Price --> <!-- Type --> < div class = "mt-4" > < label class …" at bounding box center [291, 403] width 439 height 618
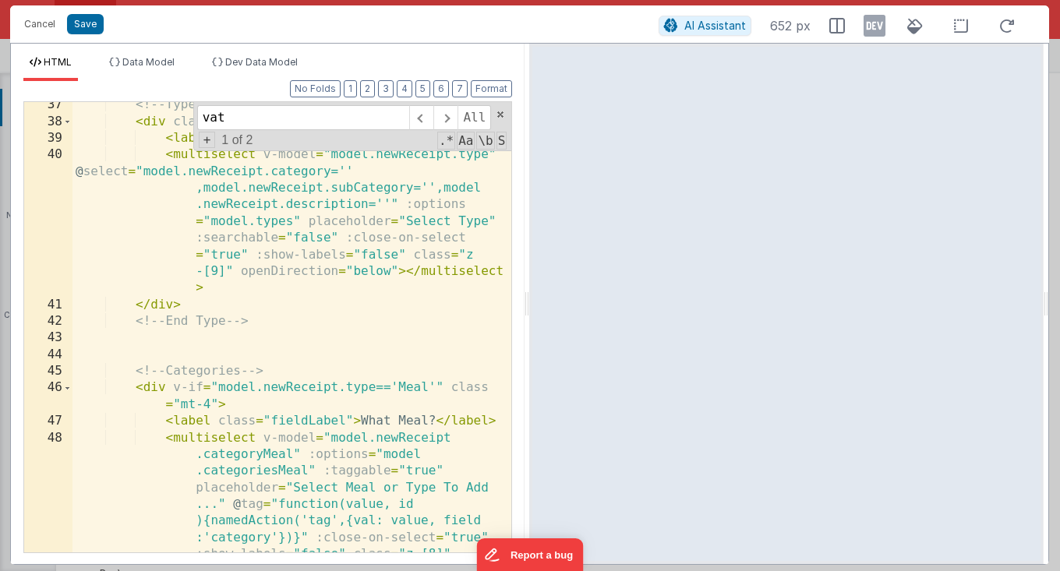
scroll to position [938, 0]
type input "vat"
click at [41, 28] on button "Cancel" at bounding box center [39, 24] width 47 height 22
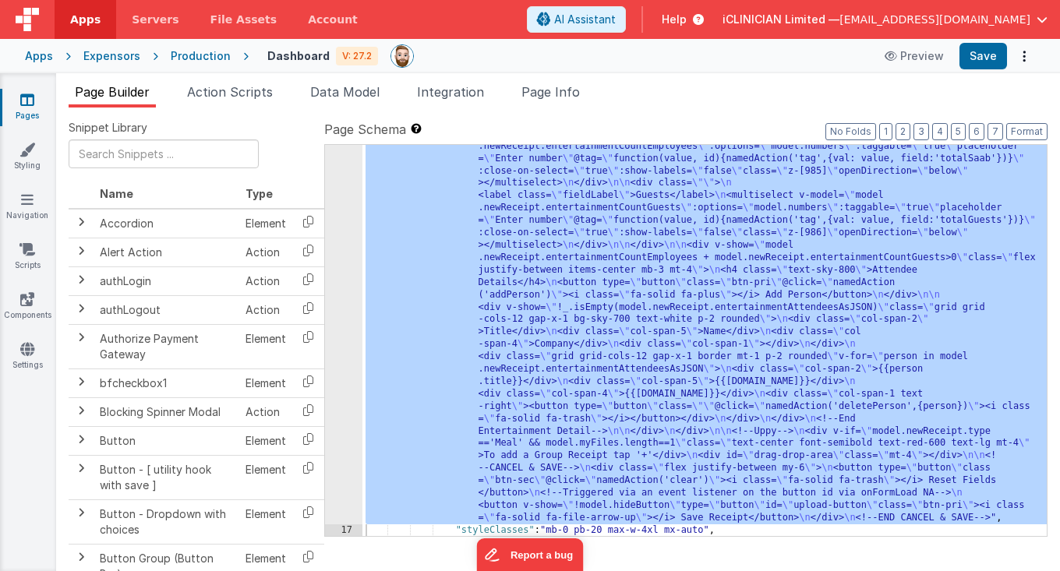
click at [39, 104] on link "Pages" at bounding box center [27, 107] width 56 height 31
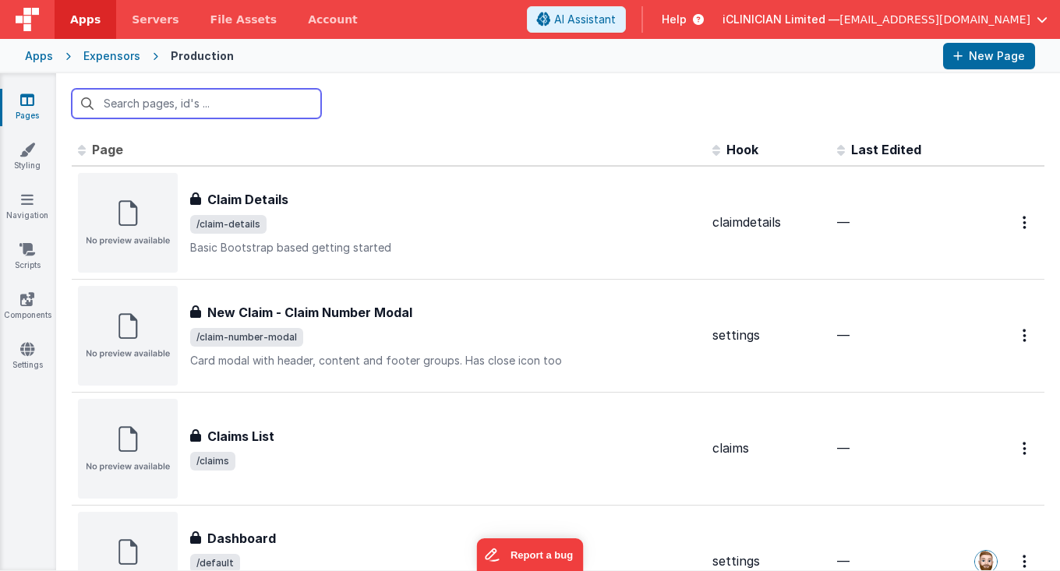
click at [178, 114] on input "text" at bounding box center [196, 104] width 249 height 30
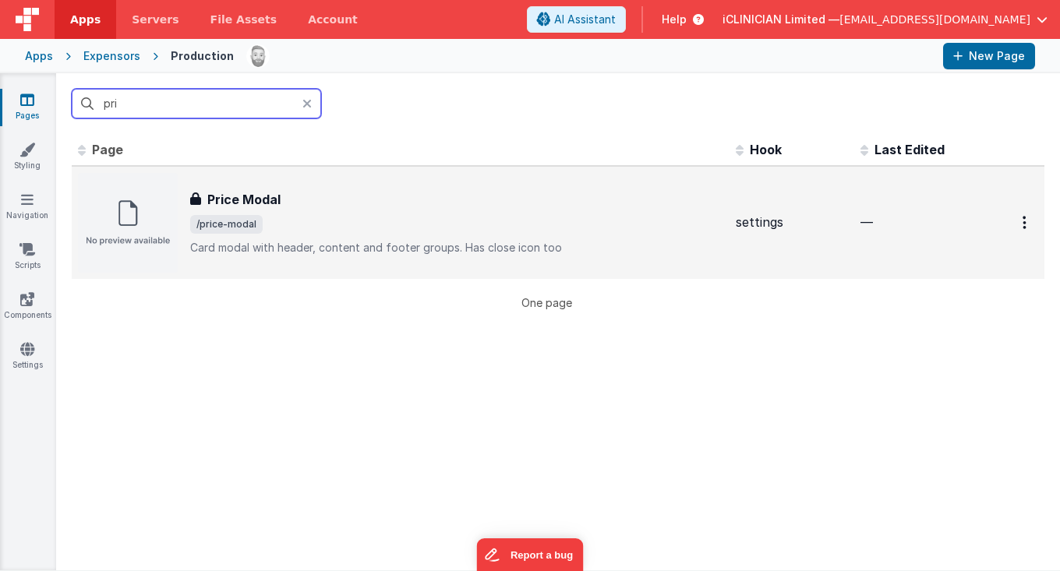
type input "pri"
click at [284, 222] on span "/price-modal" at bounding box center [456, 224] width 533 height 19
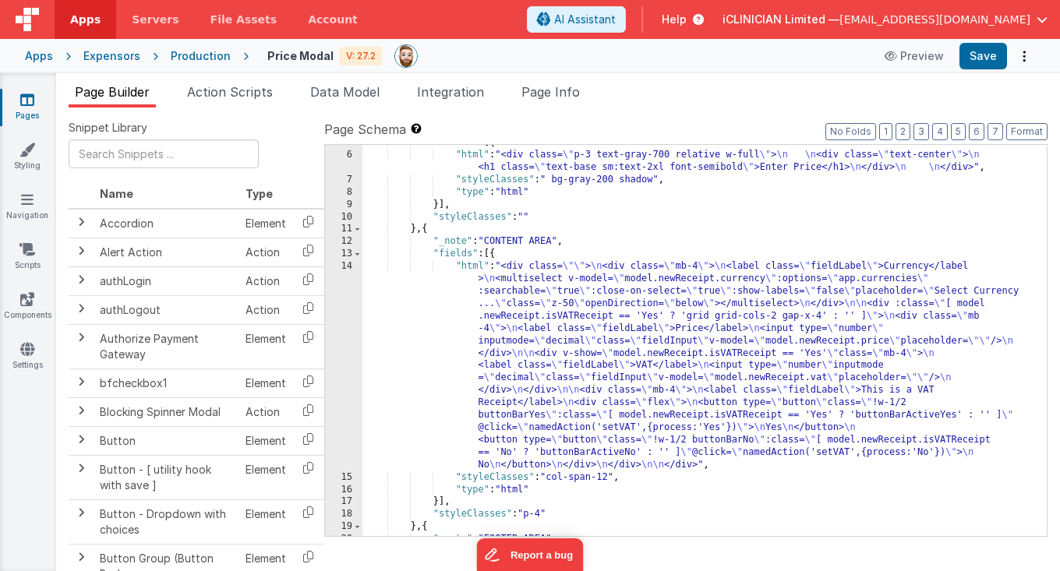
scroll to position [59, 0]
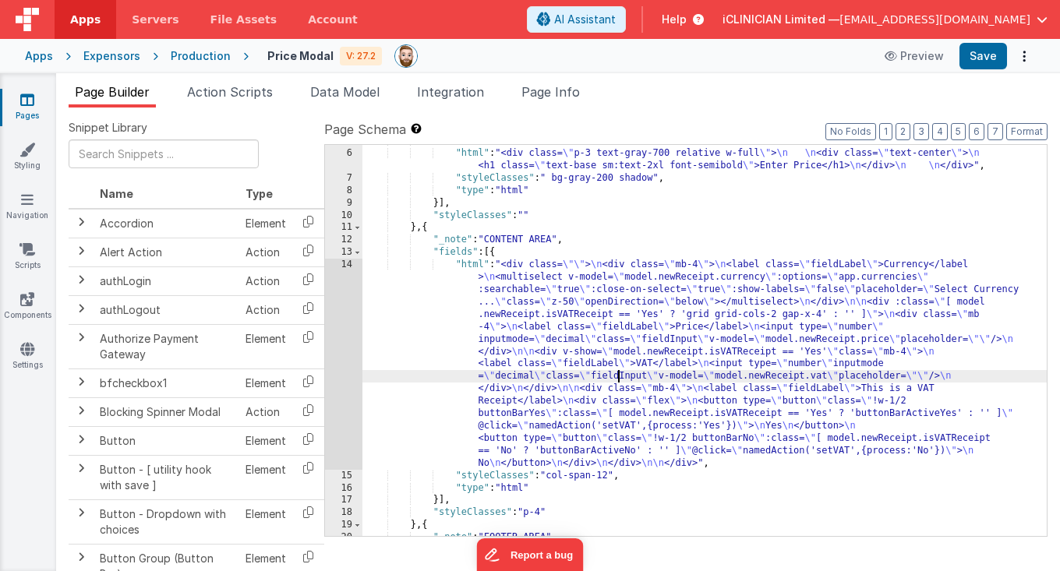
click at [616, 372] on div ""fields" : [{ "html" : "<div class= \" p-3 text-gray-700 relative w-full \" > \…" at bounding box center [704, 343] width 684 height 417
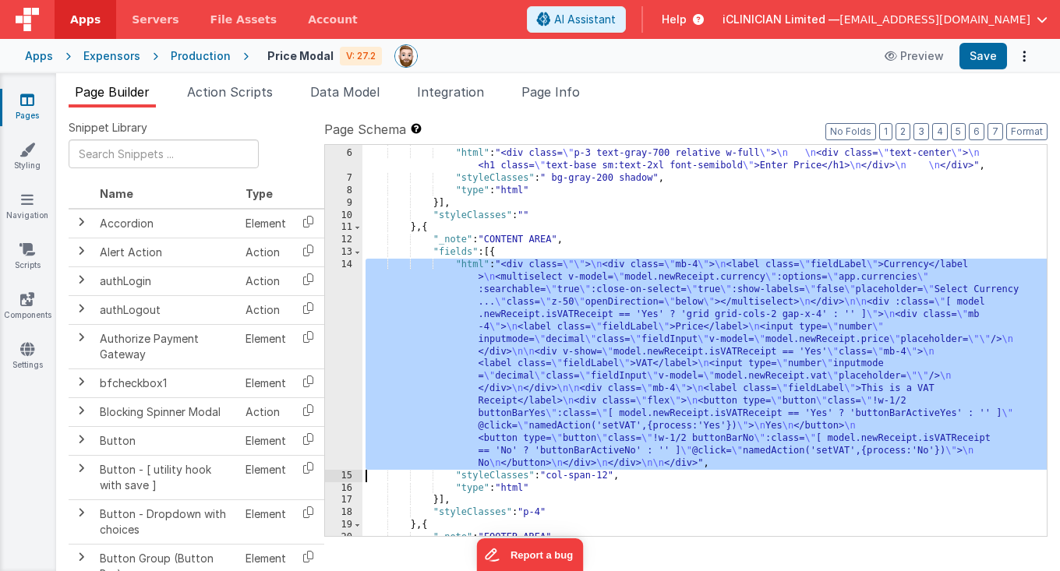
click at [341, 354] on div "14" at bounding box center [343, 364] width 37 height 210
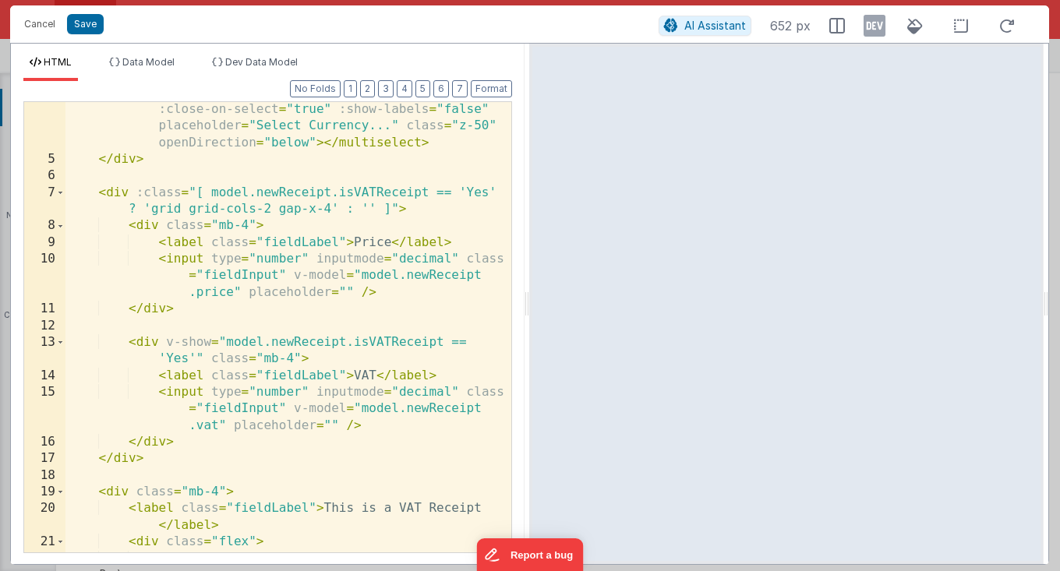
scroll to position [0, 0]
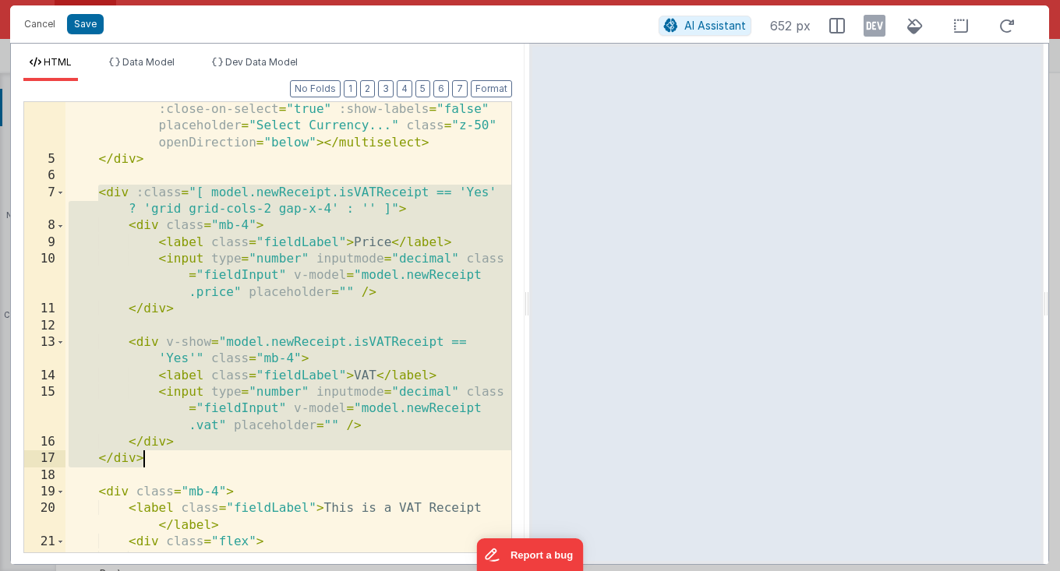
drag, startPoint x: 98, startPoint y: 192, endPoint x: 154, endPoint y: 453, distance: 267.6
click at [154, 453] on div "< multiselect v-model = "model.newReceipt.currency" :options = "app.currencies"…" at bounding box center [288, 377] width 446 height 618
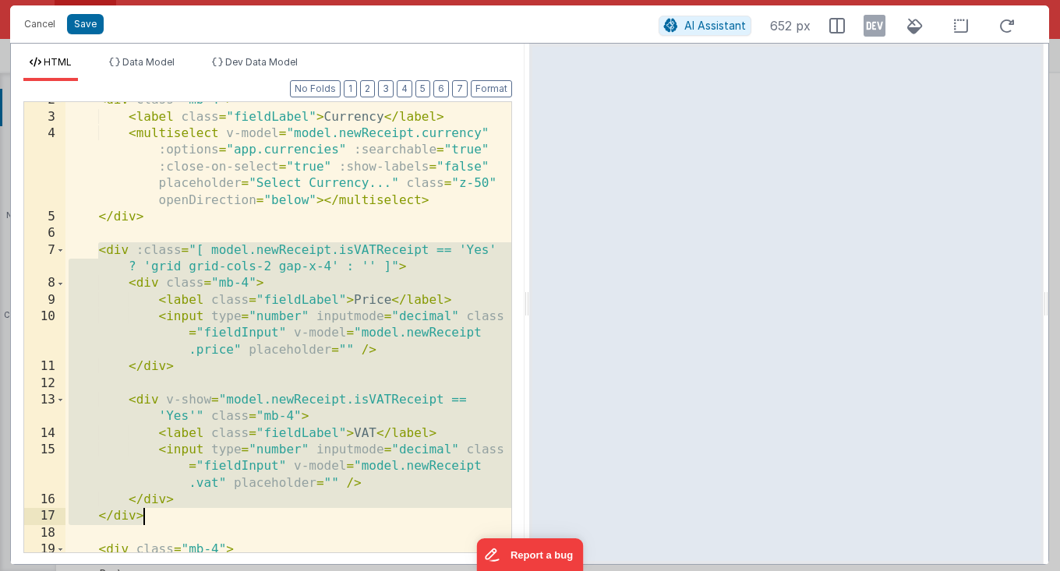
scroll to position [30, 0]
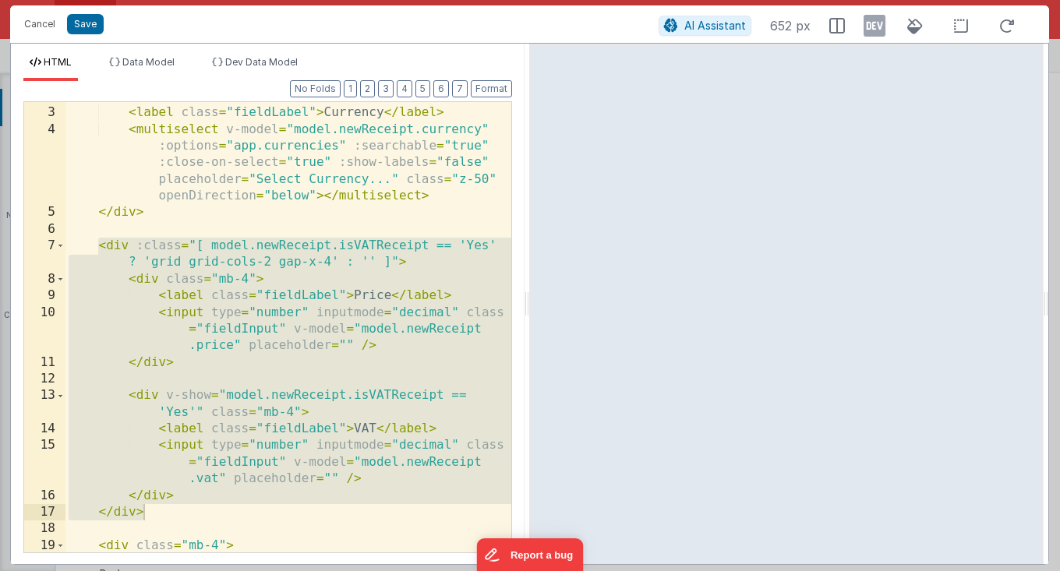
click at [210, 168] on div "< div class = "mb-4" > < label class = "fieldLabel" > Currency </ label > < mul…" at bounding box center [288, 338] width 446 height 501
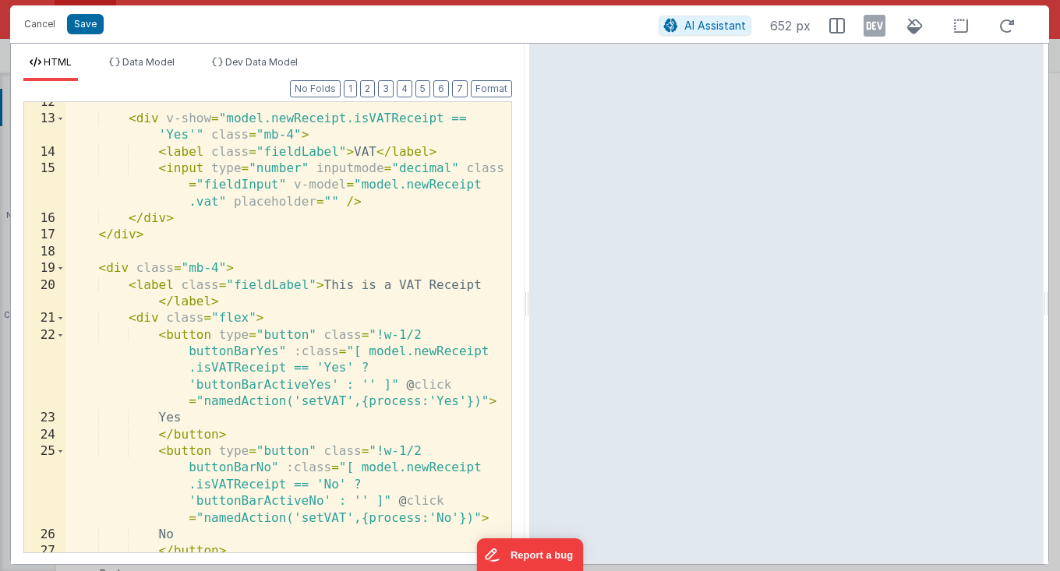
scroll to position [319, 0]
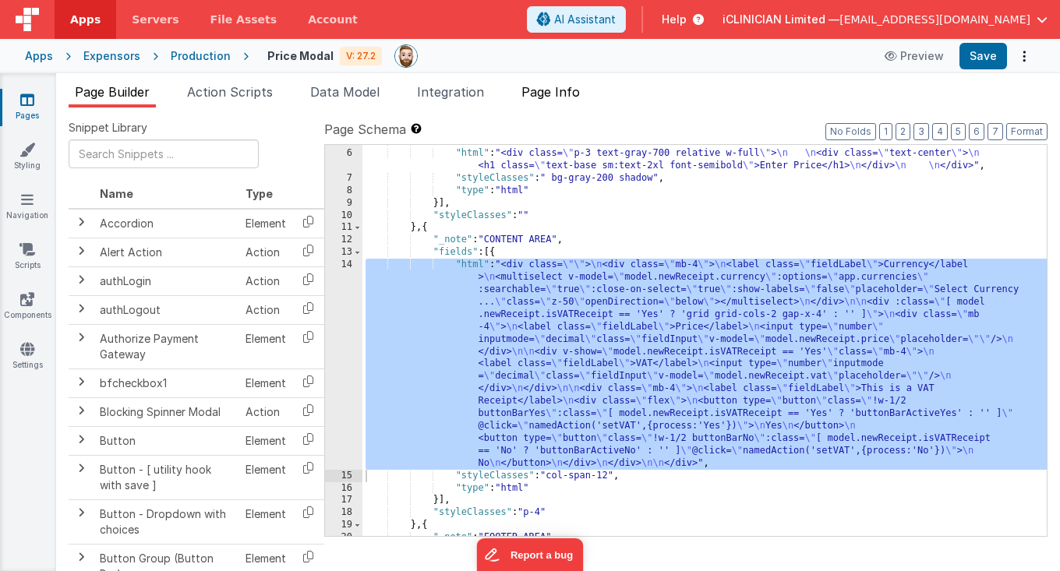
click at [560, 92] on span "Page Info" at bounding box center [550, 92] width 58 height 16
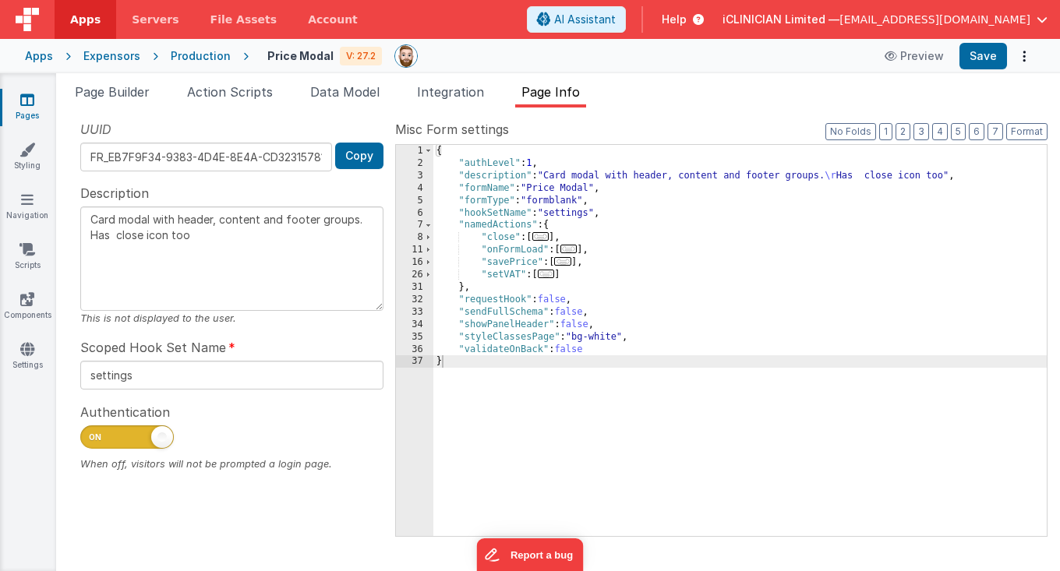
click at [554, 276] on span "..." at bounding box center [546, 274] width 17 height 9
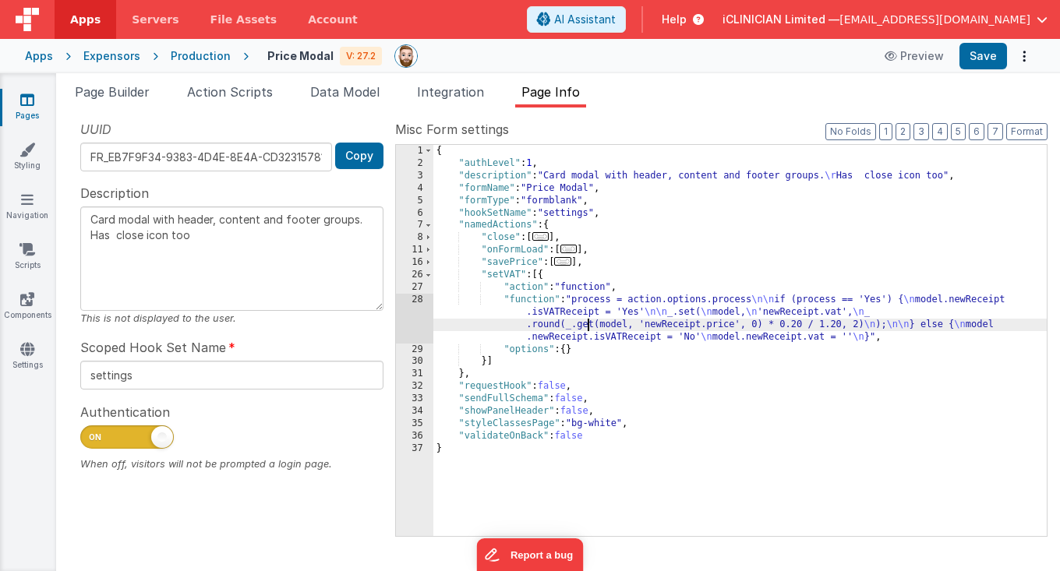
click at [588, 325] on div "{ "authLevel" : 1 , "description" : "Card modal with header, content and footer…" at bounding box center [740, 353] width 614 height 417
click at [419, 319] on div "28" at bounding box center [414, 319] width 37 height 50
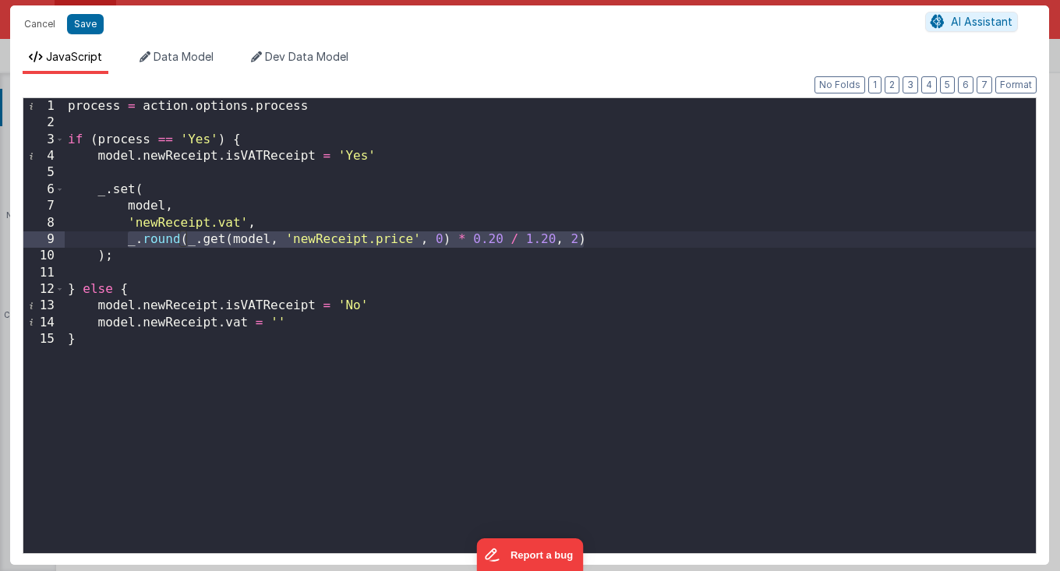
drag, startPoint x: 126, startPoint y: 241, endPoint x: 589, endPoint y: 238, distance: 462.9
click at [589, 238] on div "process = action . options . process if ( process == 'Yes' ) { model . newRecei…" at bounding box center [550, 342] width 971 height 489
